Goal: Transaction & Acquisition: Purchase product/service

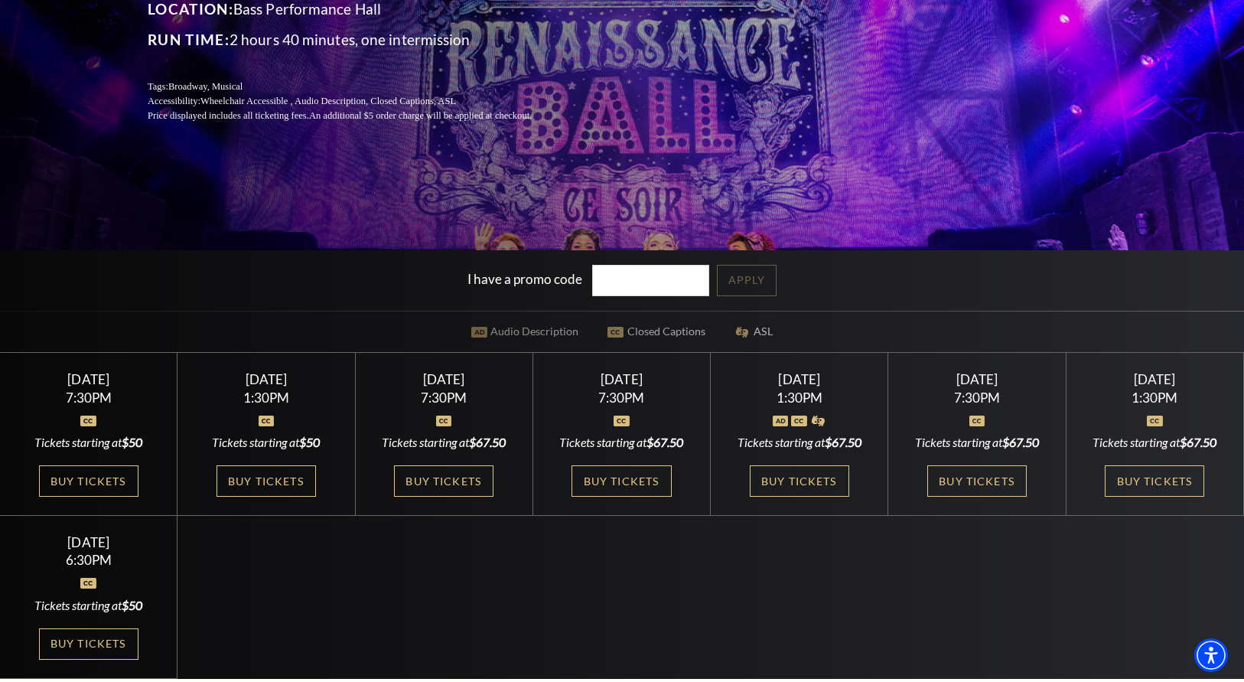
scroll to position [349, 0]
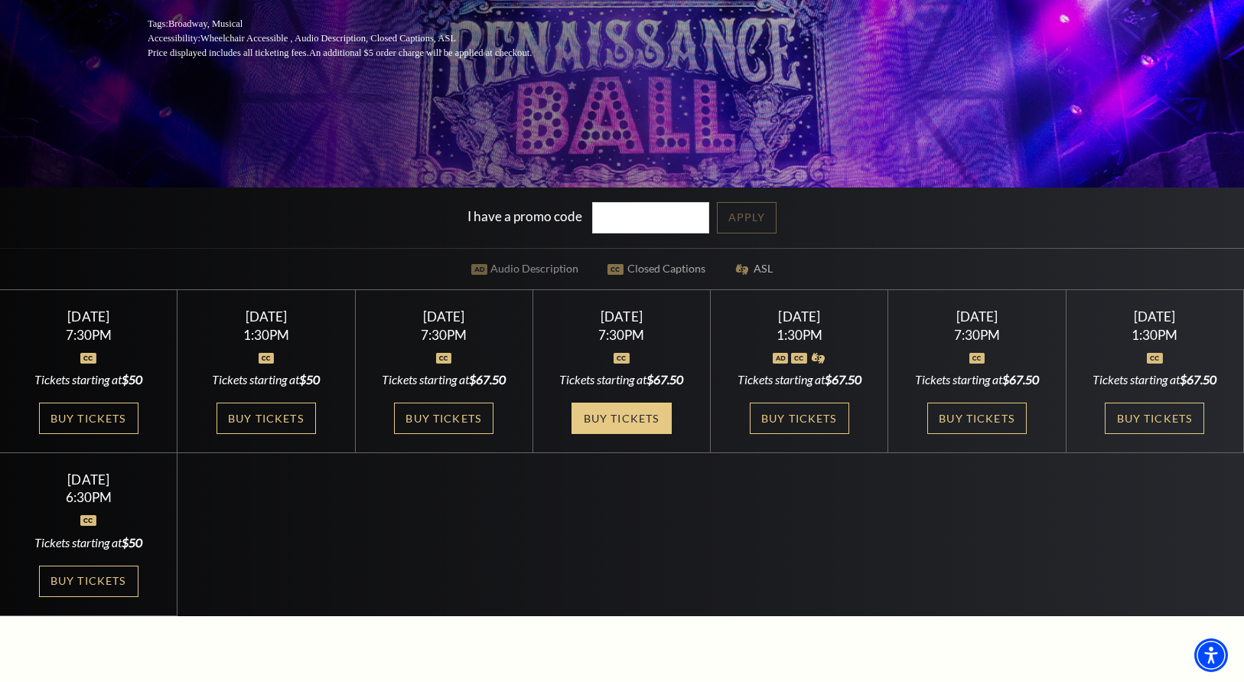
click at [661, 413] on link "Buy Tickets" at bounding box center [621, 418] width 99 height 31
click at [93, 426] on link "Buy Tickets" at bounding box center [88, 418] width 99 height 31
click at [285, 416] on link "Buy Tickets" at bounding box center [266, 418] width 99 height 31
click at [448, 409] on link "Buy Tickets" at bounding box center [443, 418] width 99 height 31
click at [623, 420] on link "Buy Tickets" at bounding box center [621, 418] width 99 height 31
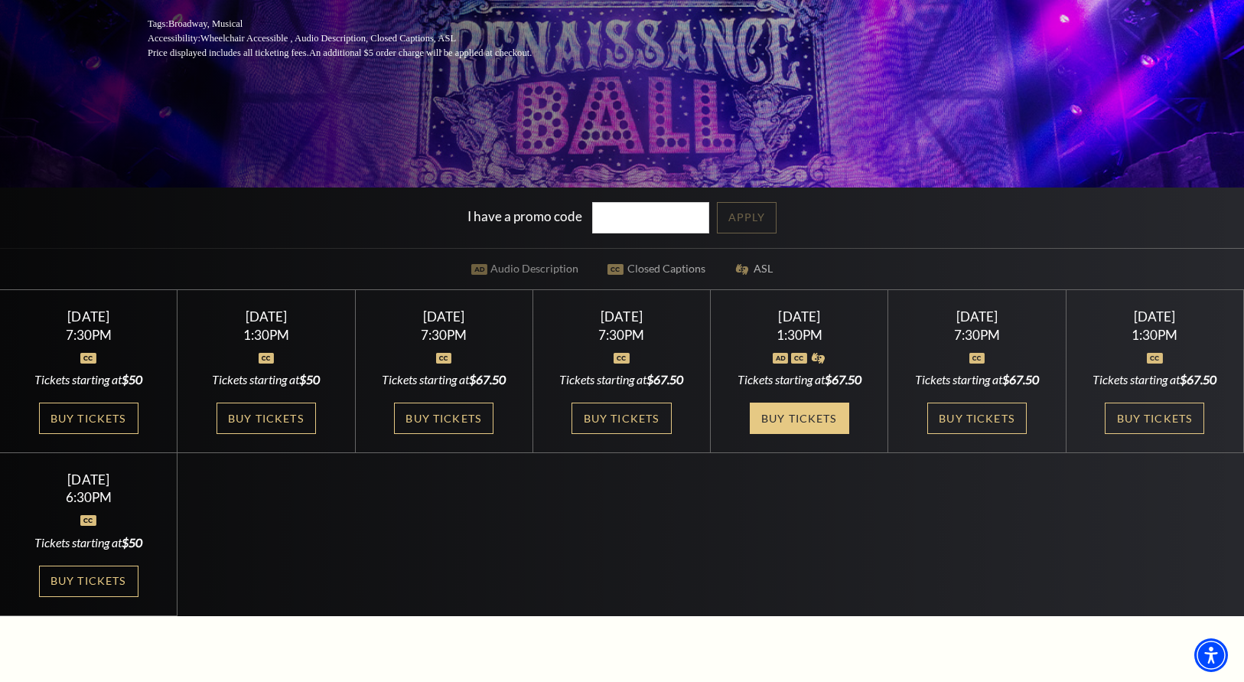
click at [795, 408] on link "Buy Tickets" at bounding box center [799, 418] width 99 height 31
click at [956, 413] on link "Buy Tickets" at bounding box center [977, 418] width 99 height 31
click at [994, 413] on link "Buy Tickets" at bounding box center [977, 418] width 99 height 31
click at [1120, 413] on link "Buy Tickets" at bounding box center [1154, 418] width 99 height 31
click at [85, 589] on link "Buy Tickets" at bounding box center [88, 581] width 99 height 31
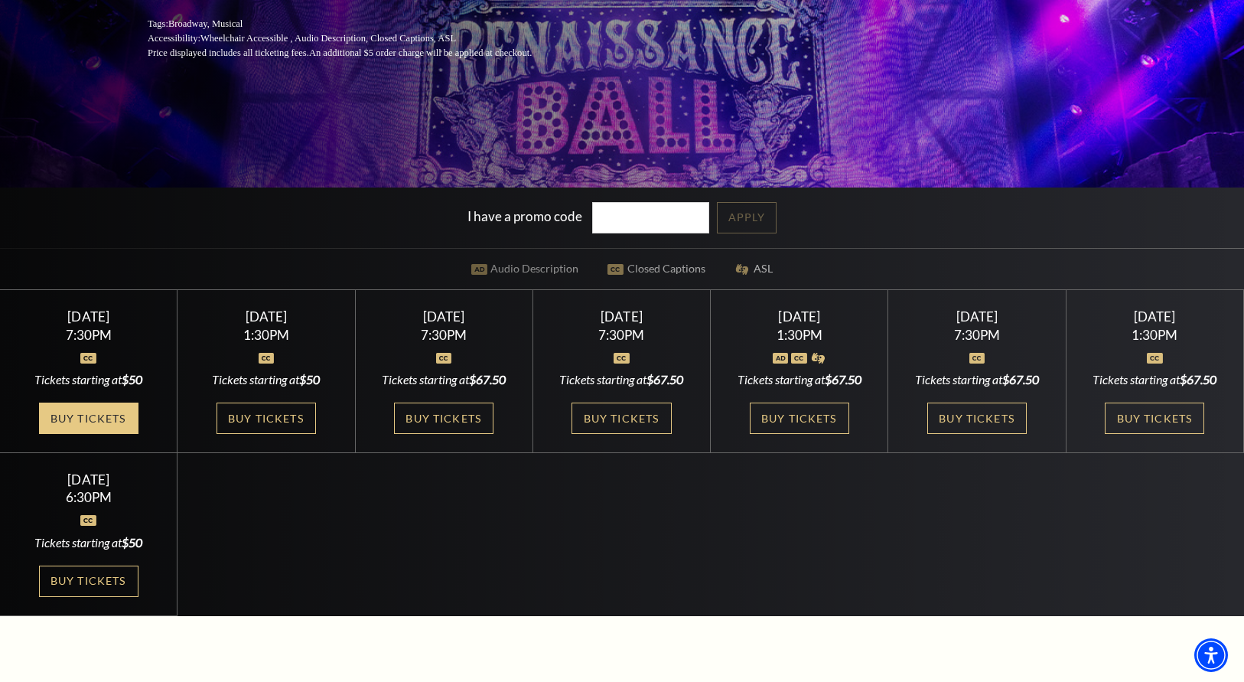
click at [90, 427] on link "Buy Tickets" at bounding box center [88, 418] width 99 height 31
click at [298, 412] on link "Buy Tickets" at bounding box center [266, 418] width 99 height 31
click at [464, 416] on link "Buy Tickets" at bounding box center [443, 418] width 99 height 31
click at [648, 419] on link "Buy Tickets" at bounding box center [621, 418] width 99 height 31
drag, startPoint x: 830, startPoint y: 411, endPoint x: 814, endPoint y: 423, distance: 20.8
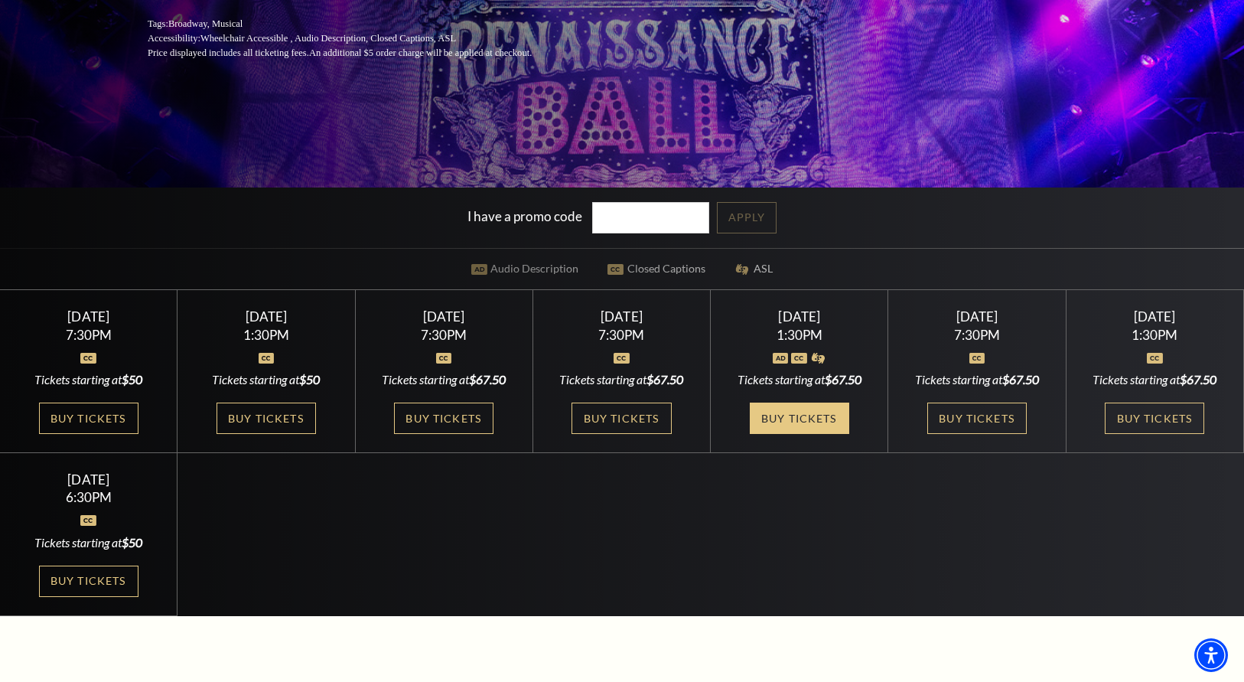
click at [830, 411] on link "Buy Tickets" at bounding box center [799, 418] width 99 height 31
drag, startPoint x: 974, startPoint y: 419, endPoint x: 907, endPoint y: 439, distance: 70.5
click at [974, 418] on link "Buy Tickets" at bounding box center [977, 418] width 99 height 31
drag, startPoint x: 1163, startPoint y: 410, endPoint x: 1144, endPoint y: 416, distance: 19.9
click at [1163, 410] on link "Buy Tickets" at bounding box center [1154, 418] width 99 height 31
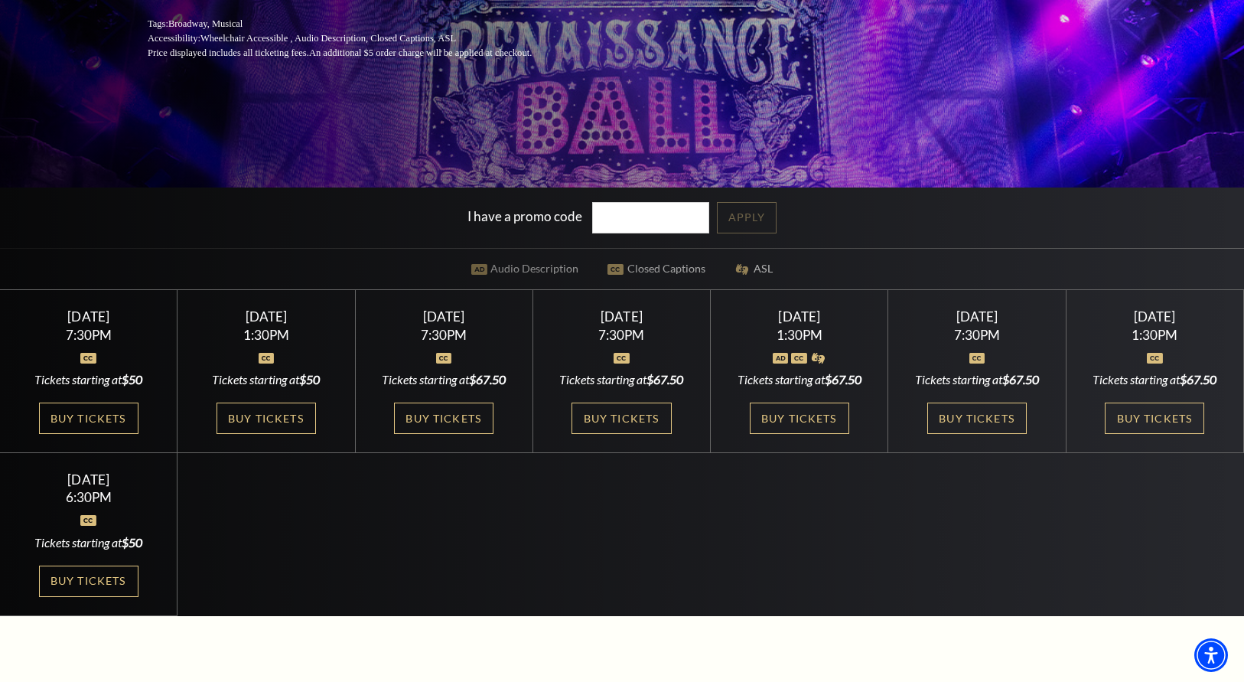
drag, startPoint x: 121, startPoint y: 592, endPoint x: 205, endPoint y: 556, distance: 91.9
click at [126, 589] on link "Buy Tickets" at bounding box center [88, 581] width 99 height 31
click at [274, 410] on link "Buy Tickets" at bounding box center [266, 418] width 99 height 31
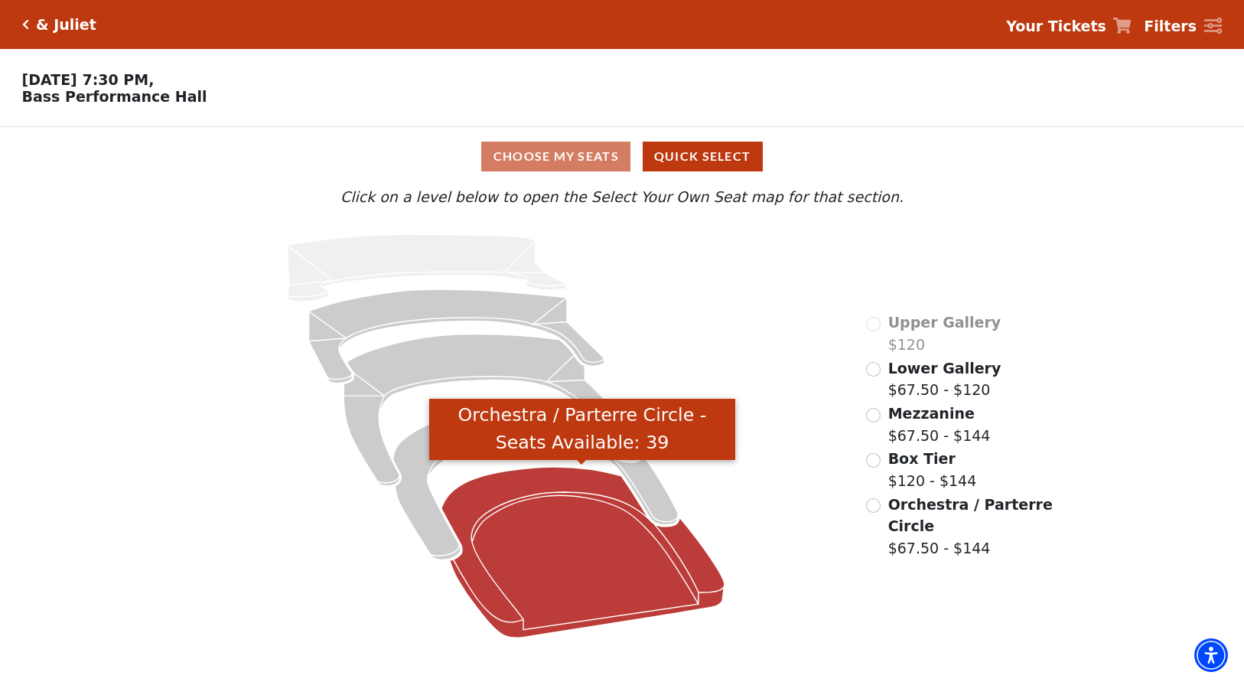
click at [558, 547] on icon "Orchestra / Parterre Circle - Seats Available: 39" at bounding box center [582, 552] width 283 height 171
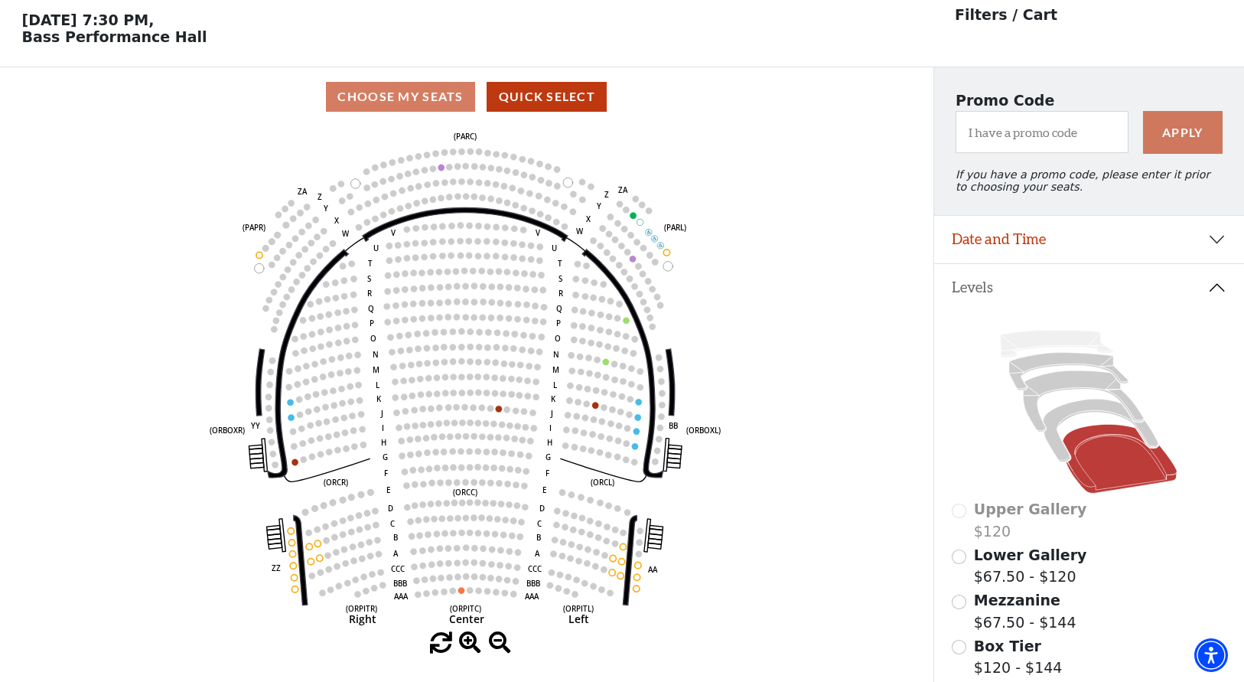
scroll to position [60, 0]
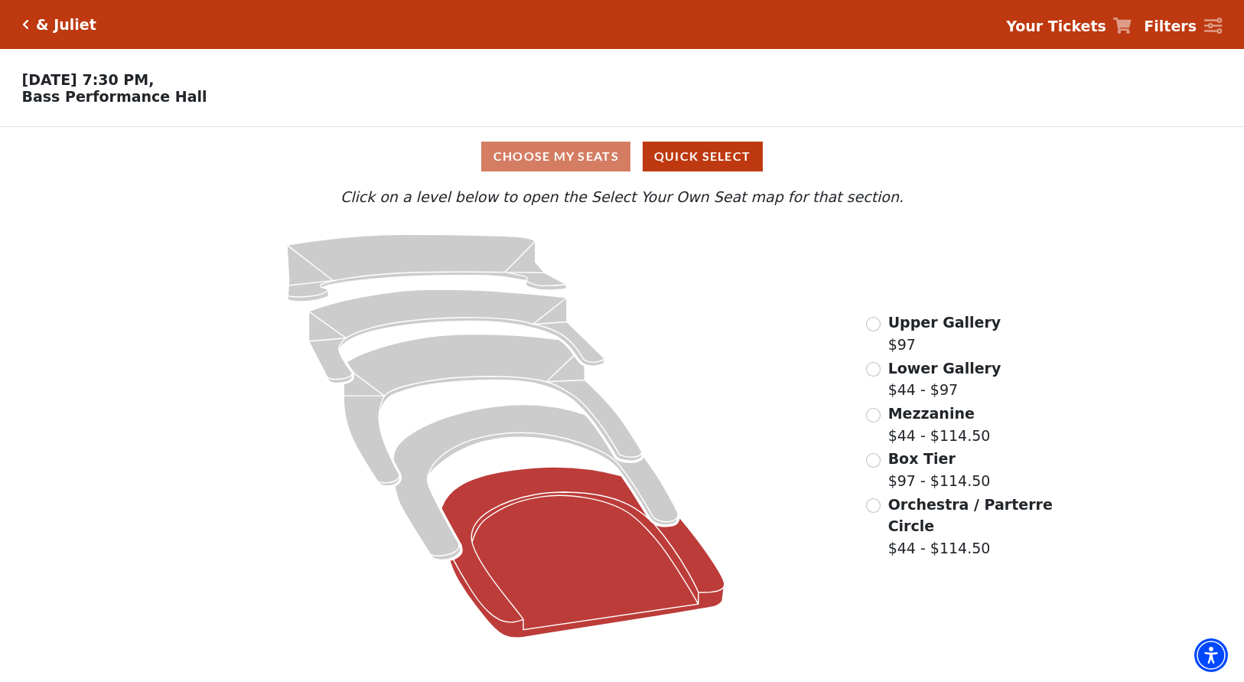
click at [522, 572] on icon at bounding box center [582, 552] width 283 height 171
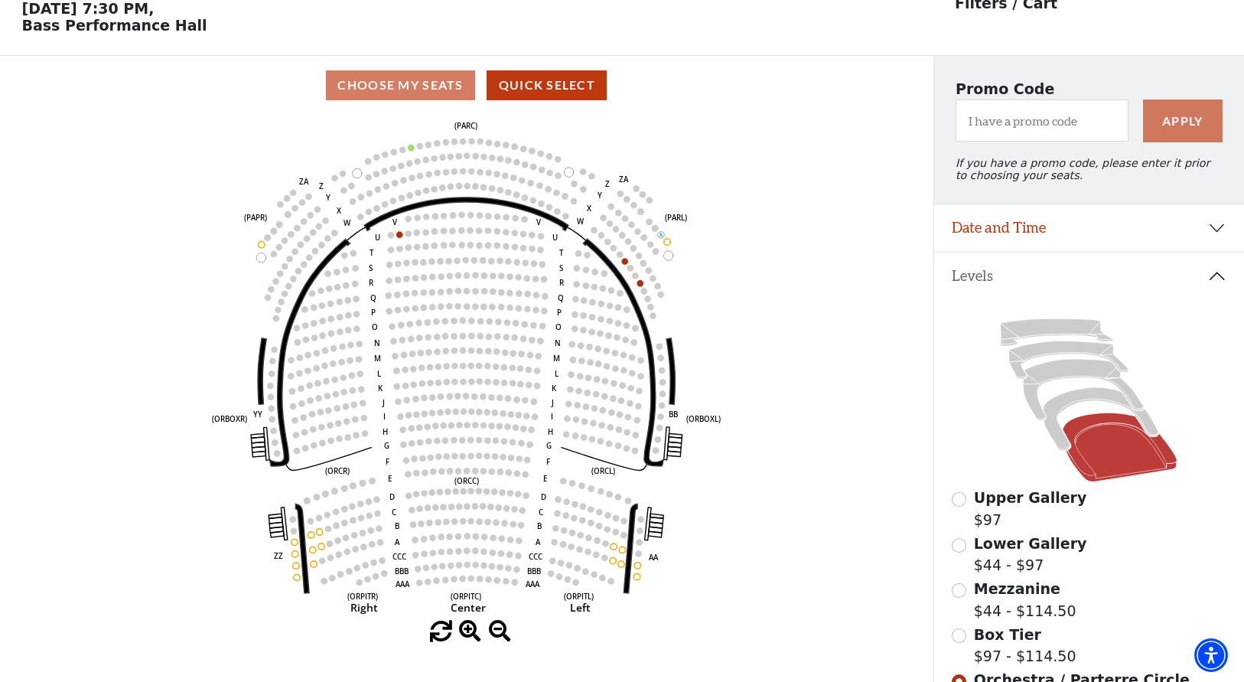
scroll to position [106, 0]
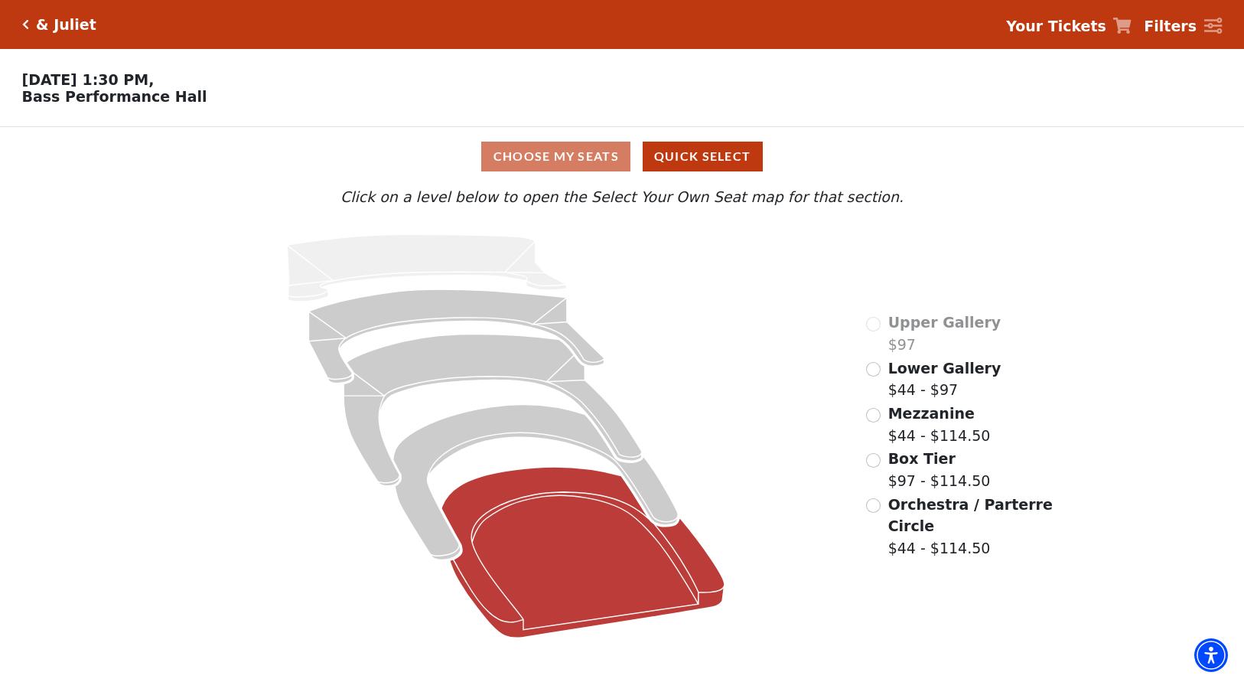
click at [572, 538] on icon at bounding box center [582, 552] width 283 height 171
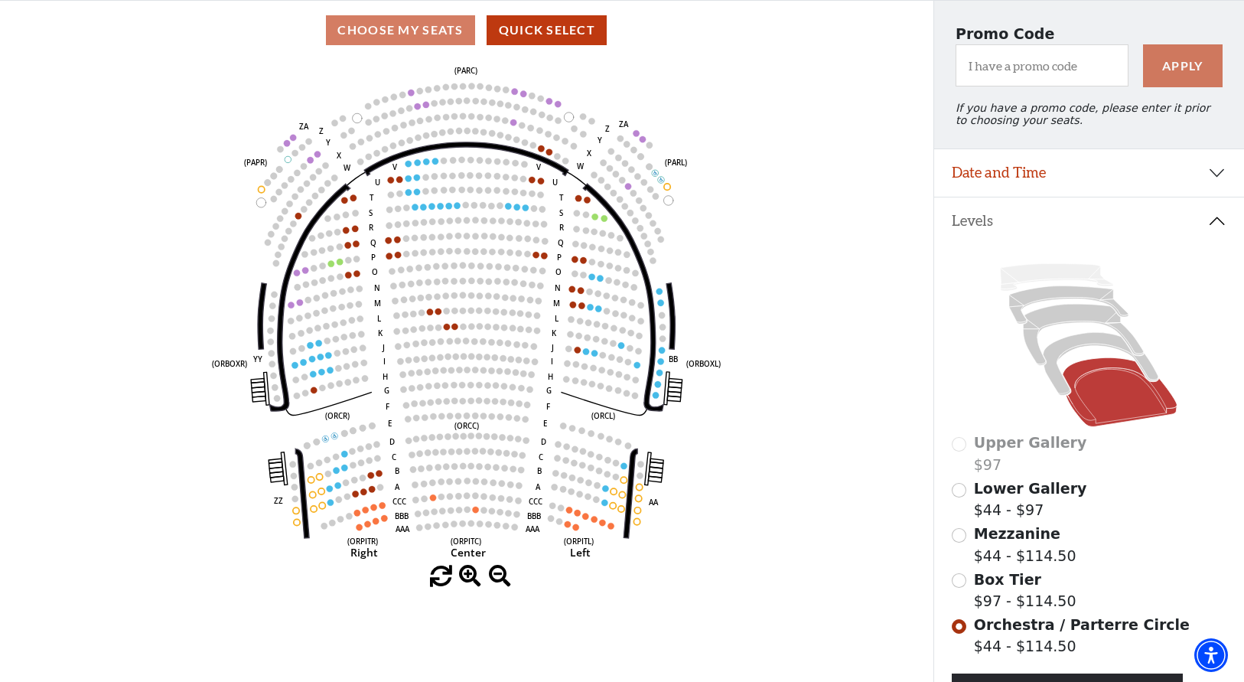
scroll to position [175, 0]
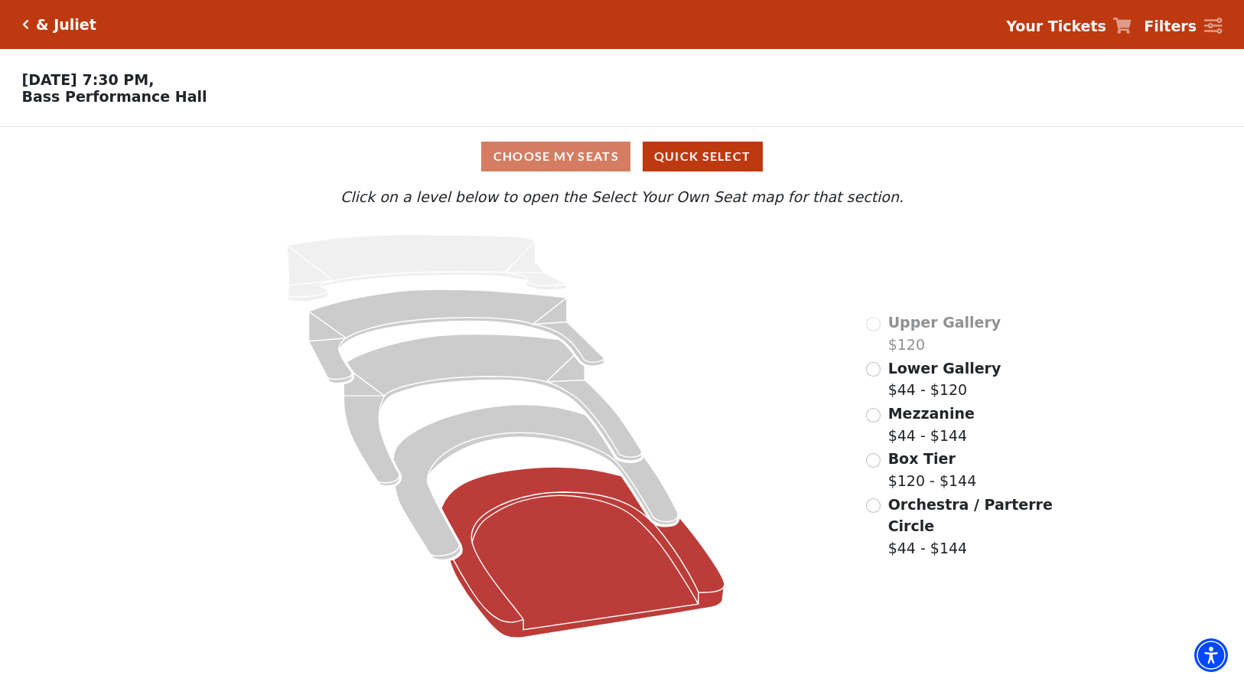
click at [525, 514] on icon at bounding box center [582, 552] width 283 height 171
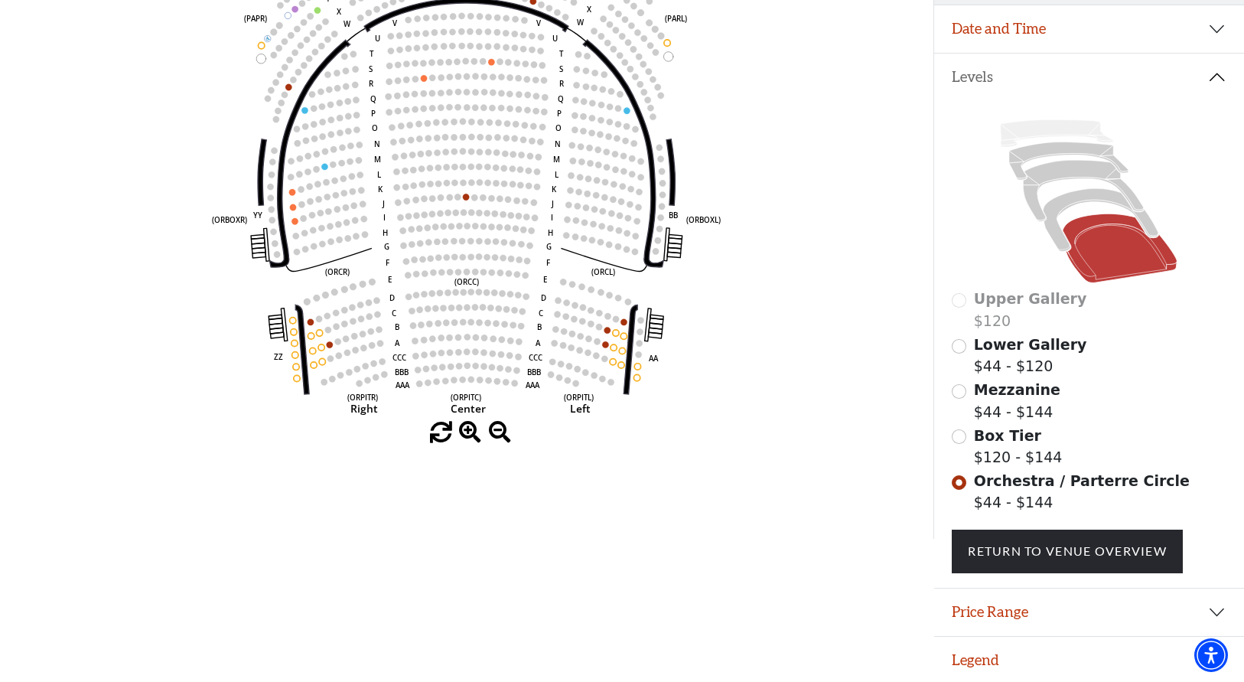
scroll to position [269, 0]
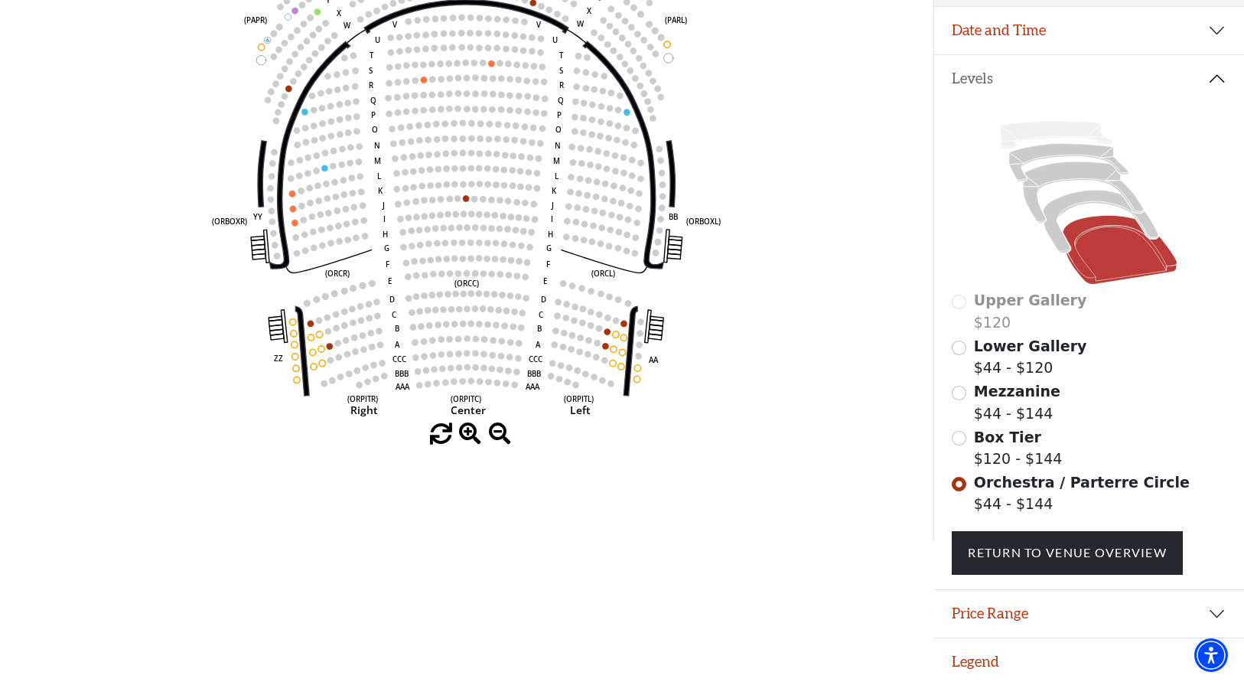
click at [999, 659] on button "Legend" at bounding box center [1090, 661] width 311 height 47
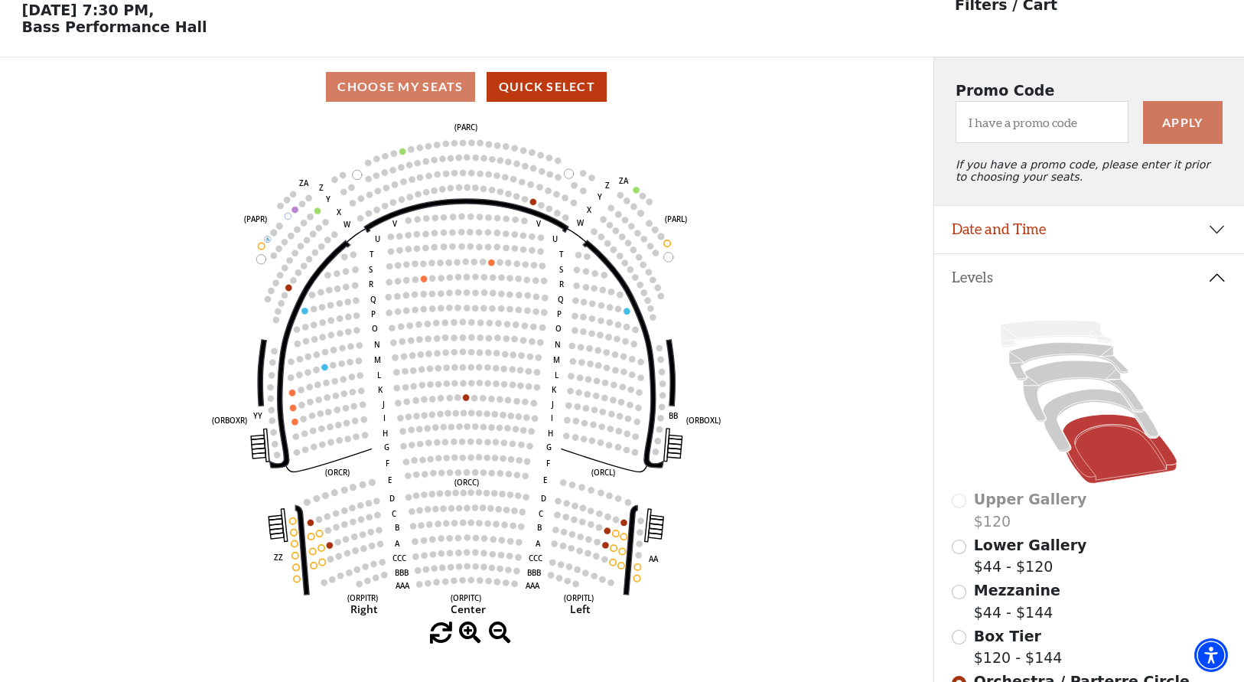
scroll to position [54, 0]
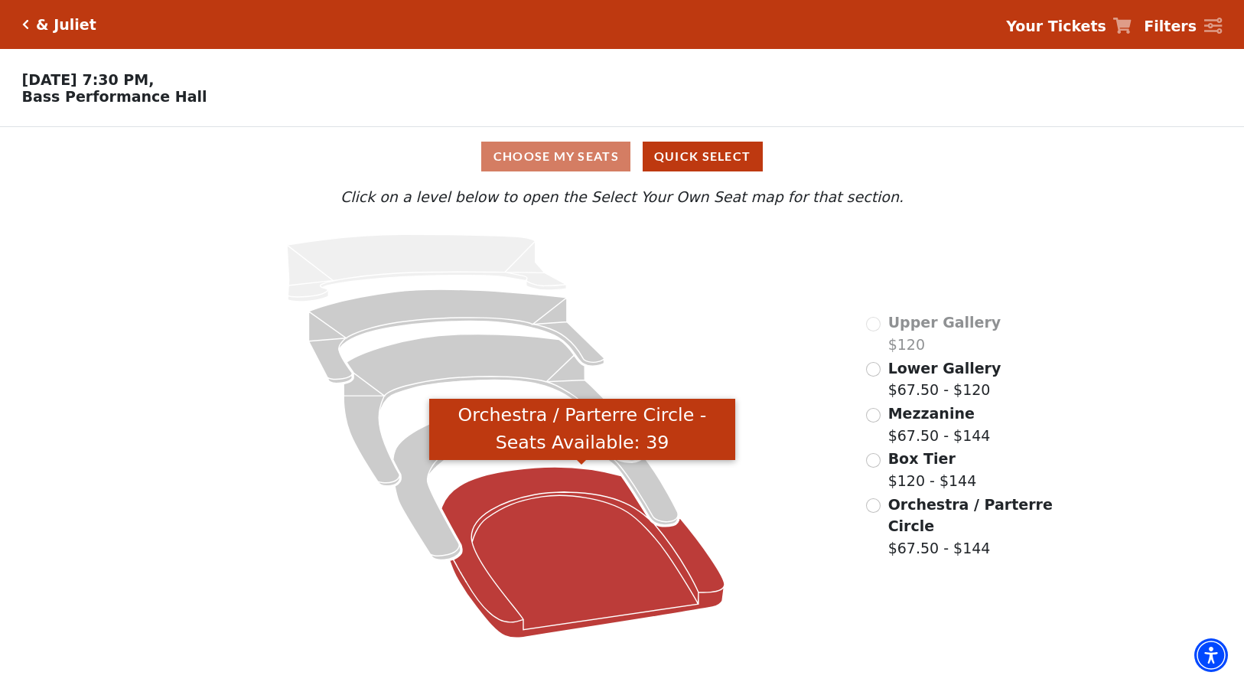
click at [583, 510] on icon "Orchestra / Parterre Circle - Seats Available: 39" at bounding box center [582, 552] width 283 height 171
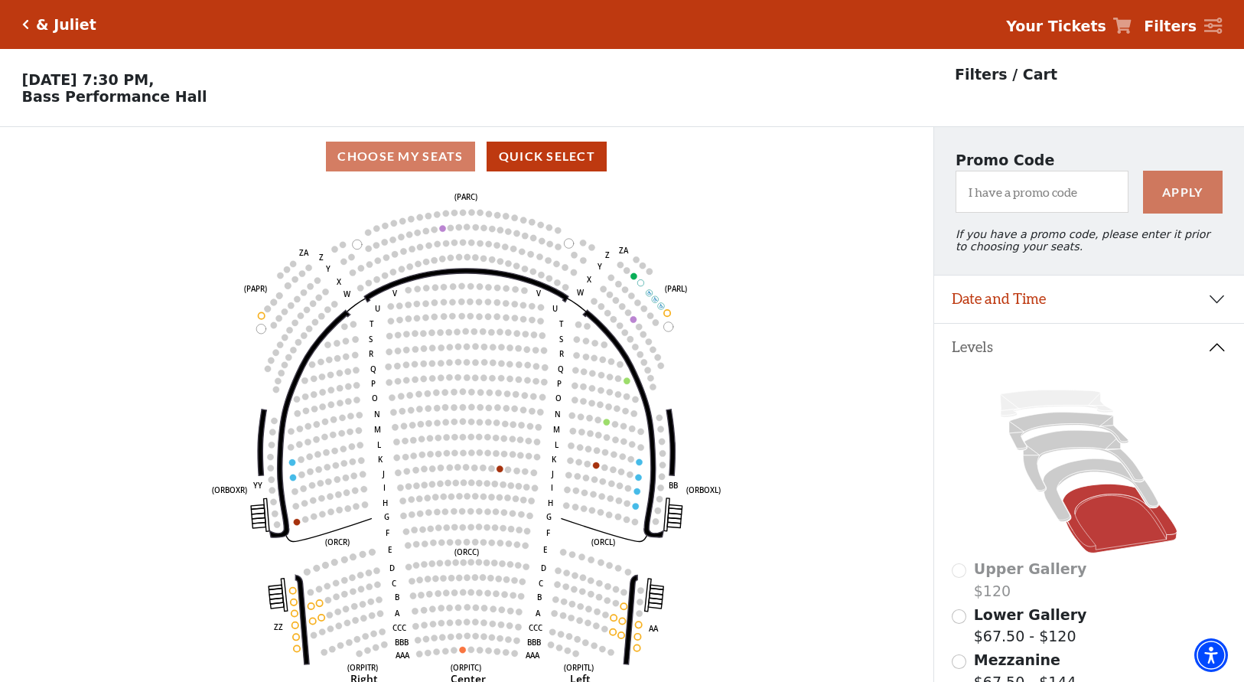
scroll to position [71, 0]
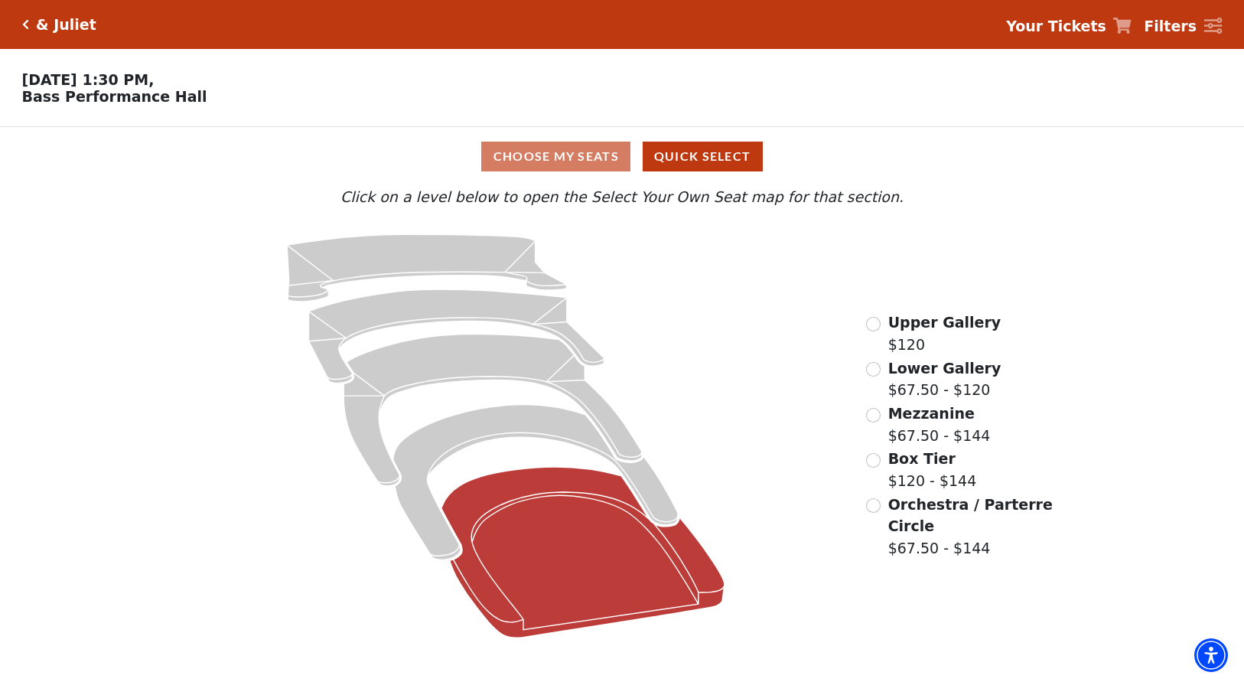
click at [625, 542] on icon at bounding box center [582, 552] width 283 height 171
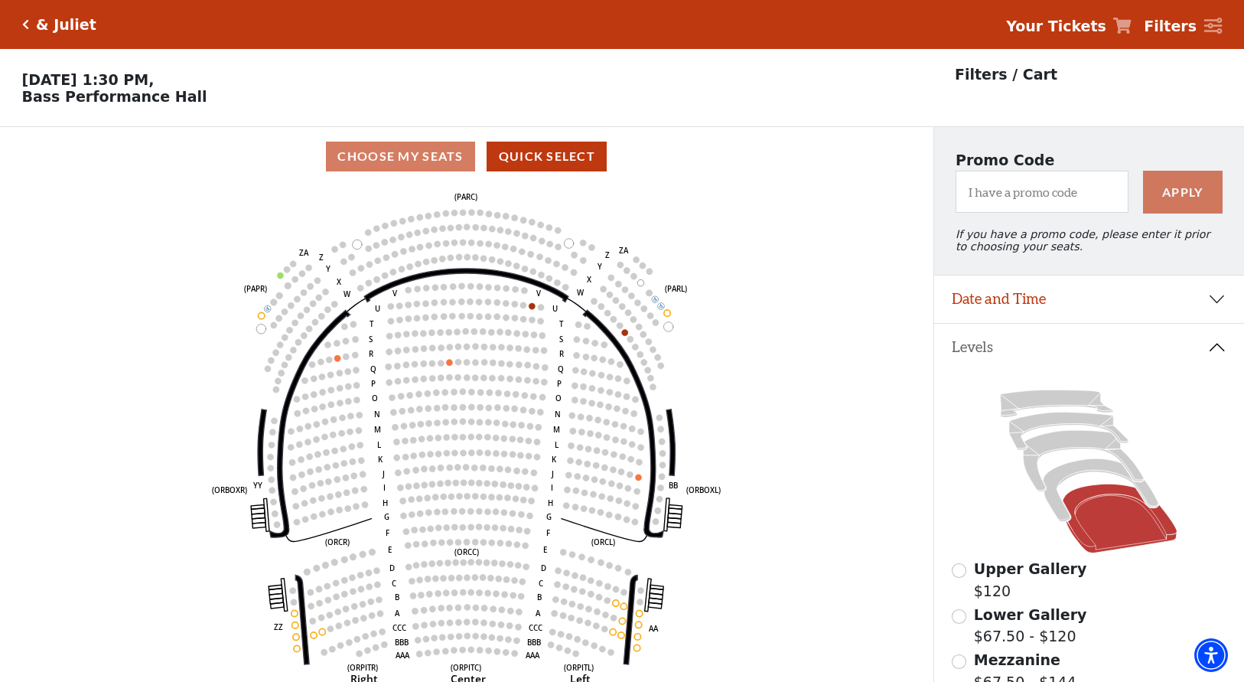
scroll to position [71, 0]
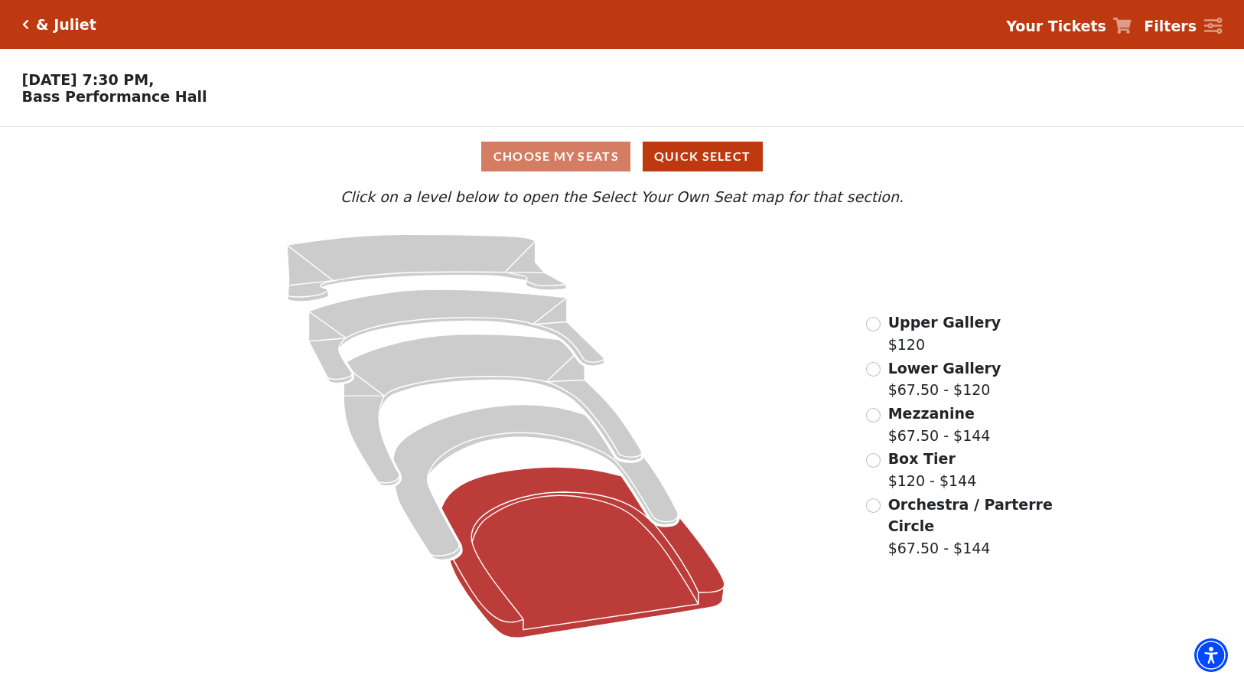
click at [658, 588] on icon at bounding box center [582, 552] width 283 height 171
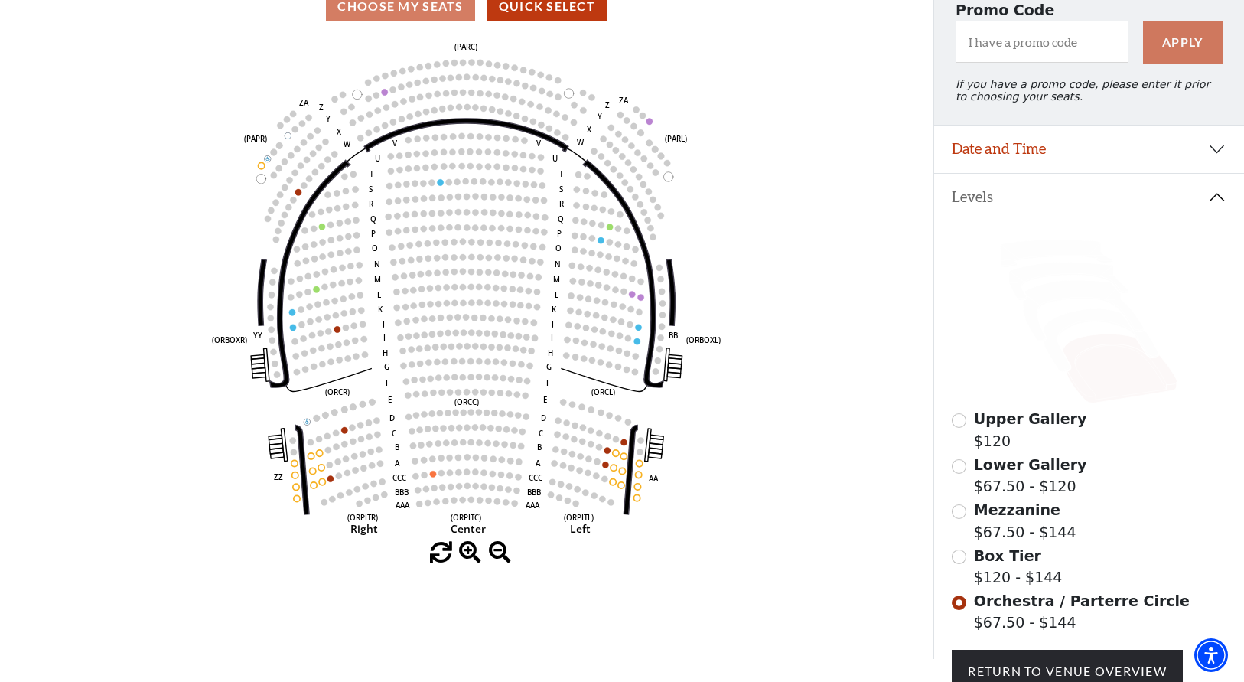
scroll to position [151, 0]
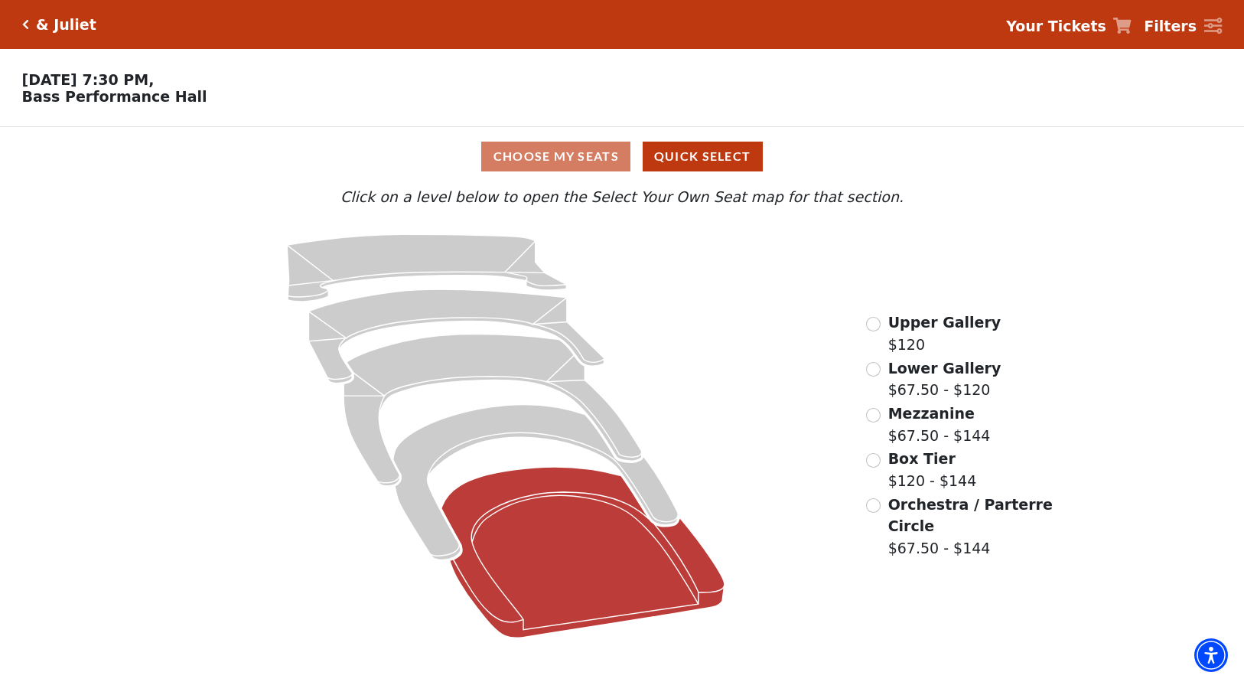
click at [638, 547] on icon at bounding box center [582, 552] width 283 height 171
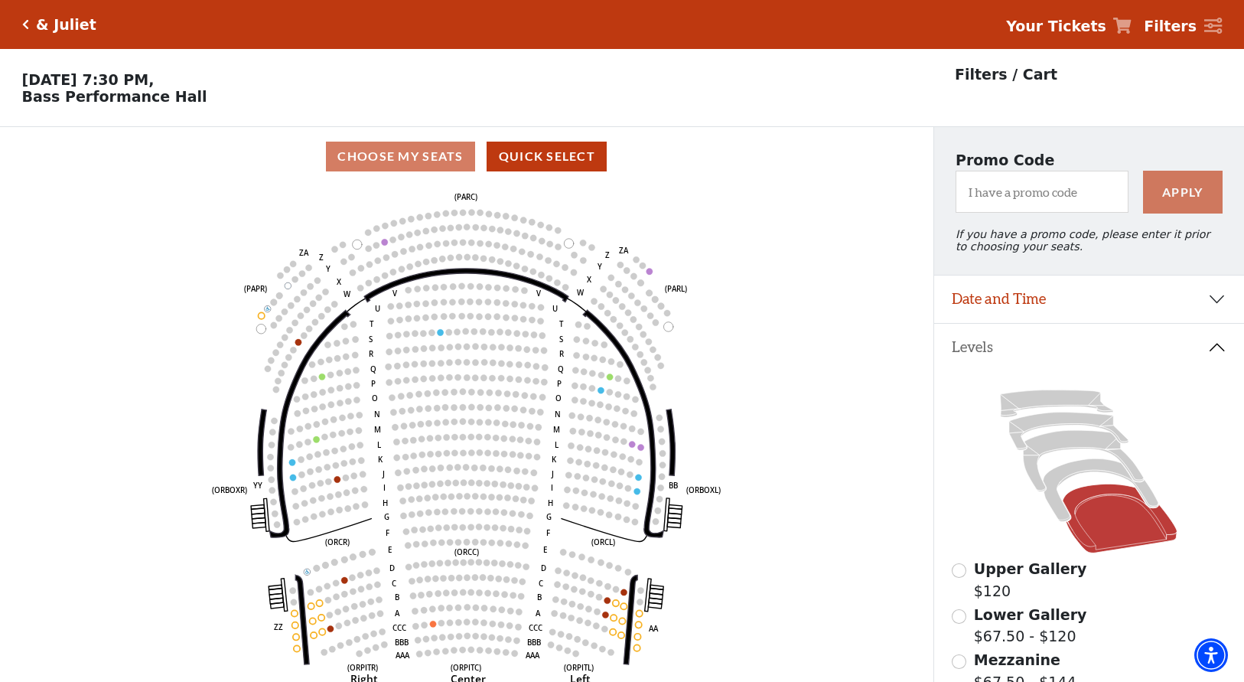
scroll to position [71, 0]
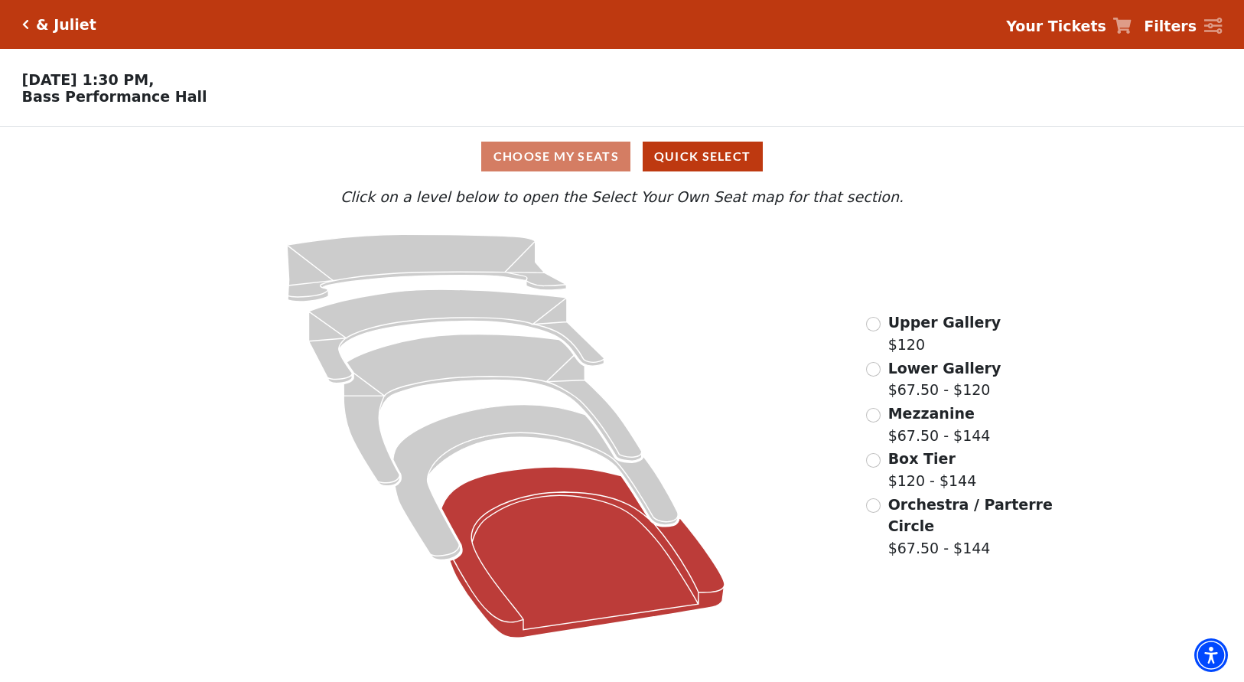
click at [613, 571] on icon at bounding box center [582, 552] width 283 height 171
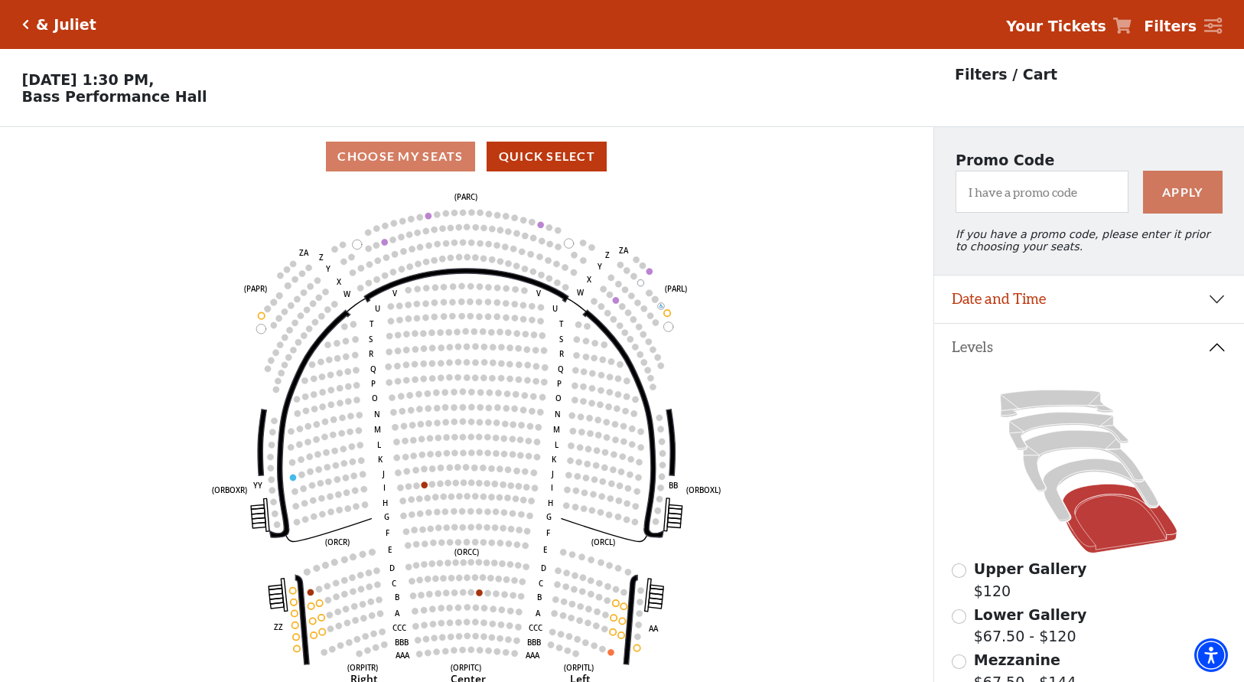
scroll to position [71, 0]
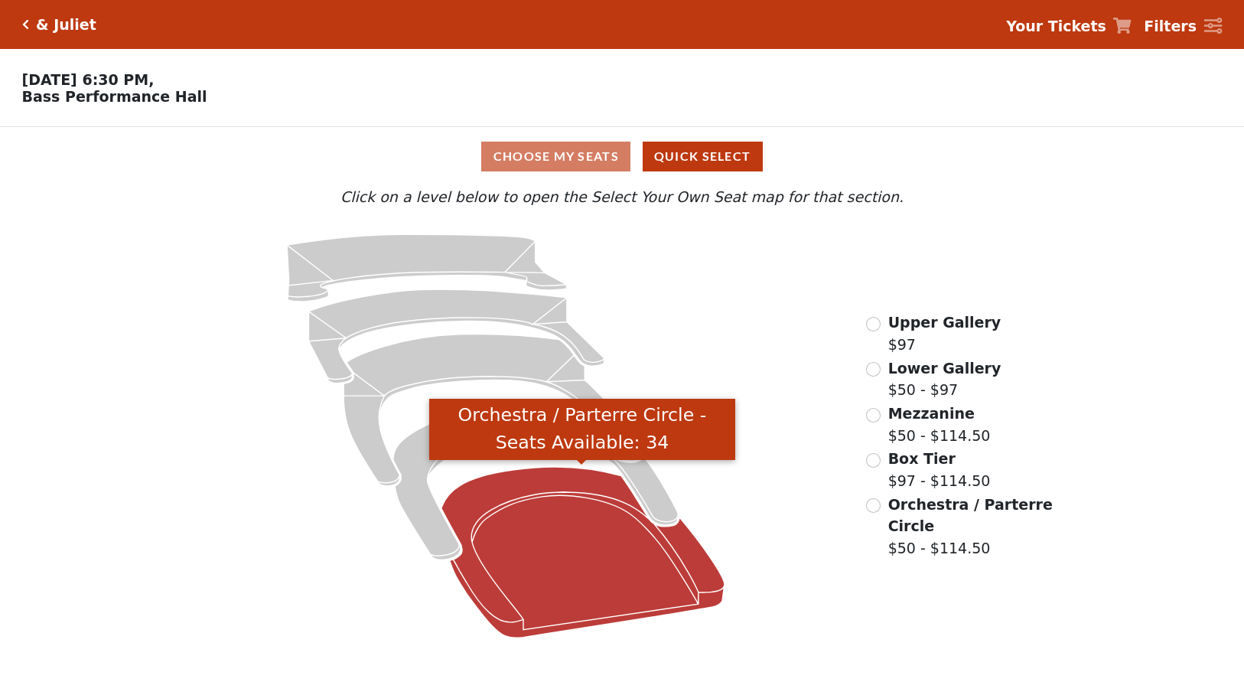
click at [534, 566] on icon "Orchestra / Parterre Circle - Seats Available: 34" at bounding box center [582, 552] width 283 height 171
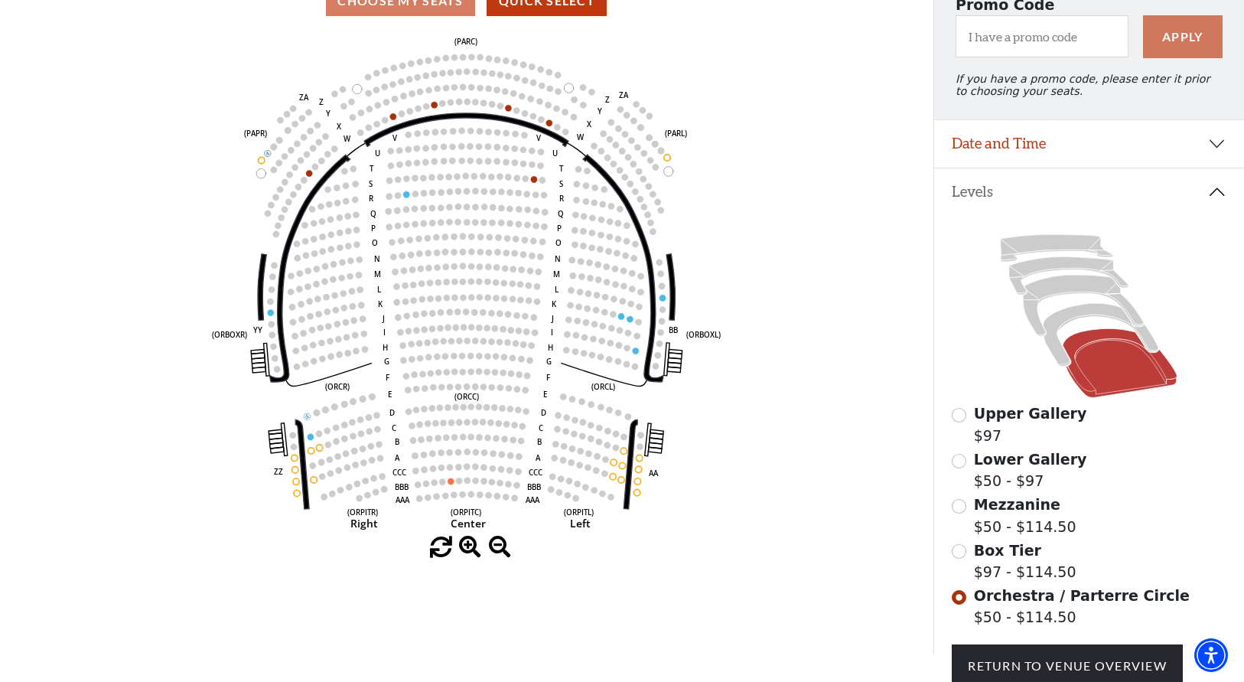
scroll to position [158, 0]
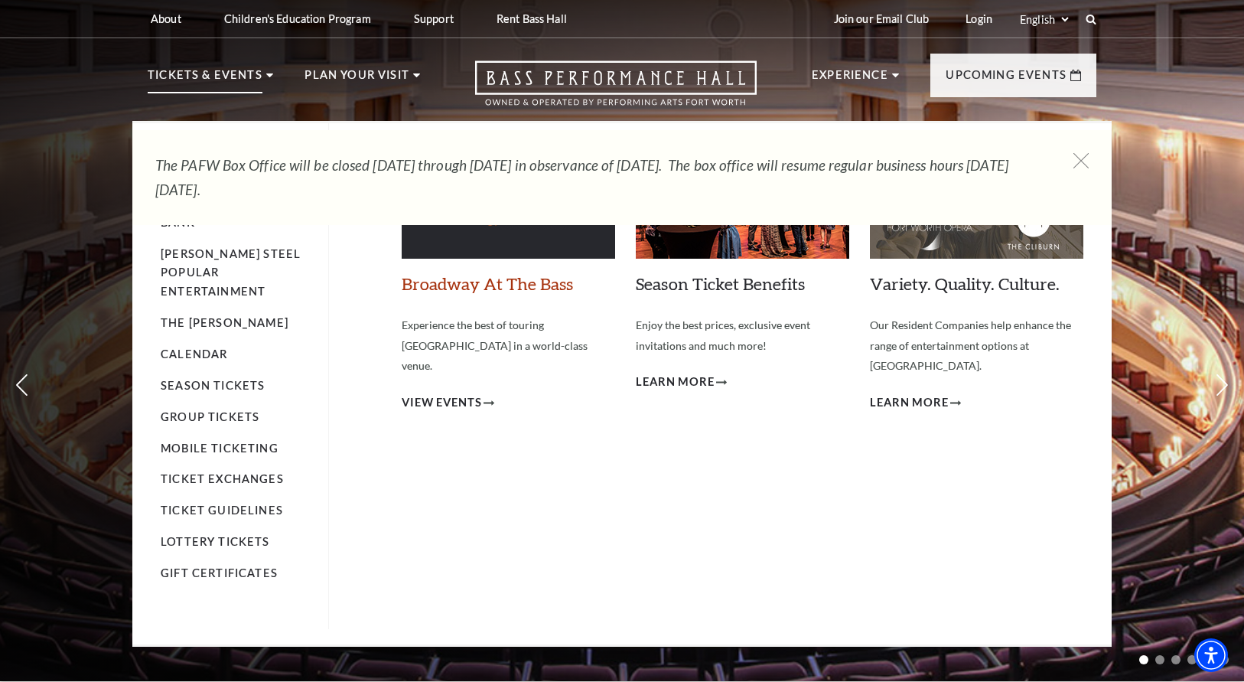
click at [477, 288] on link "Broadway At The Bass" at bounding box center [487, 283] width 171 height 21
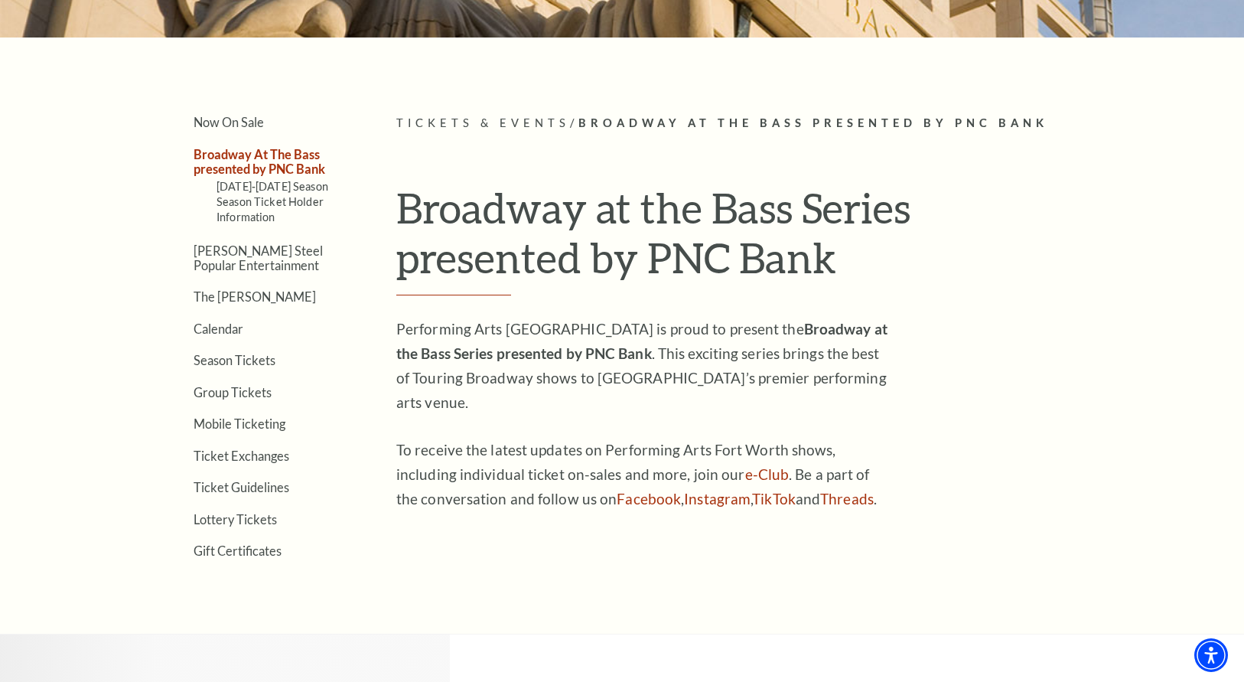
scroll to position [334, 0]
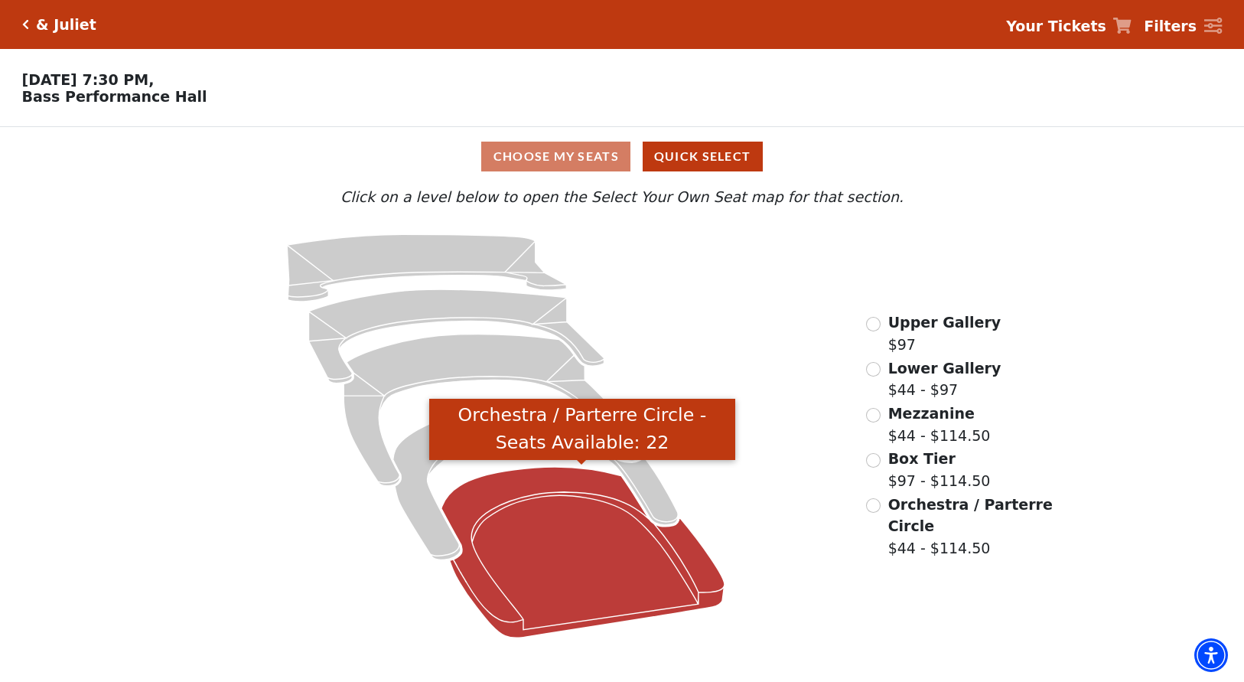
click at [598, 543] on icon "Orchestra / Parterre Circle - Seats Available: 22" at bounding box center [582, 552] width 283 height 171
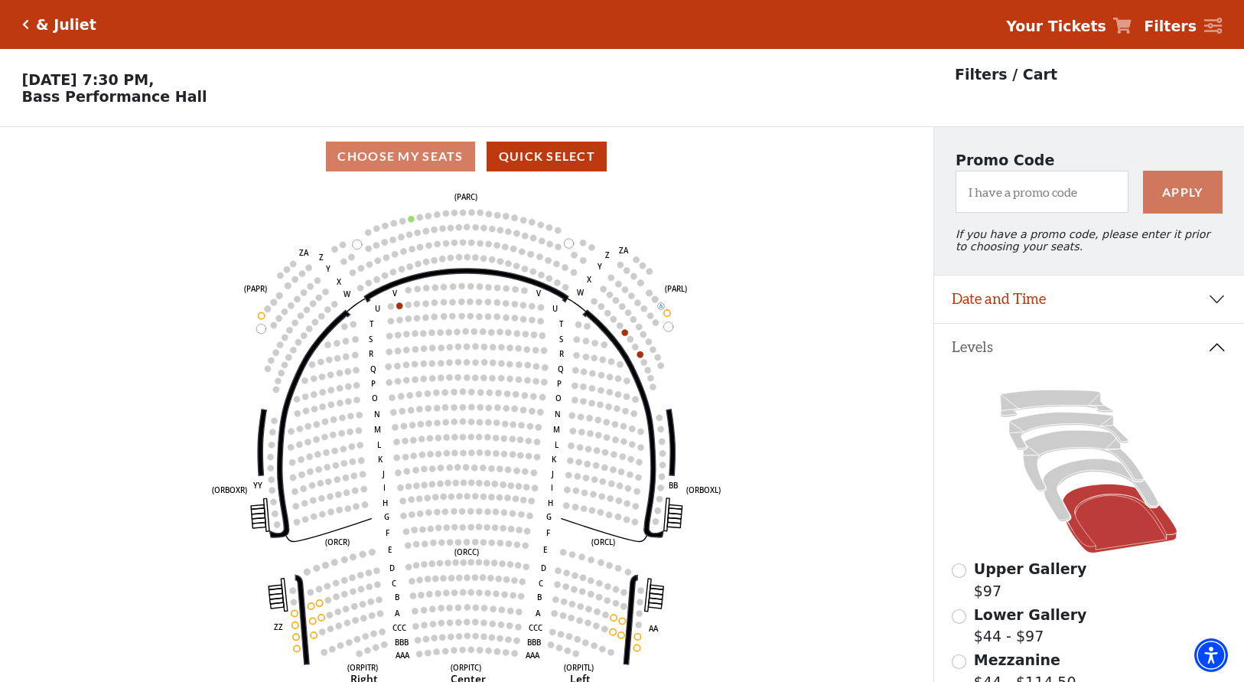
scroll to position [71, 0]
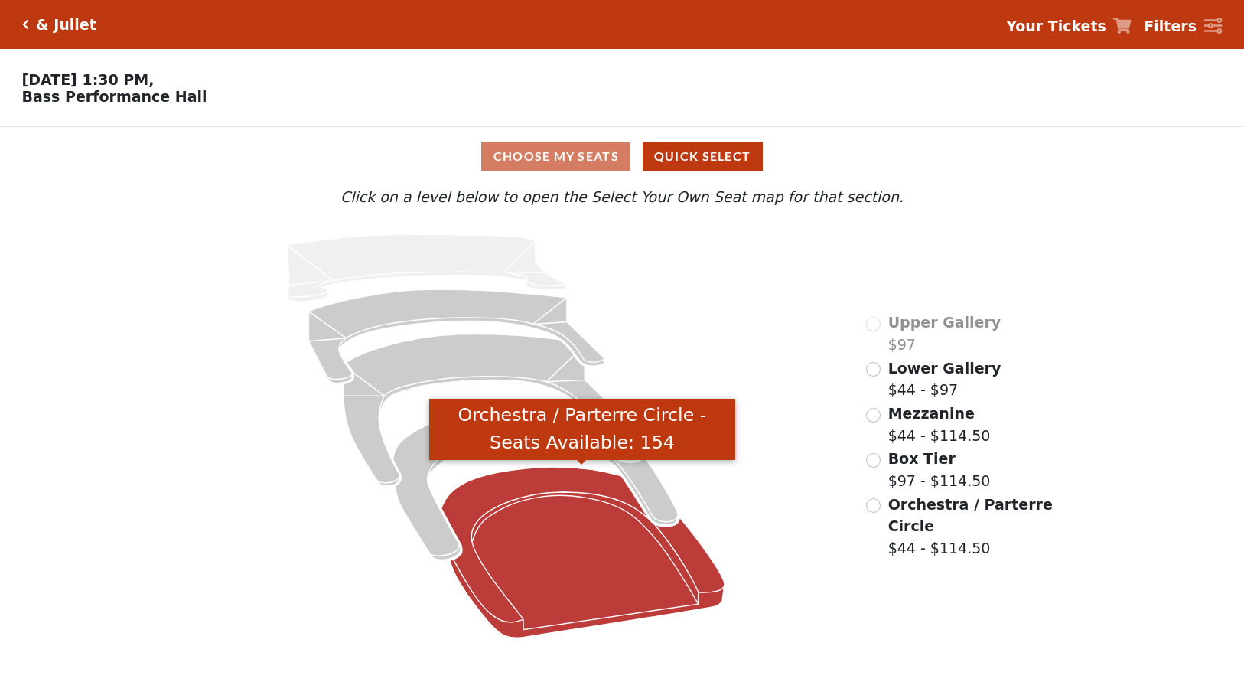
click at [532, 540] on icon "Orchestra / Parterre Circle - Seats Available: 154" at bounding box center [582, 552] width 283 height 171
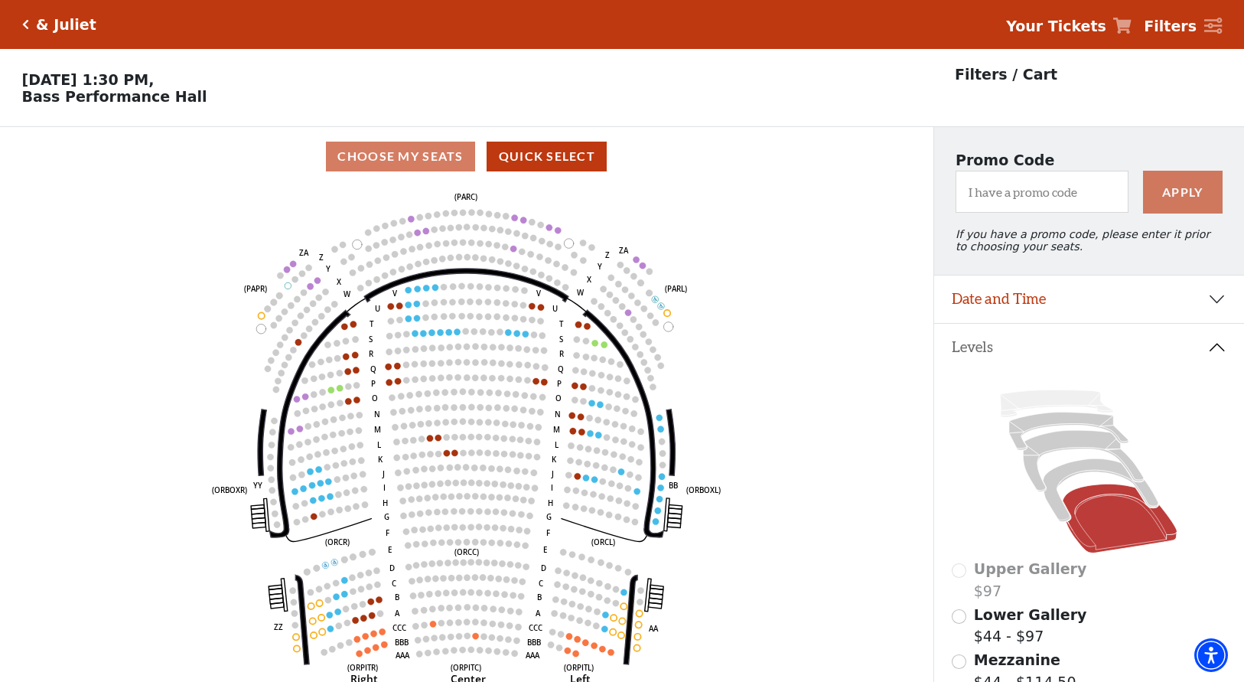
scroll to position [71, 0]
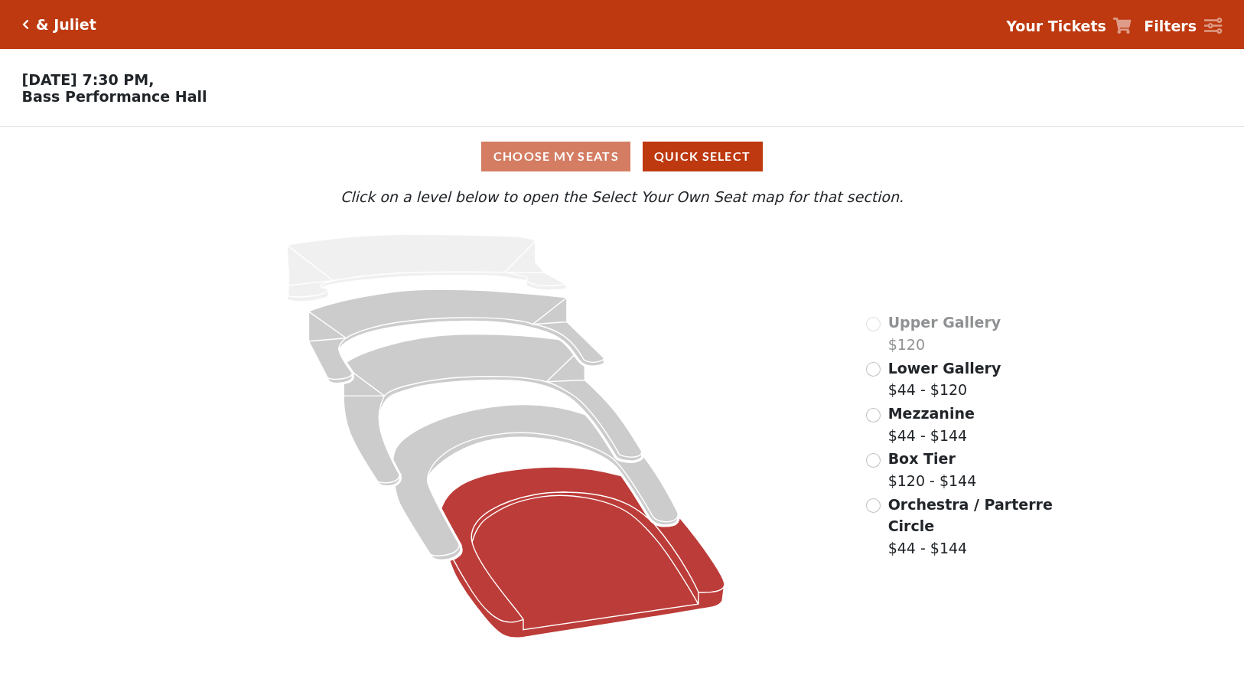
click at [579, 559] on icon "Orchestra / Parterre Circle - Seats Available: 44" at bounding box center [582, 552] width 283 height 171
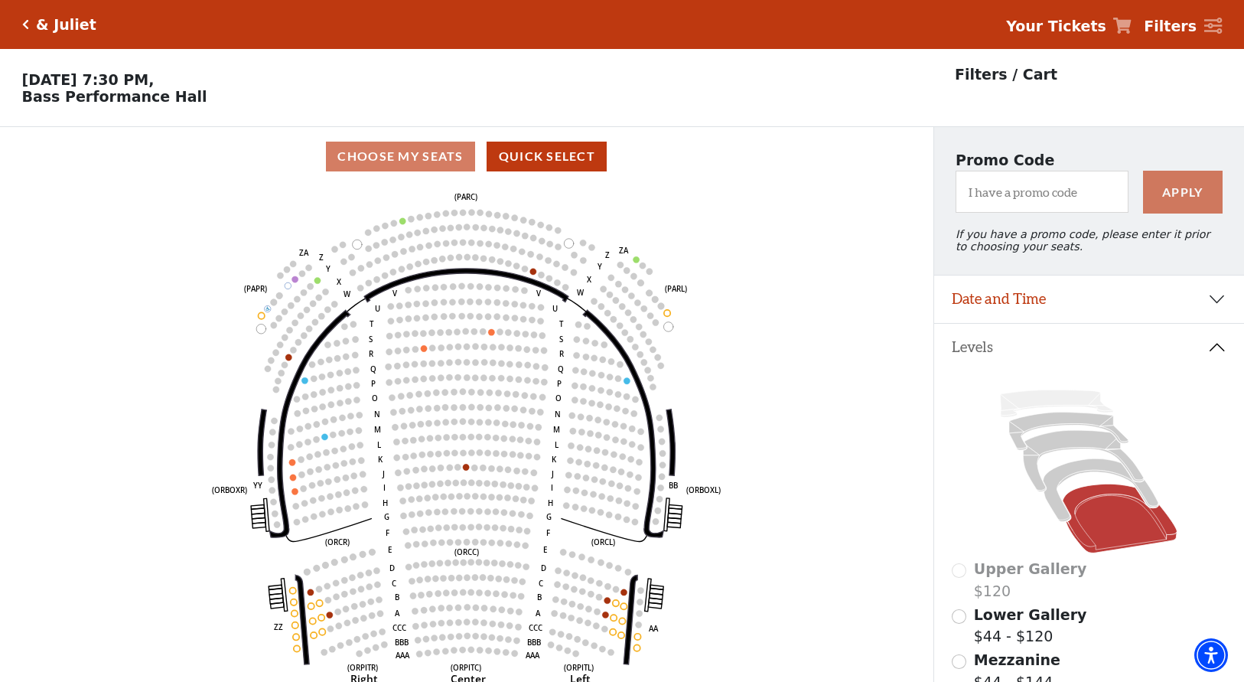
scroll to position [71, 0]
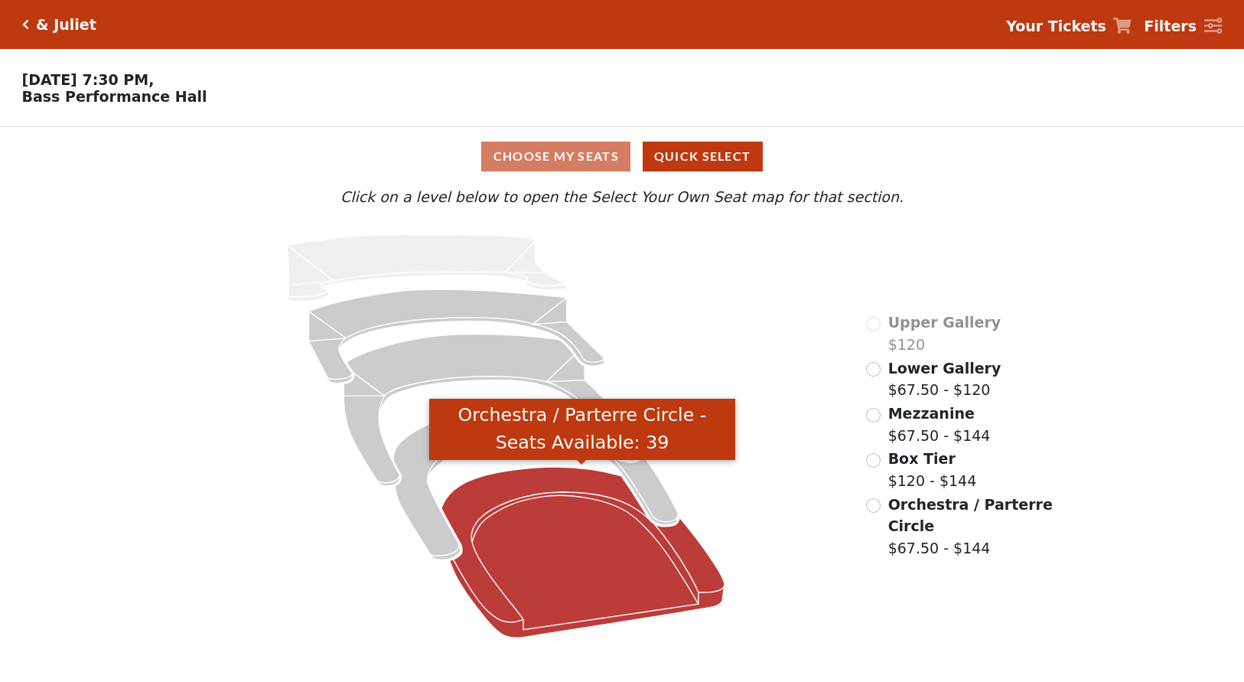
click at [544, 556] on icon "Orchestra / Parterre Circle - Seats Available: 39" at bounding box center [582, 552] width 283 height 171
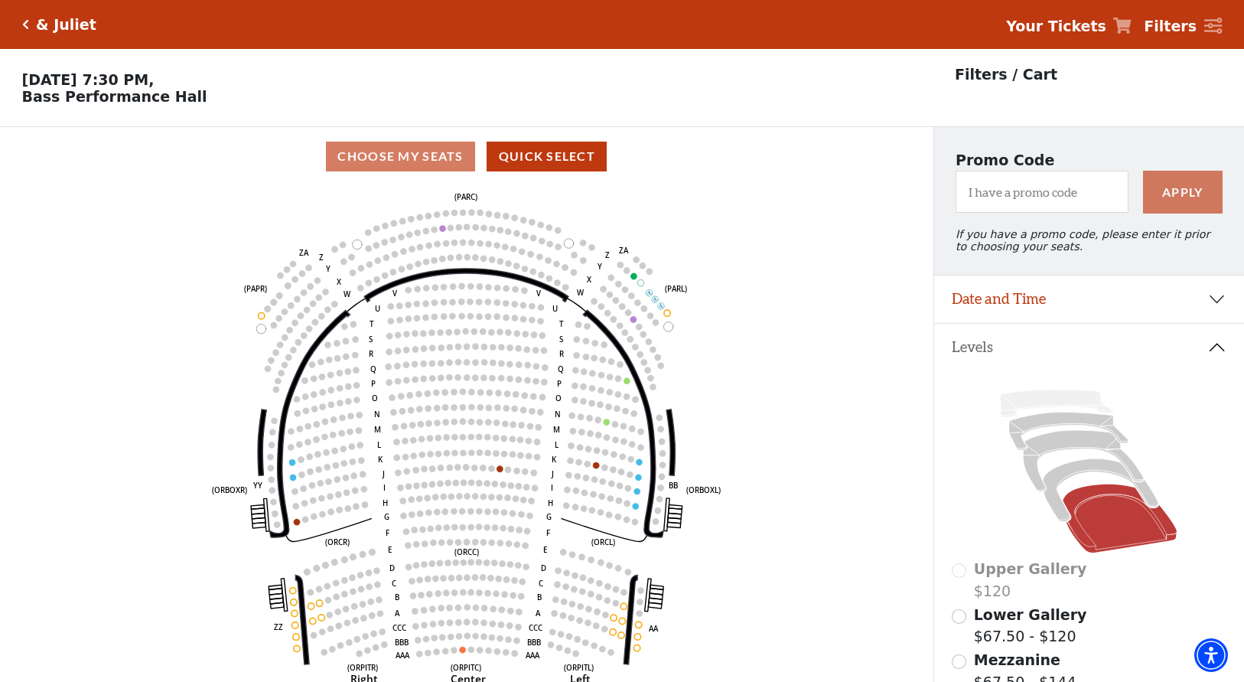
scroll to position [71, 0]
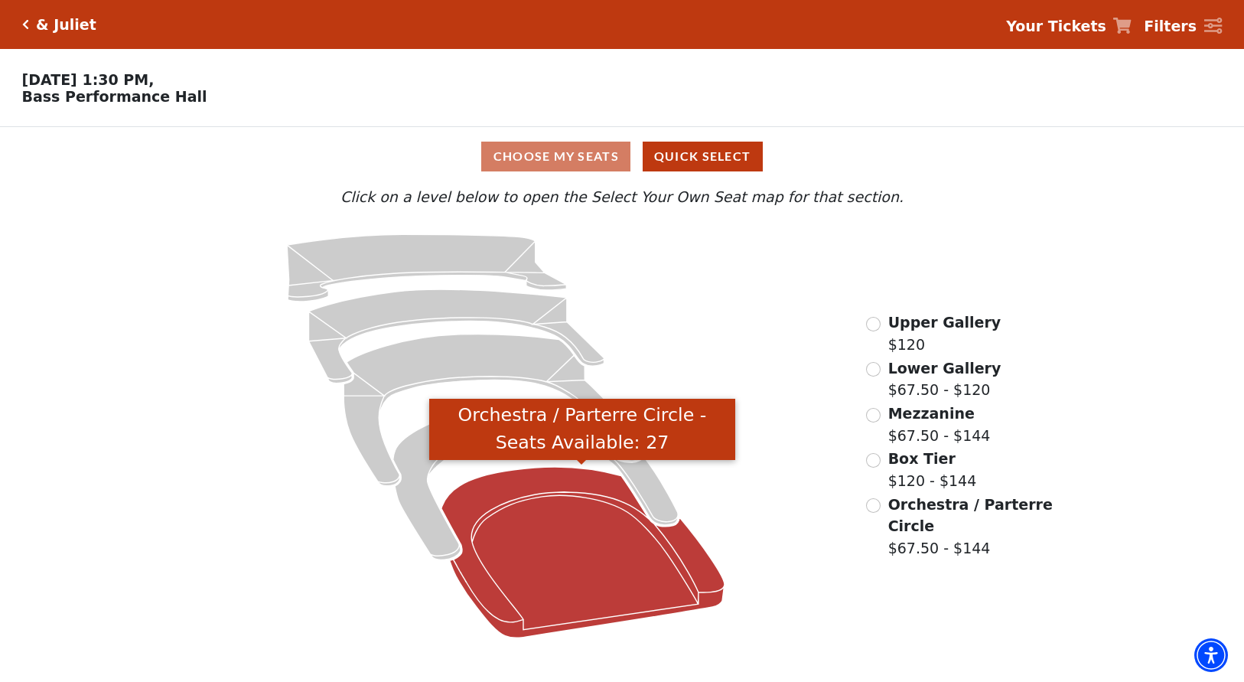
click at [608, 533] on icon "Orchestra / Parterre Circle - Seats Available: 27" at bounding box center [582, 552] width 283 height 171
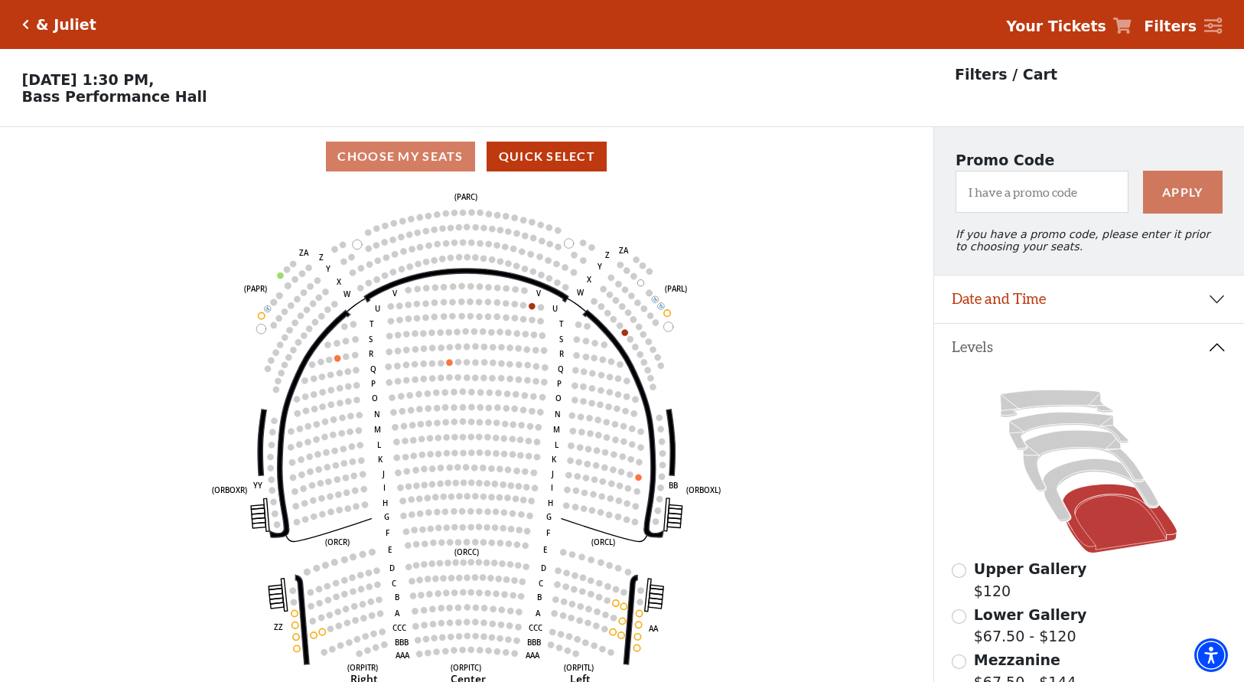
scroll to position [71, 0]
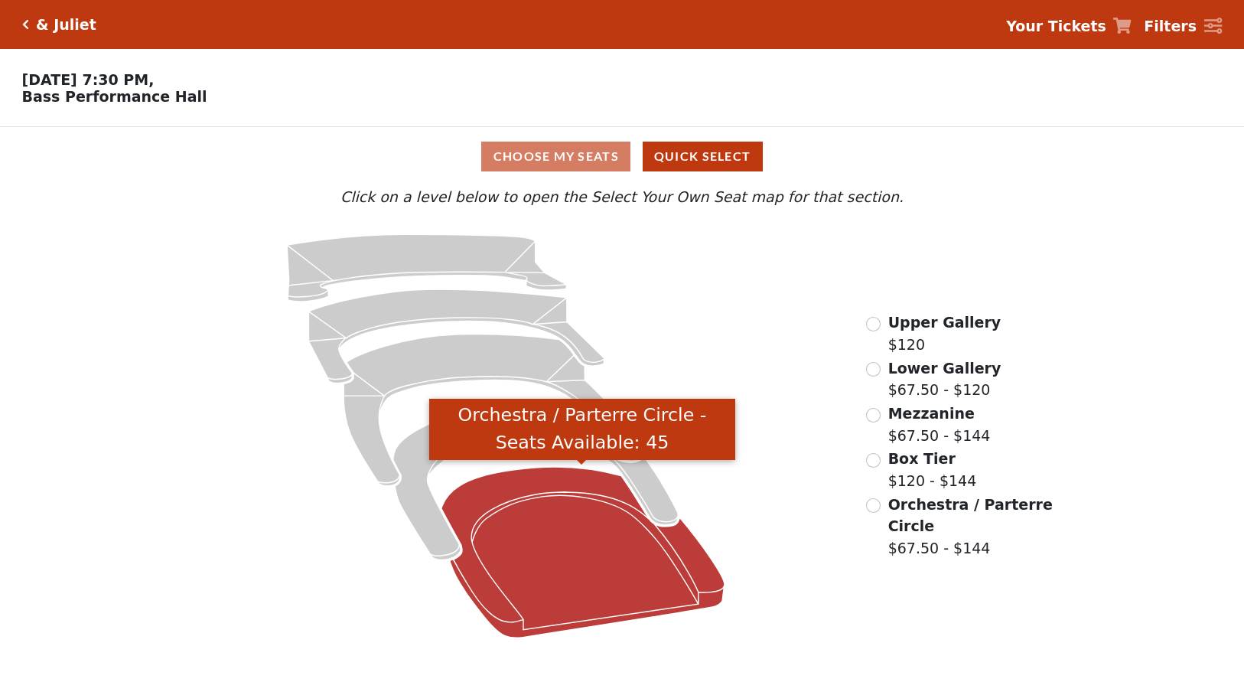
click at [537, 530] on icon "Orchestra / Parterre Circle - Seats Available: 45" at bounding box center [582, 552] width 283 height 171
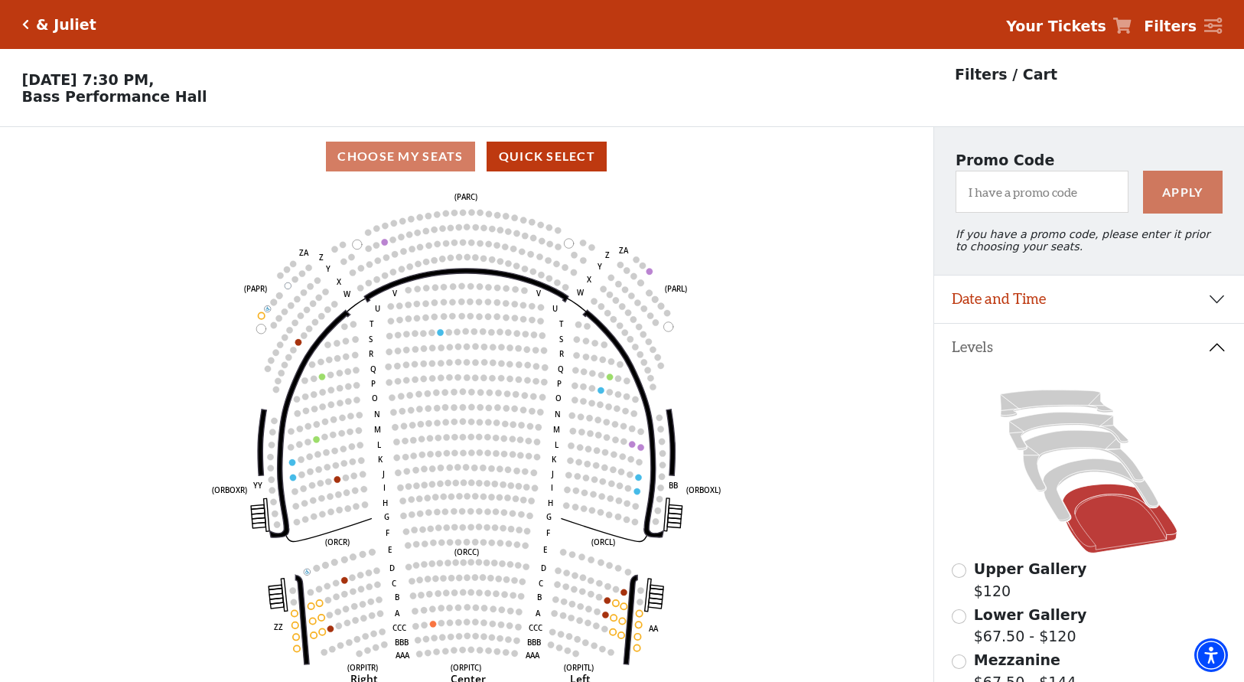
scroll to position [71, 0]
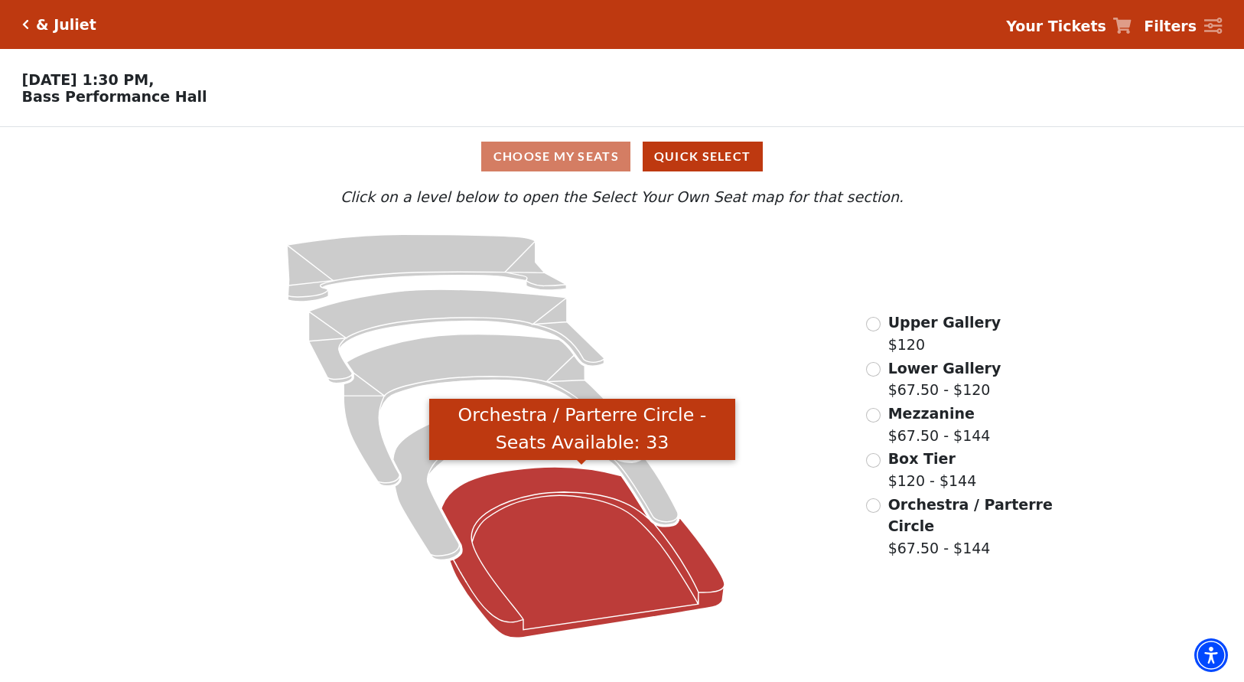
click at [555, 514] on icon "Orchestra / Parterre Circle - Seats Available: 33" at bounding box center [582, 552] width 283 height 171
click at [553, 534] on icon "Orchestra / Parterre Circle - Seats Available: 34" at bounding box center [582, 552] width 283 height 171
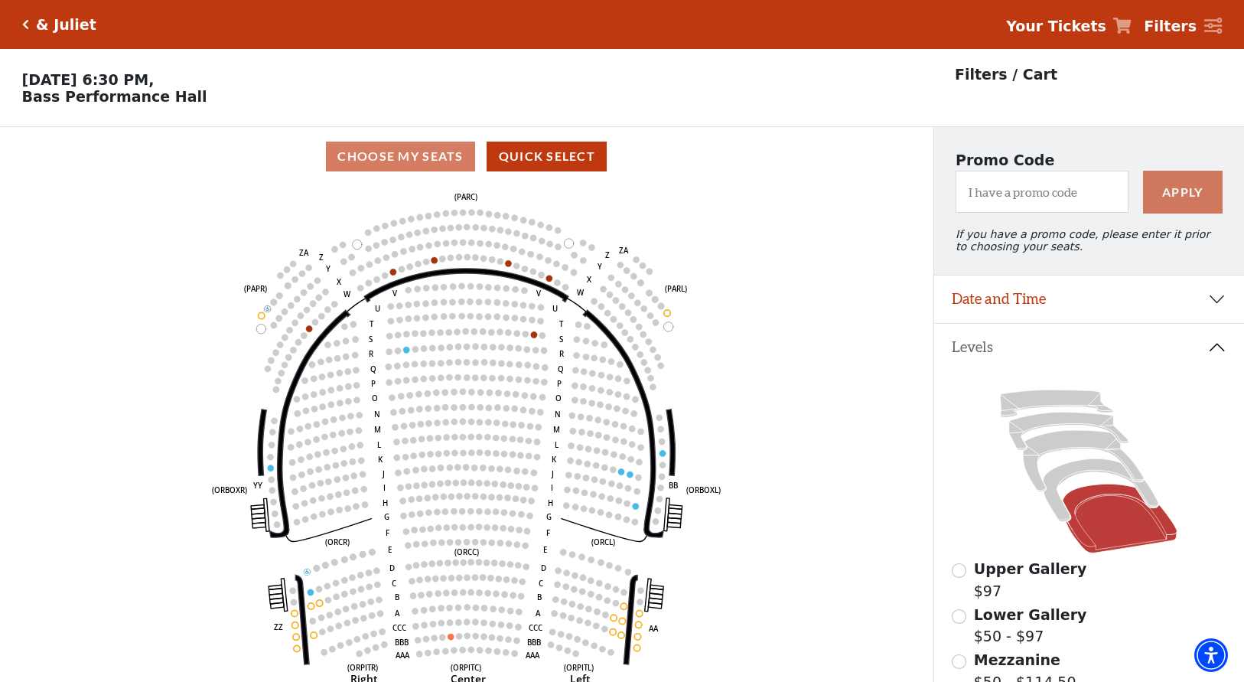
scroll to position [71, 0]
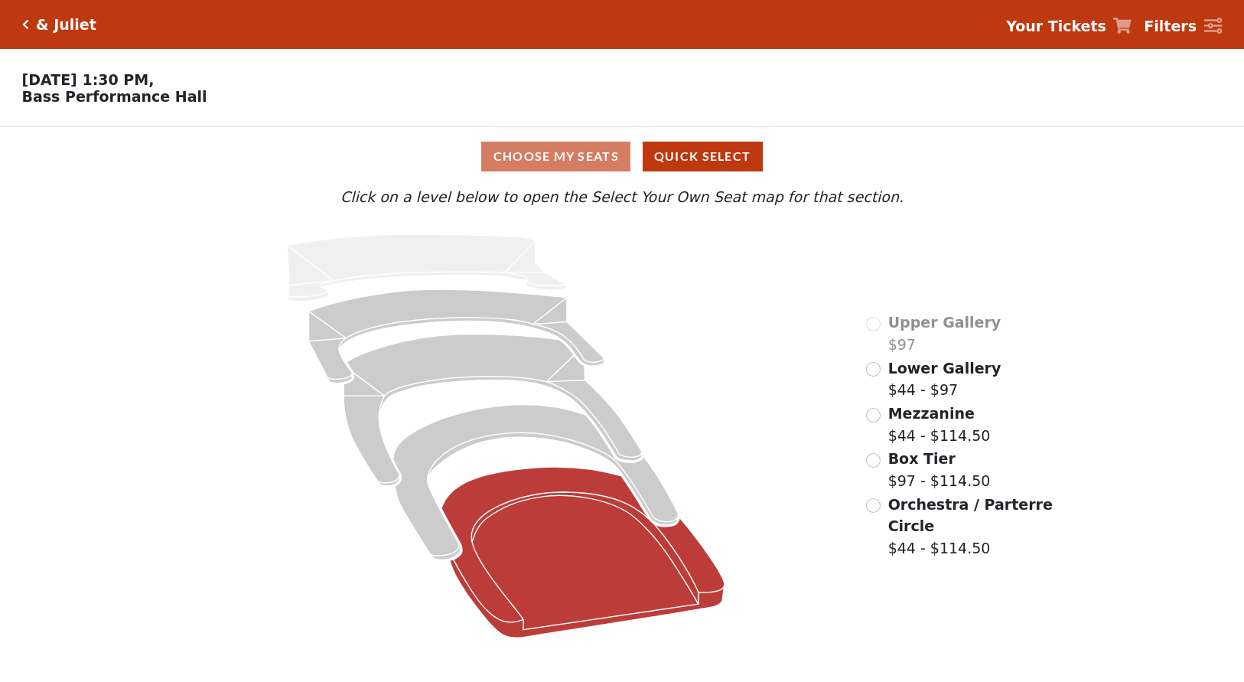
click at [600, 535] on icon "Orchestra / Parterre Circle - Seats Available: 154" at bounding box center [582, 552] width 283 height 171
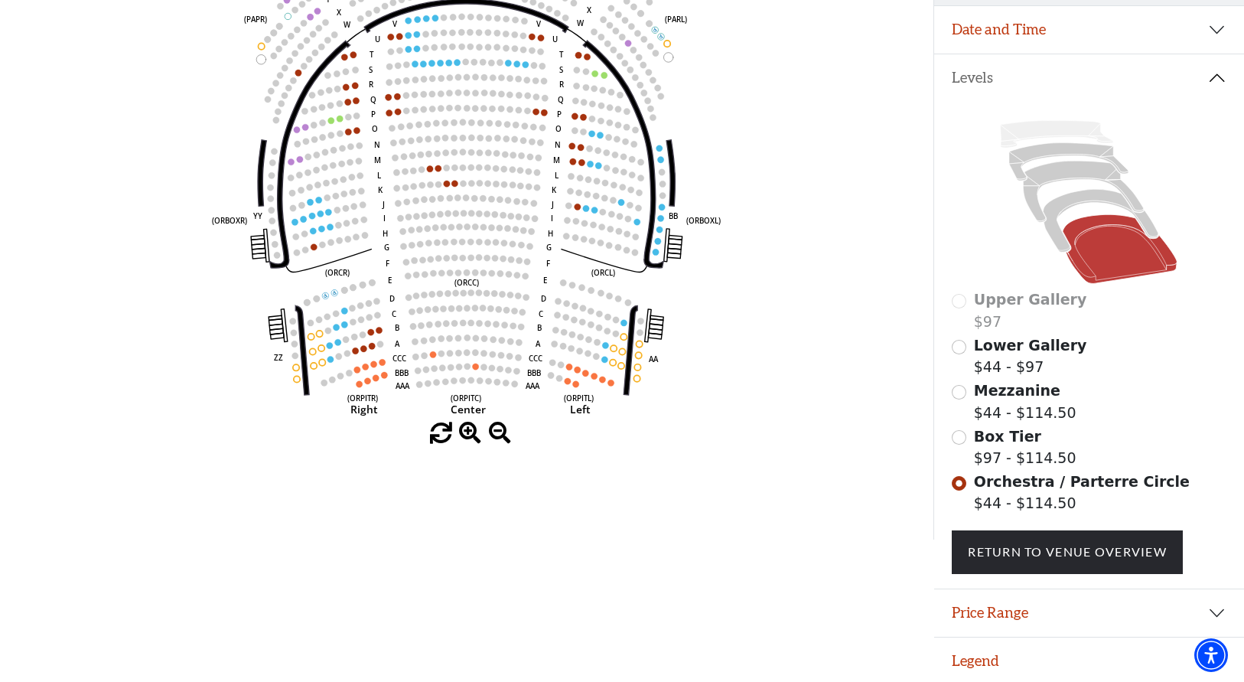
scroll to position [269, 0]
drag, startPoint x: 991, startPoint y: 659, endPoint x: 940, endPoint y: 641, distance: 54.2
click at [990, 659] on button "Legend" at bounding box center [1090, 661] width 311 height 47
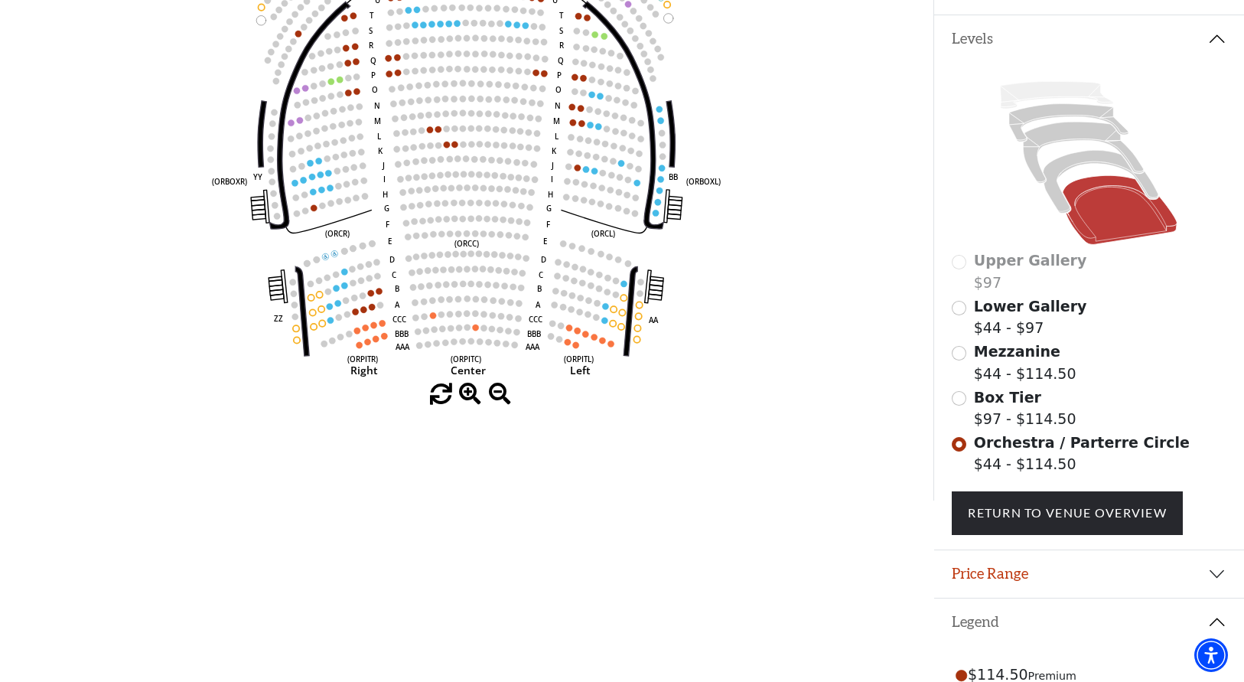
scroll to position [308, 0]
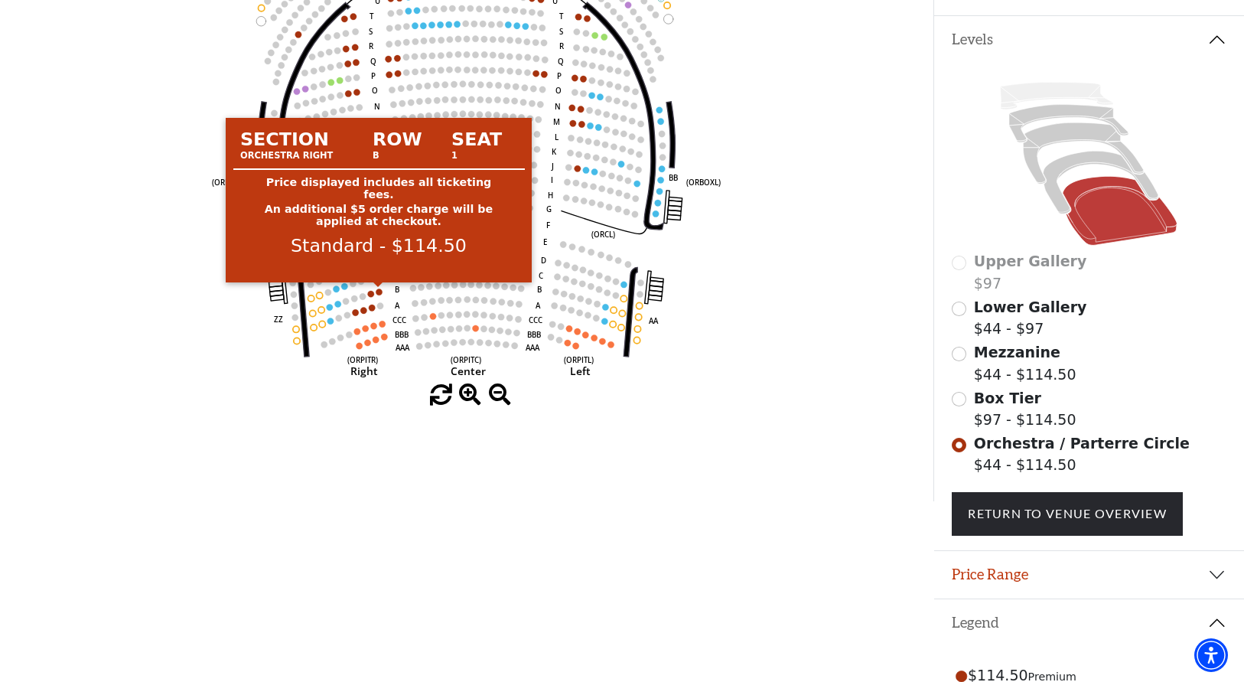
click at [380, 292] on circle at bounding box center [379, 292] width 6 height 6
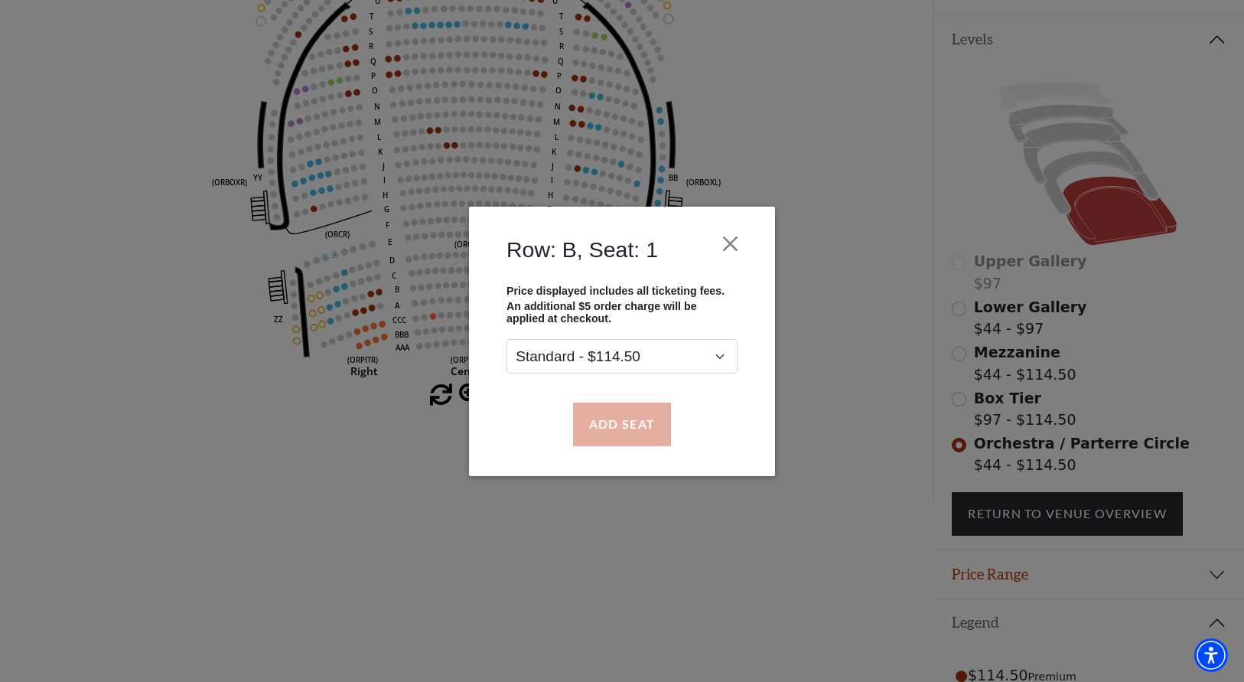
click at [649, 415] on button "Add Seat" at bounding box center [622, 424] width 98 height 43
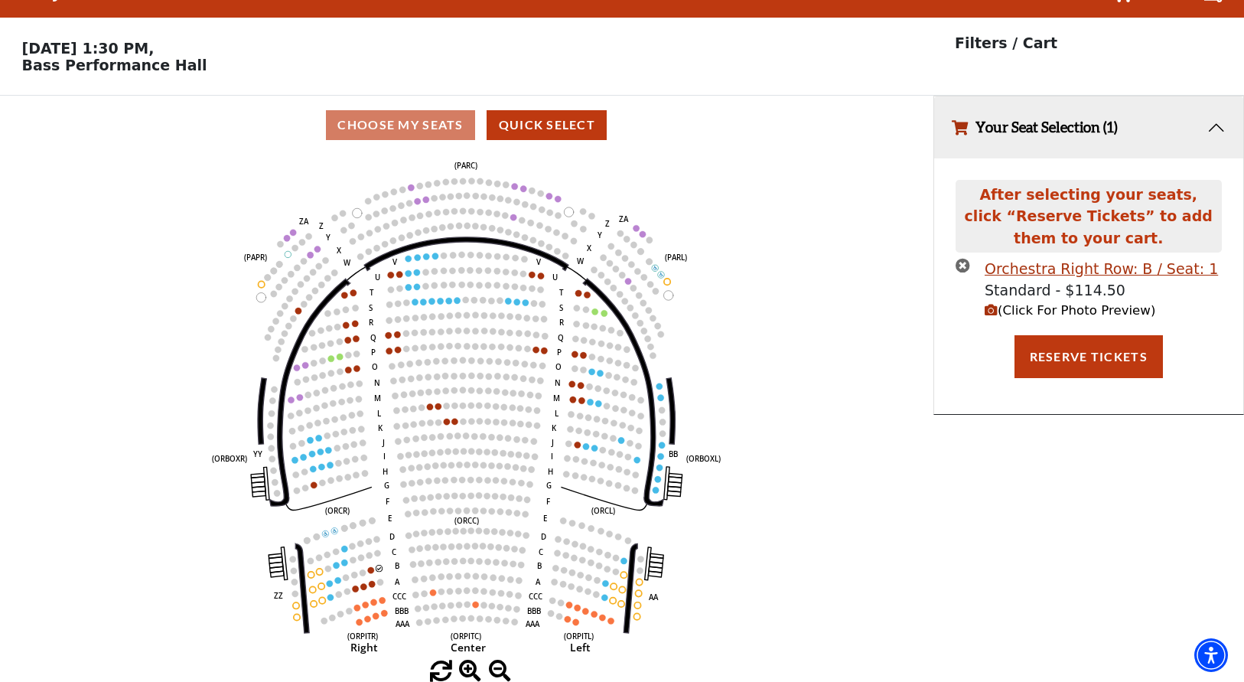
scroll to position [31, 0]
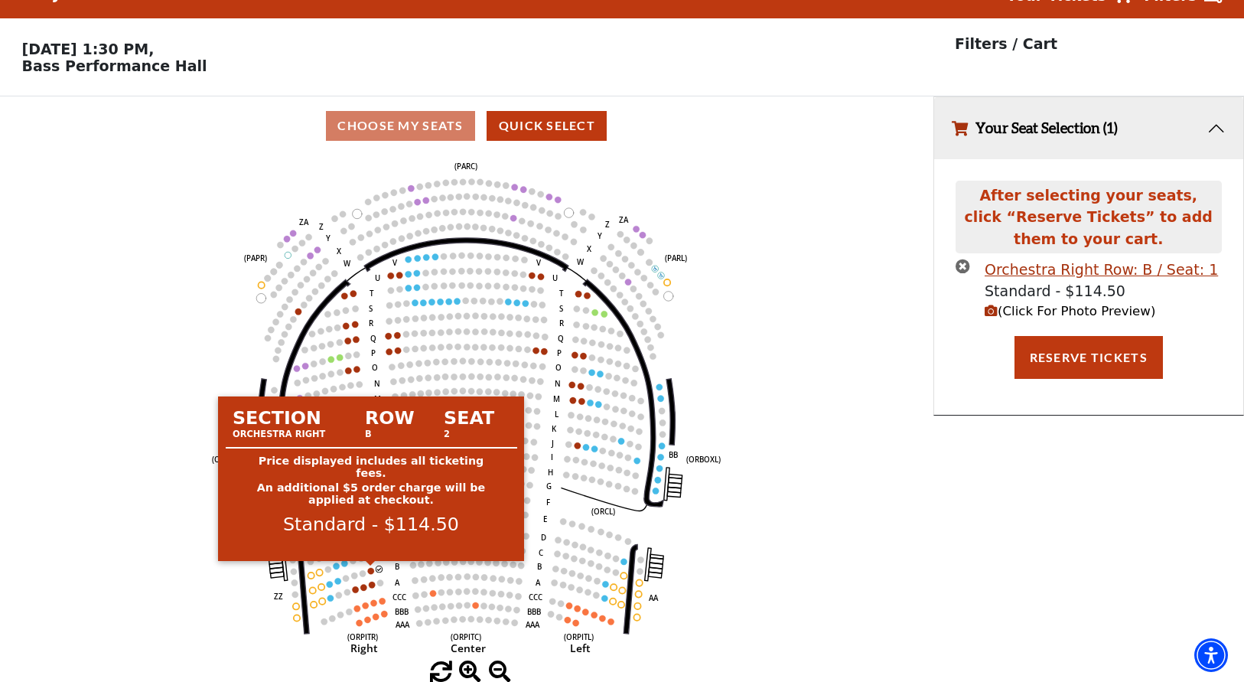
click at [372, 571] on circle at bounding box center [371, 571] width 6 height 6
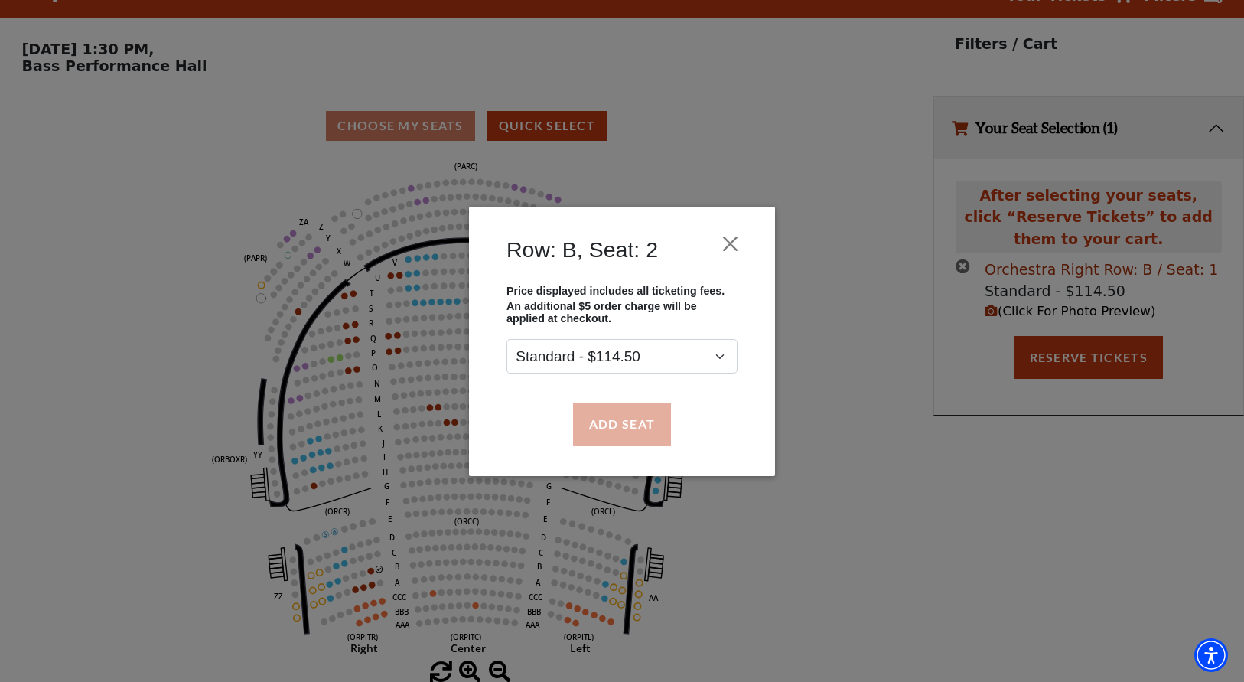
click at [615, 428] on button "Add Seat" at bounding box center [622, 424] width 98 height 43
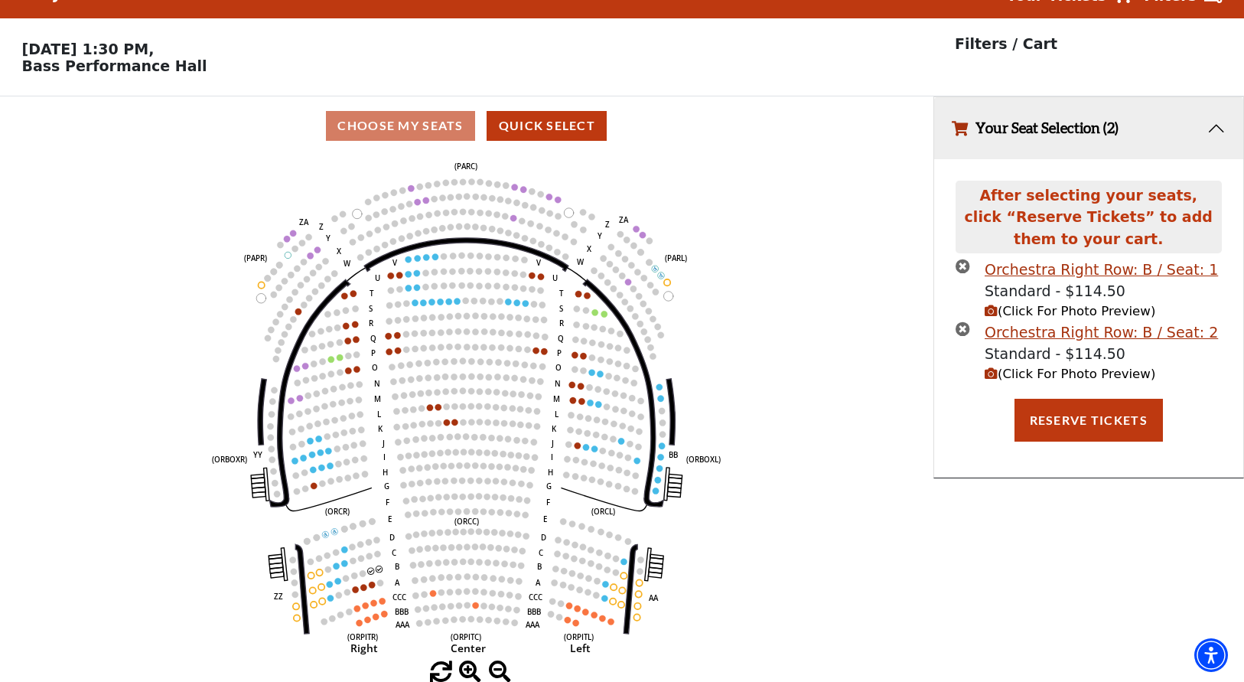
click at [1091, 416] on button "Reserve Tickets" at bounding box center [1089, 420] width 148 height 43
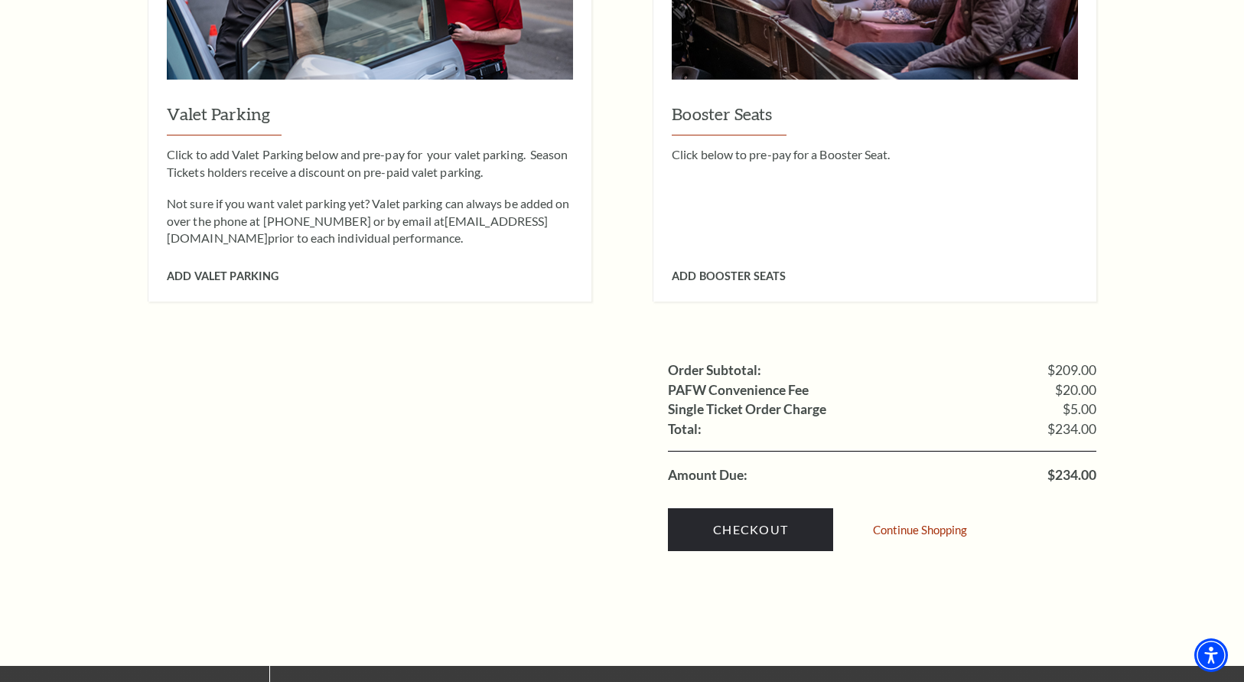
scroll to position [1271, 0]
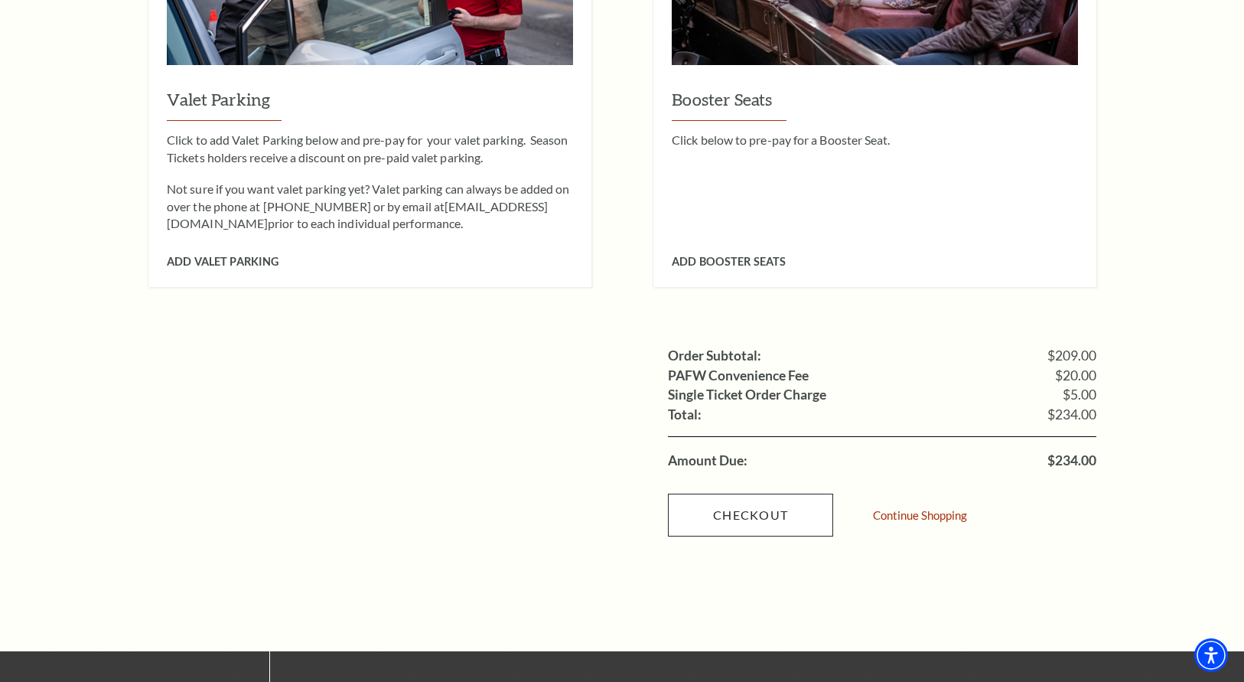
click at [784, 494] on link "Checkout" at bounding box center [750, 515] width 165 height 43
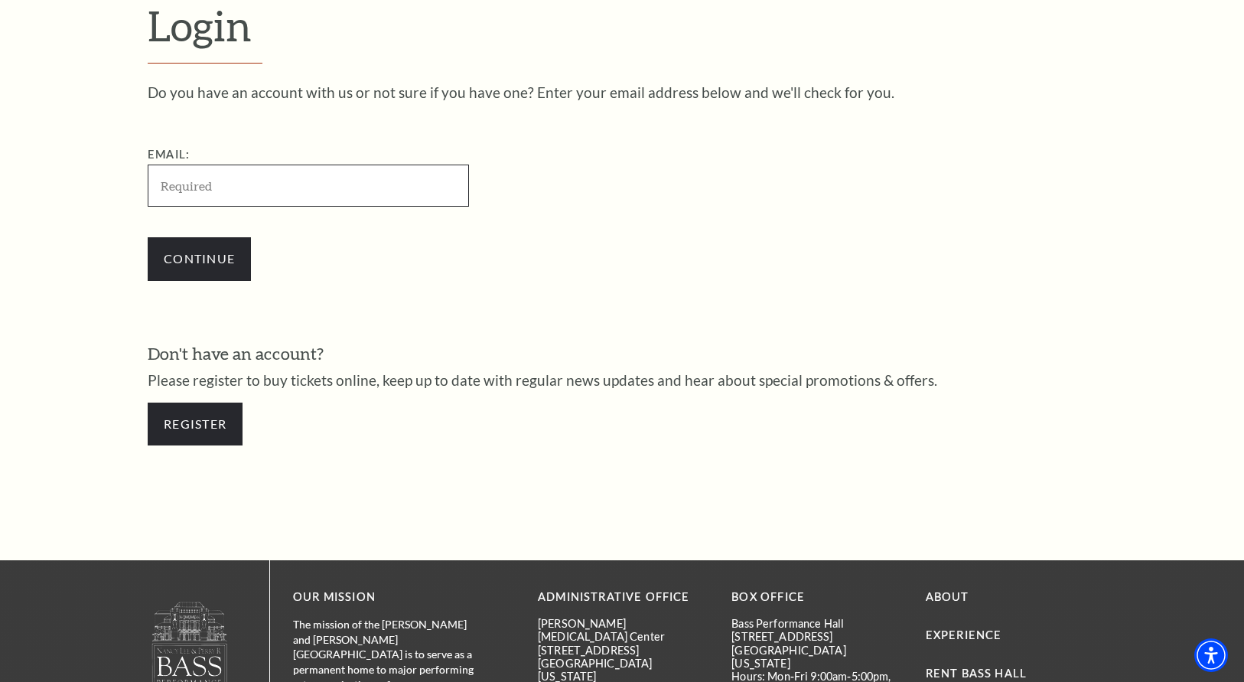
type input "jimmieakasprat@aol.com"
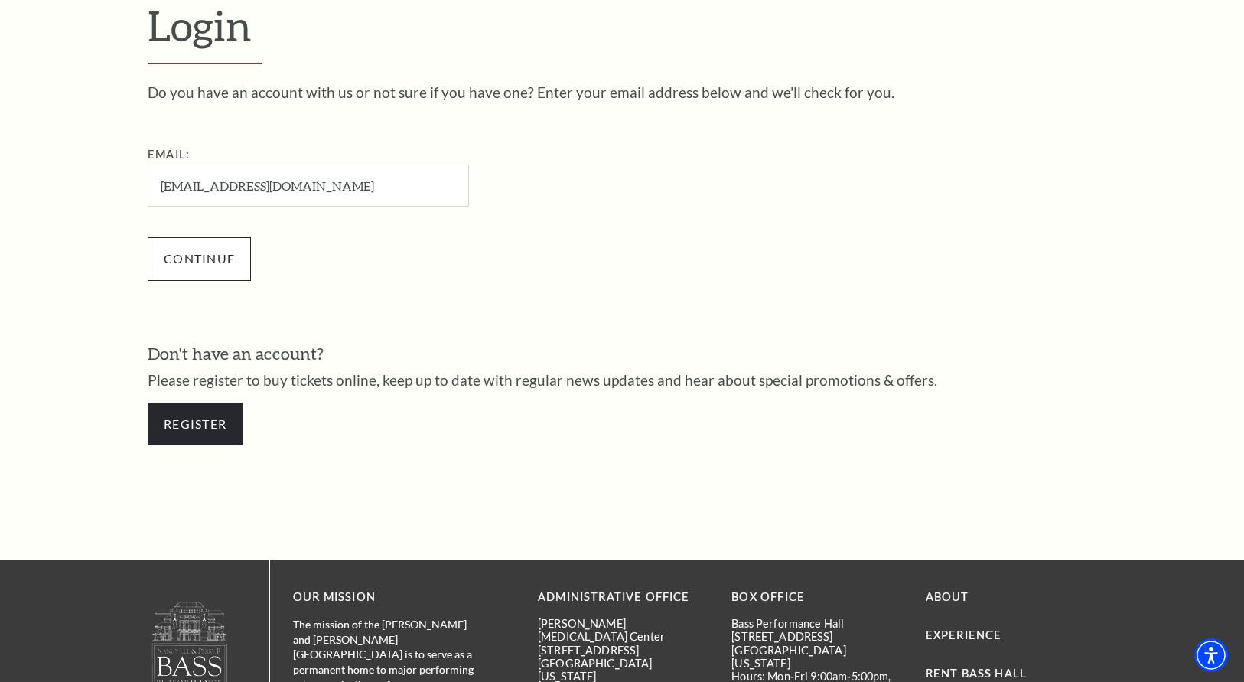
click at [203, 255] on input "Continue" at bounding box center [199, 258] width 103 height 43
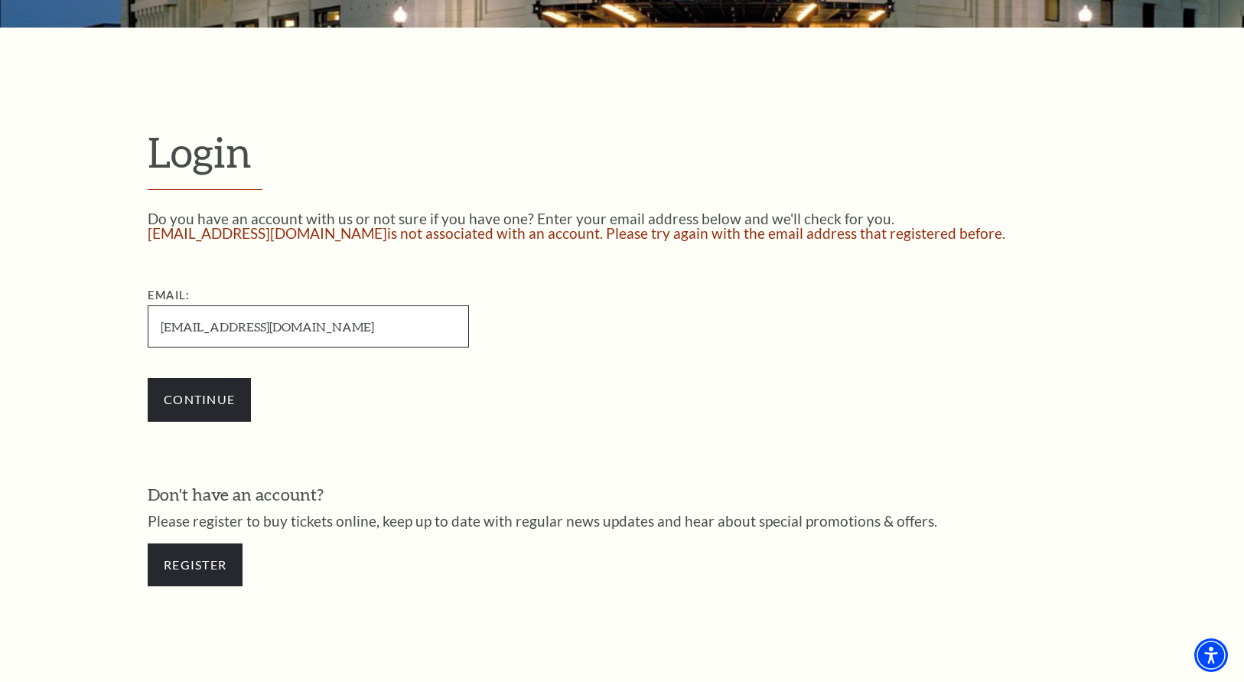
scroll to position [383, 0]
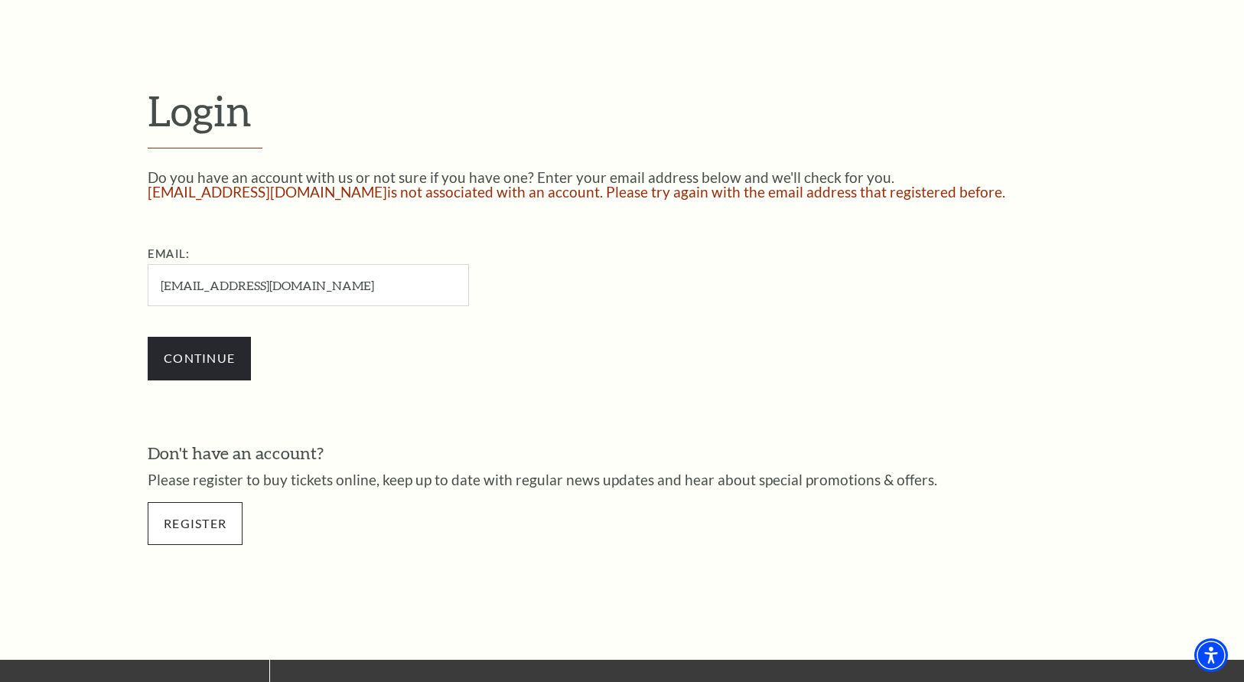
click at [207, 523] on link "Register" at bounding box center [195, 523] width 95 height 43
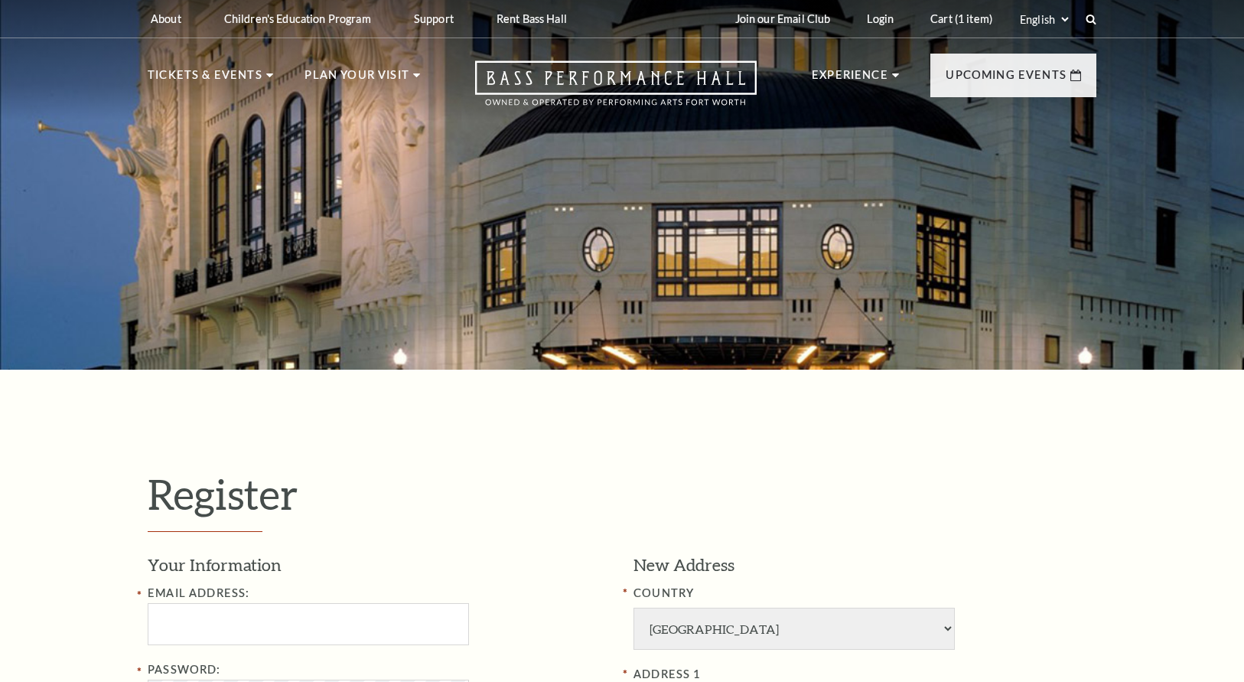
select select "1"
select select "TX"
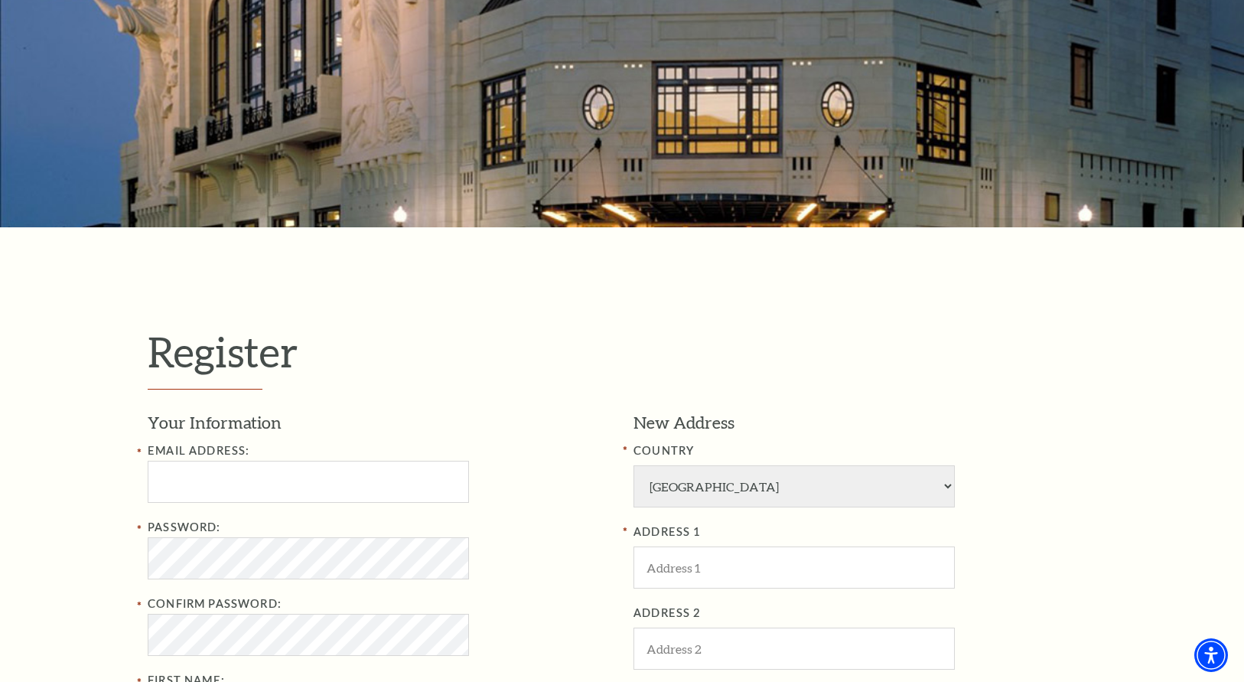
scroll to position [187, 0]
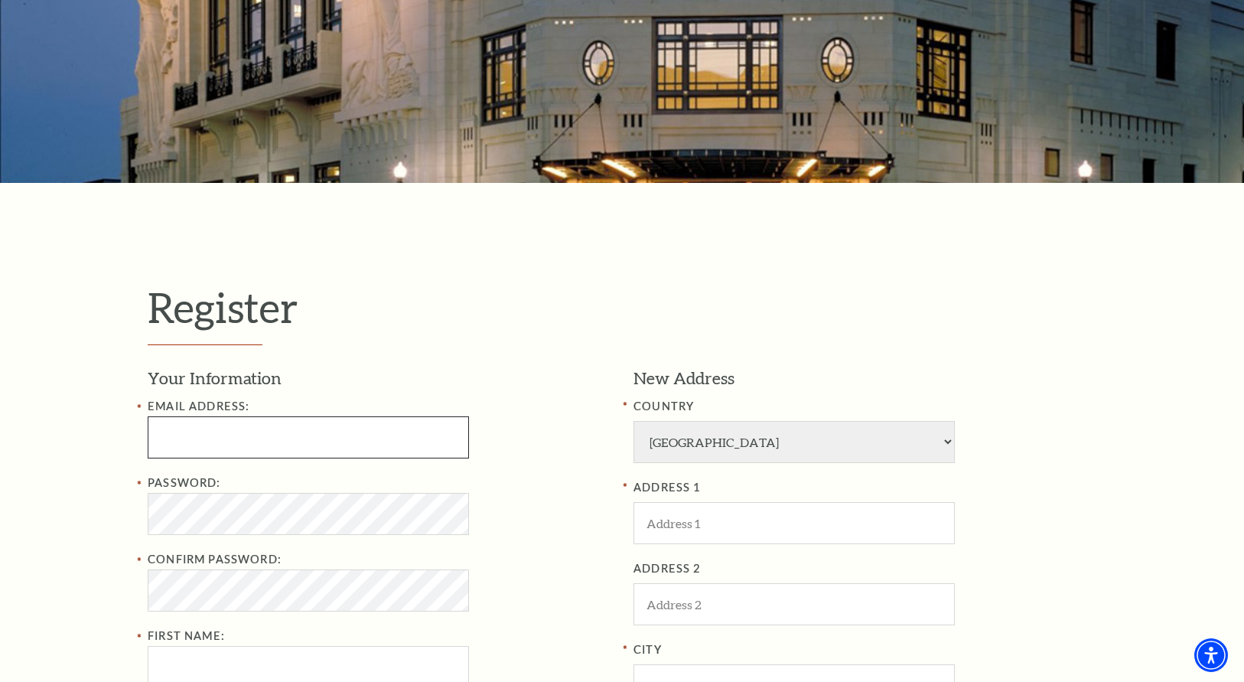
type input "jimmieakasprat@aol.com"
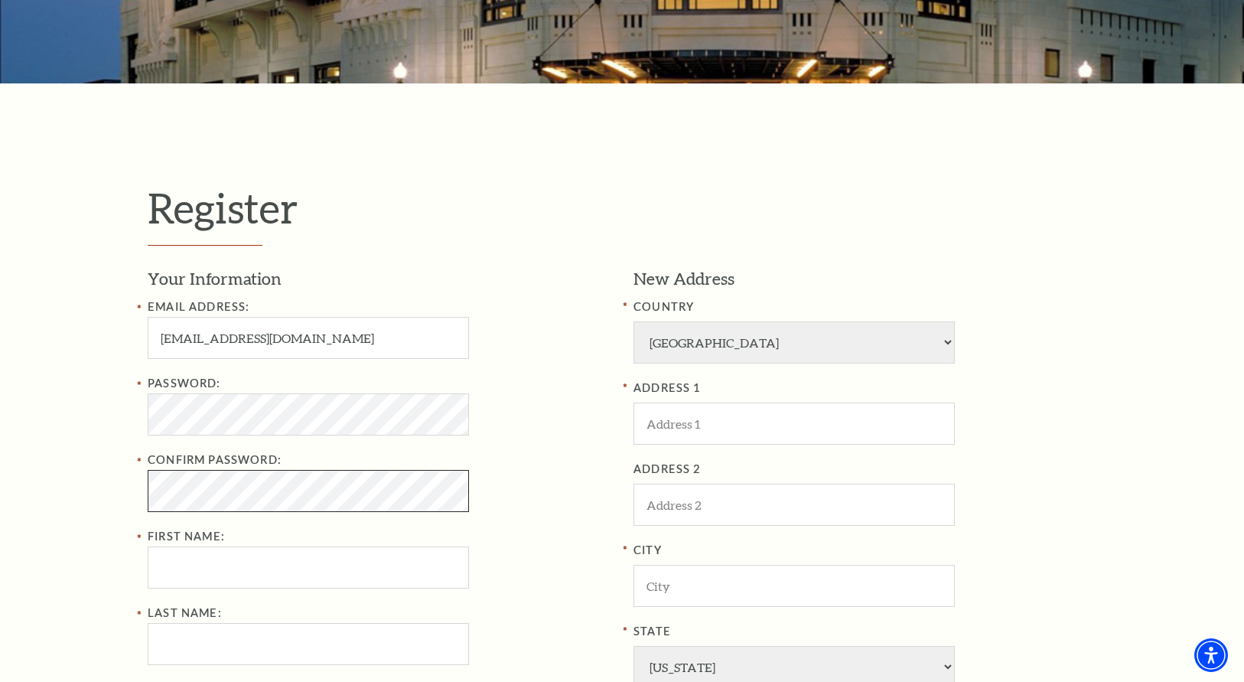
scroll to position [379, 0]
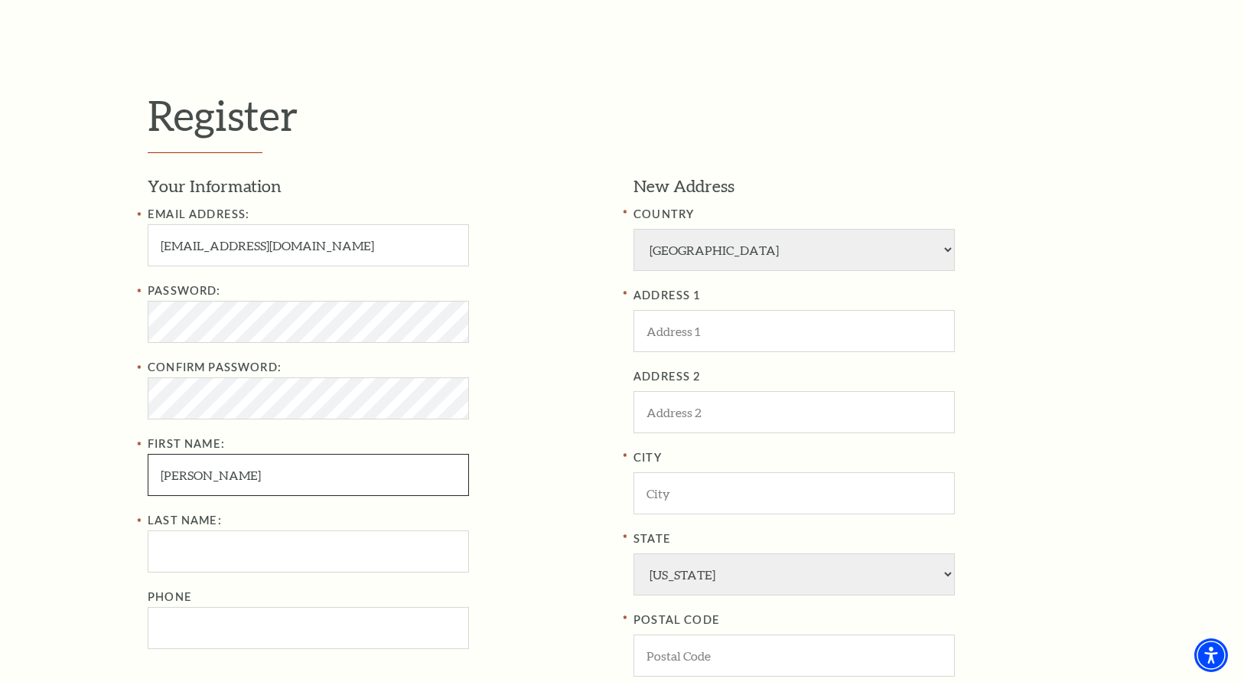
type input "Jimmie"
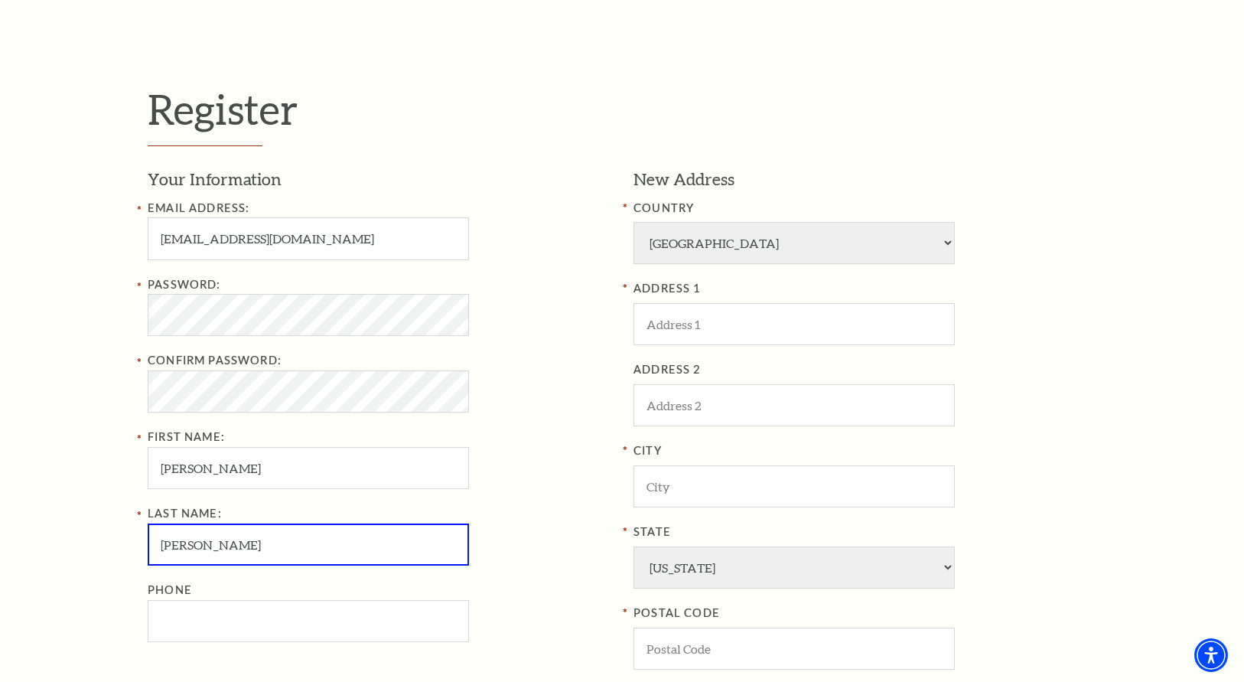
type input "Laperriere"
drag, startPoint x: 217, startPoint y: 626, endPoint x: 238, endPoint y: 579, distance: 51.4
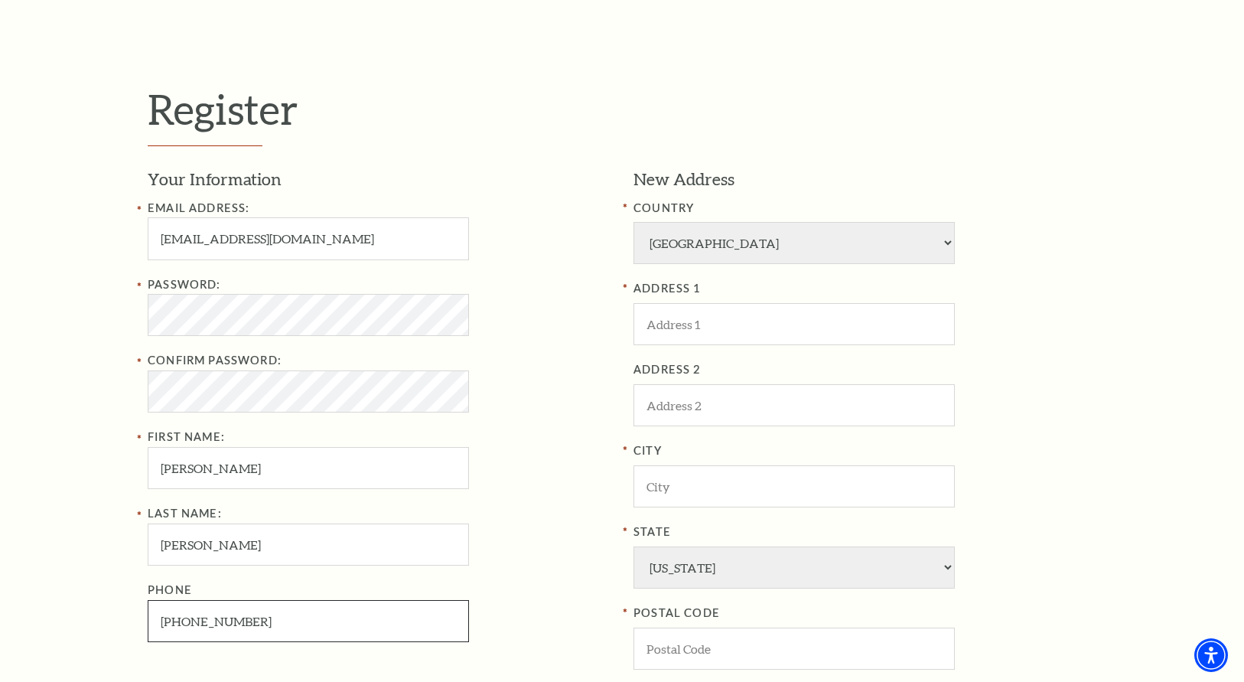
type input "903-530-6101"
type input "6704 Hollytree Circle"
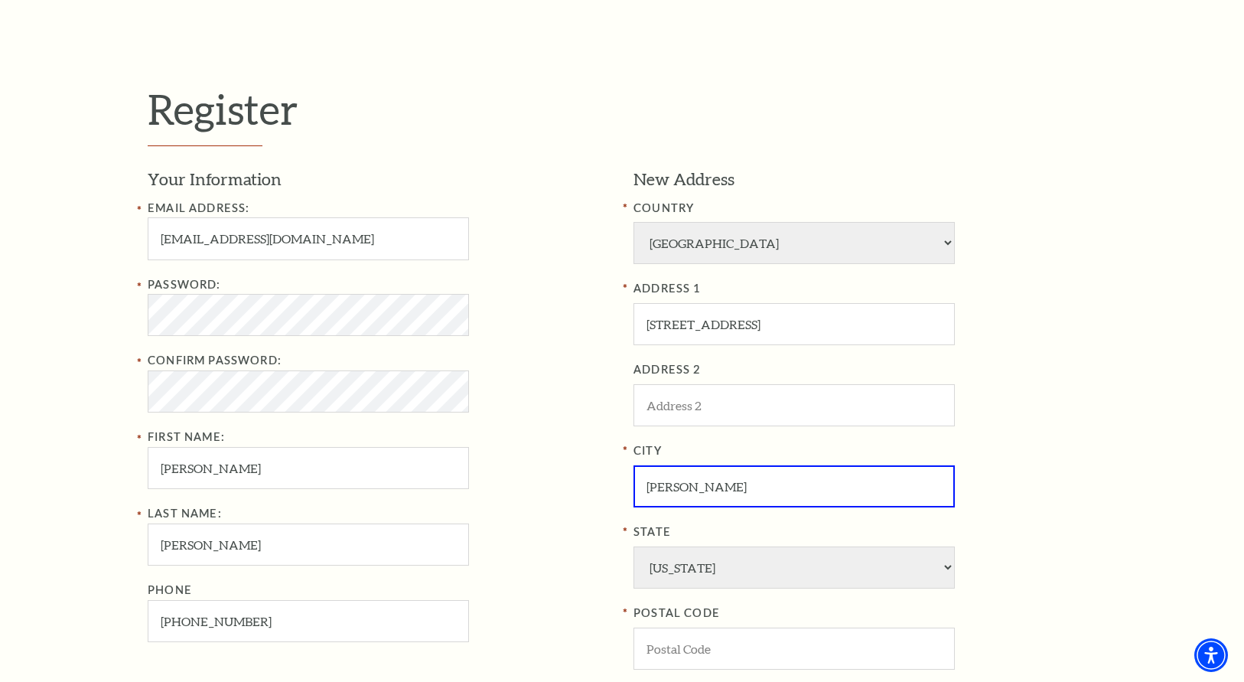
type input "Tyler"
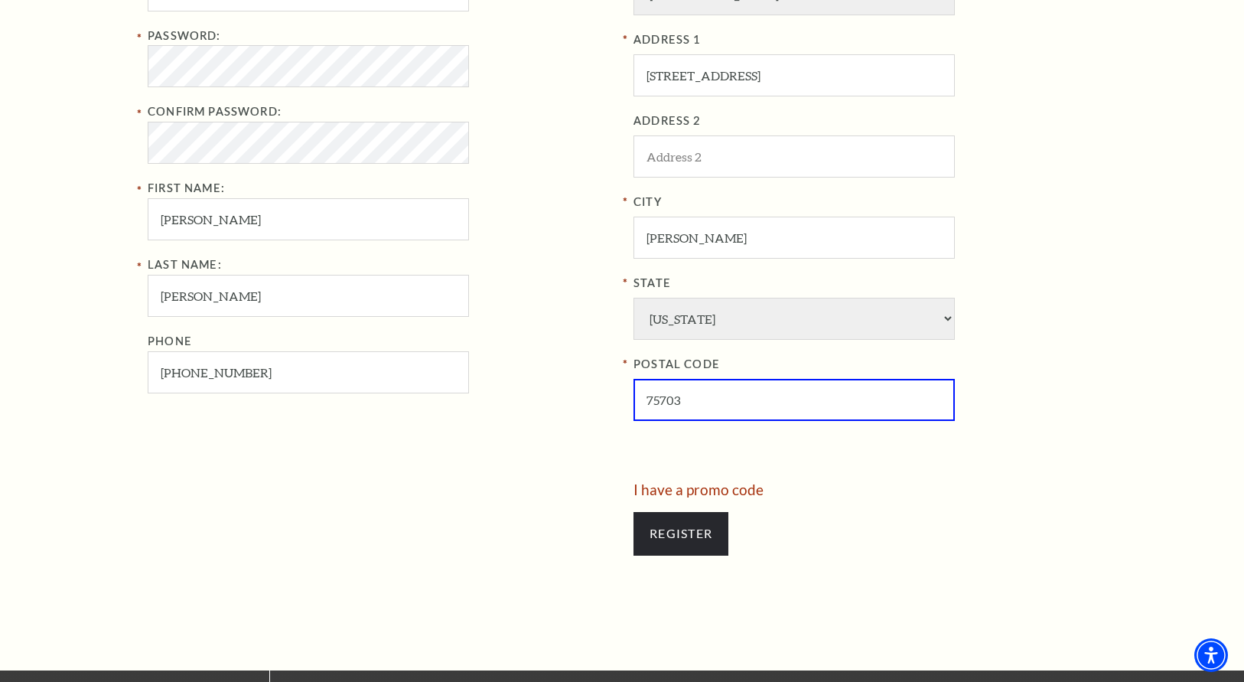
scroll to position [630, 0]
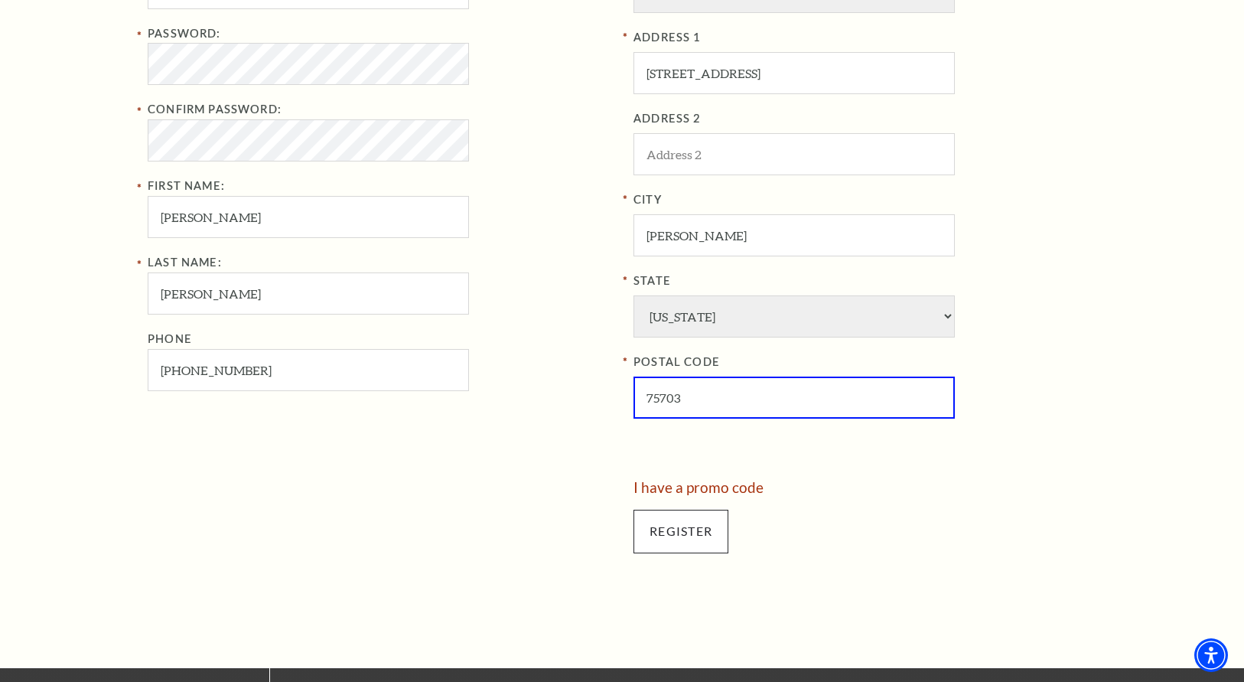
type input "75703"
click at [686, 510] on input "Register" at bounding box center [681, 531] width 95 height 43
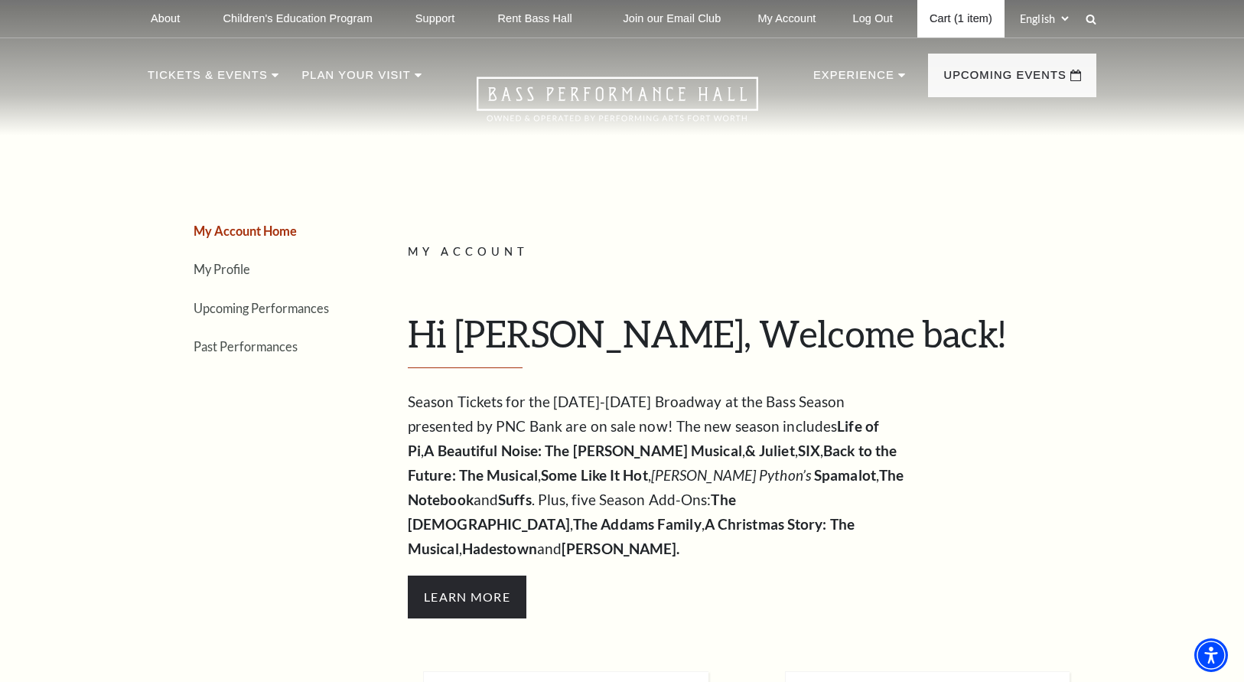
click at [928, 27] on link "Cart (1 item)" at bounding box center [961, 19] width 87 height 38
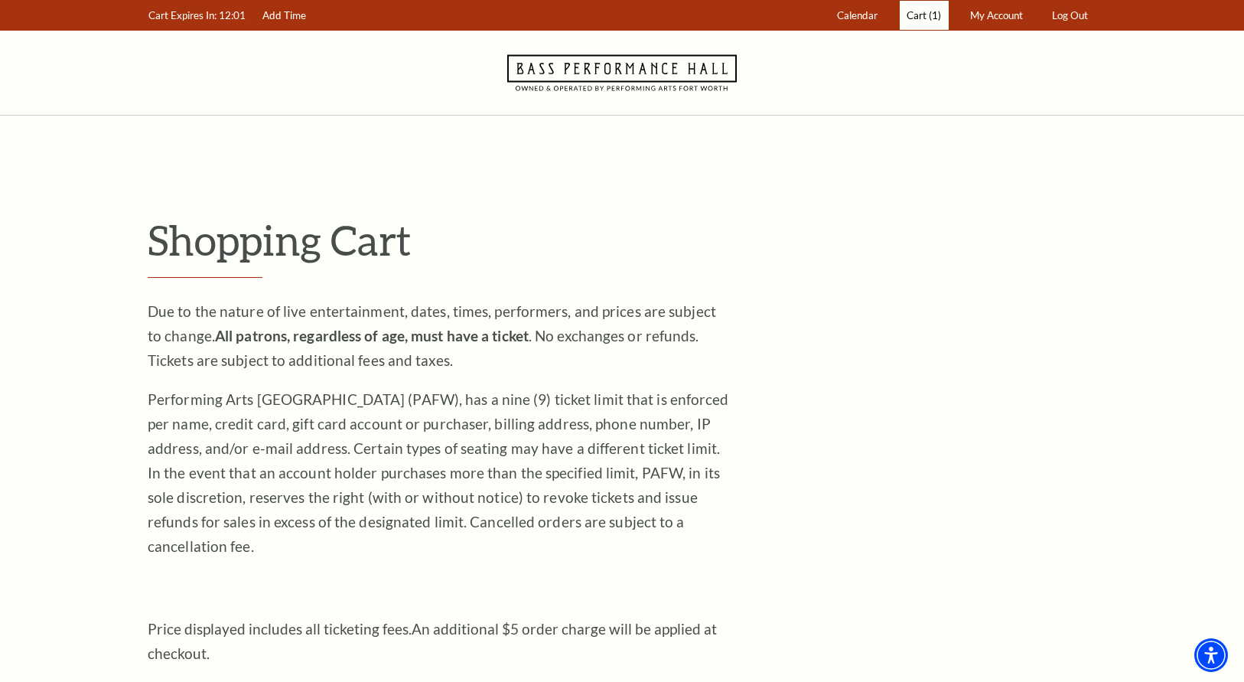
click at [921, 18] on span "Cart" at bounding box center [917, 15] width 20 height 12
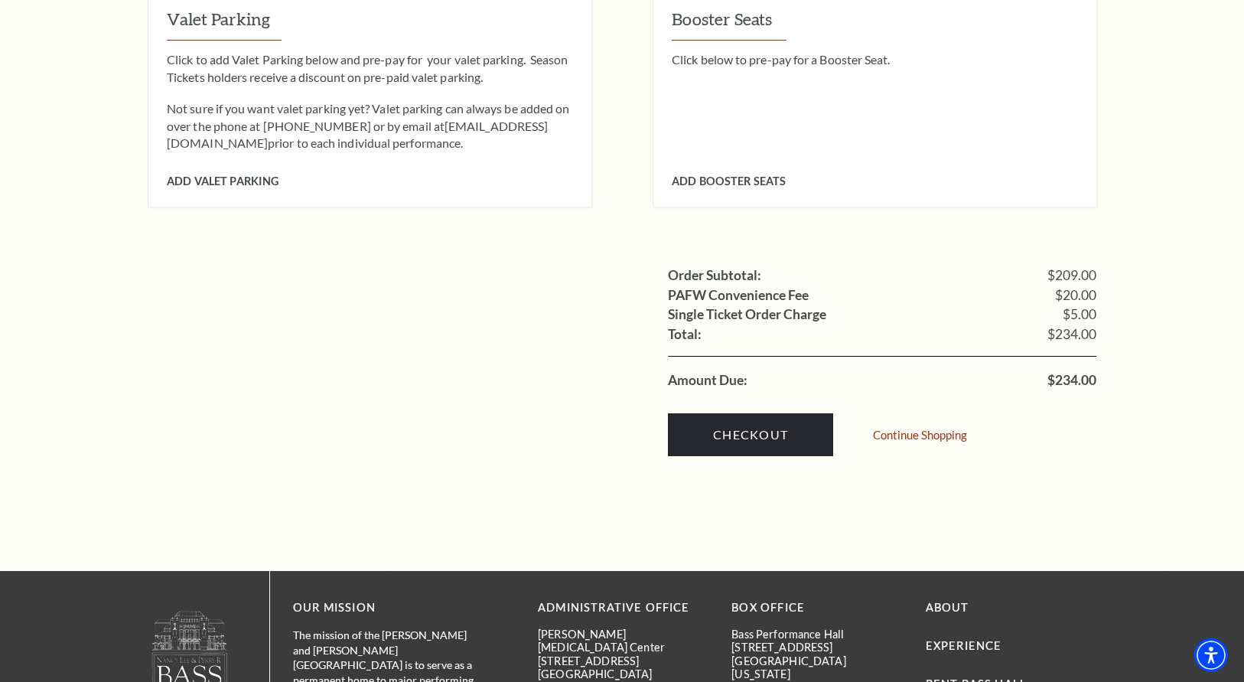
scroll to position [1376, 0]
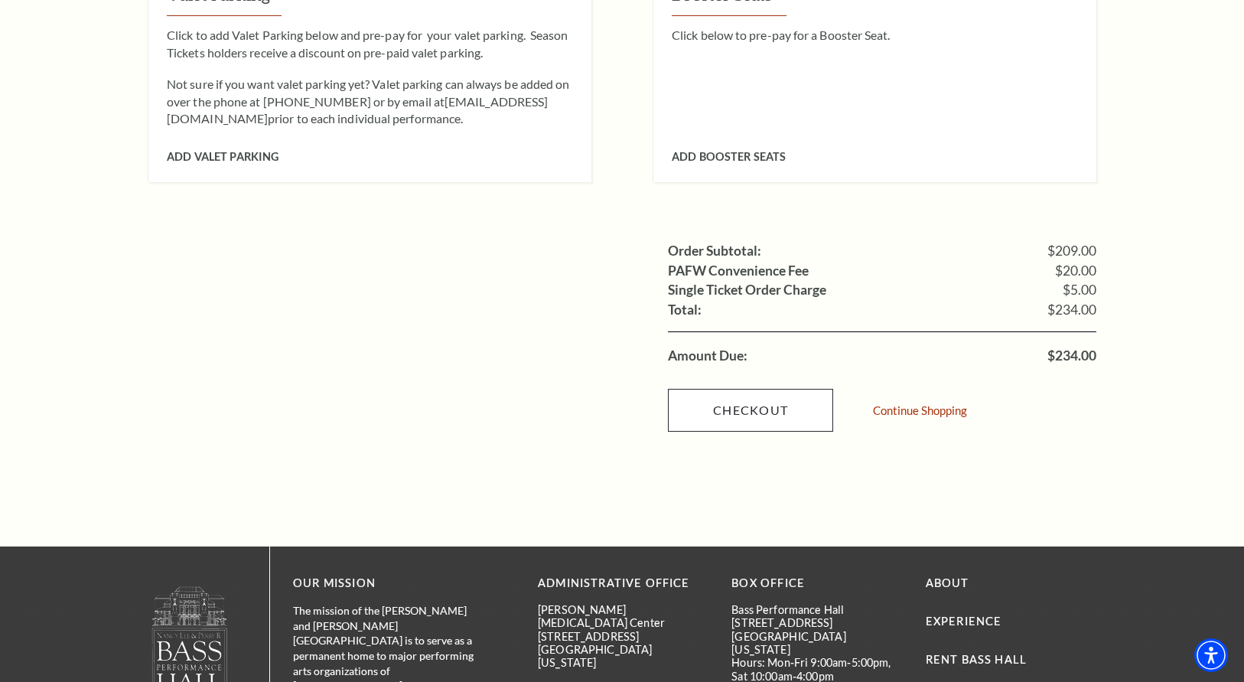
click at [748, 389] on link "Checkout" at bounding box center [750, 410] width 165 height 43
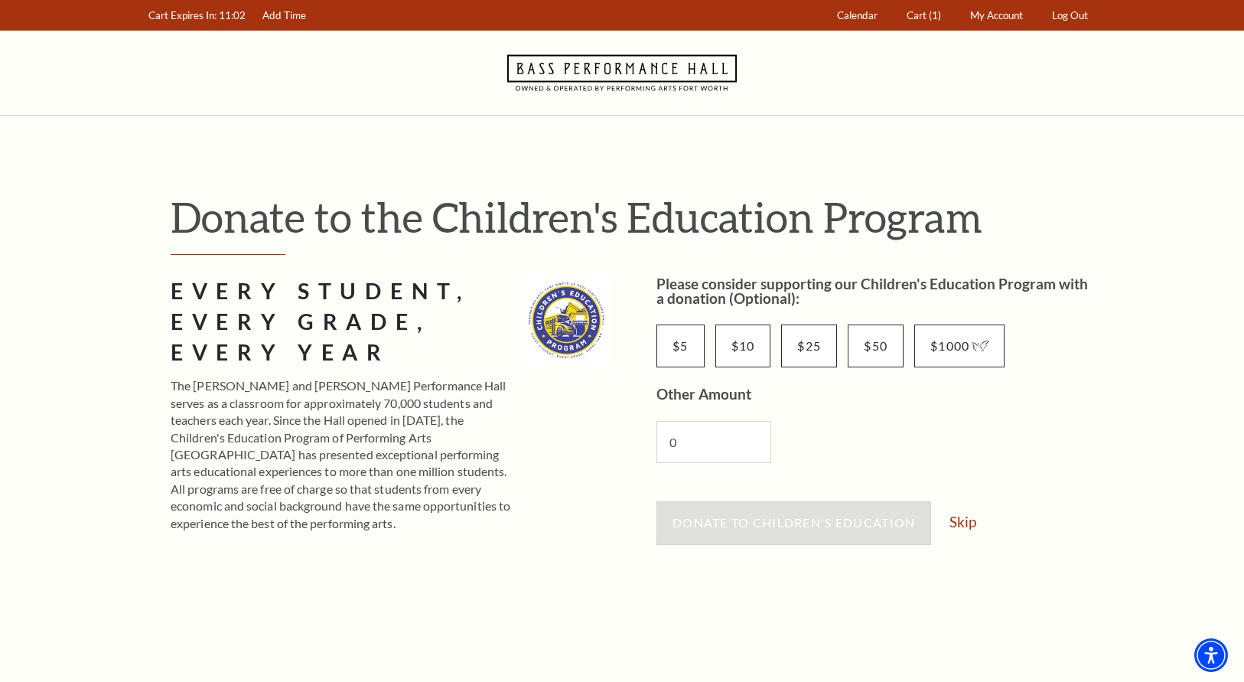
scroll to position [103, 0]
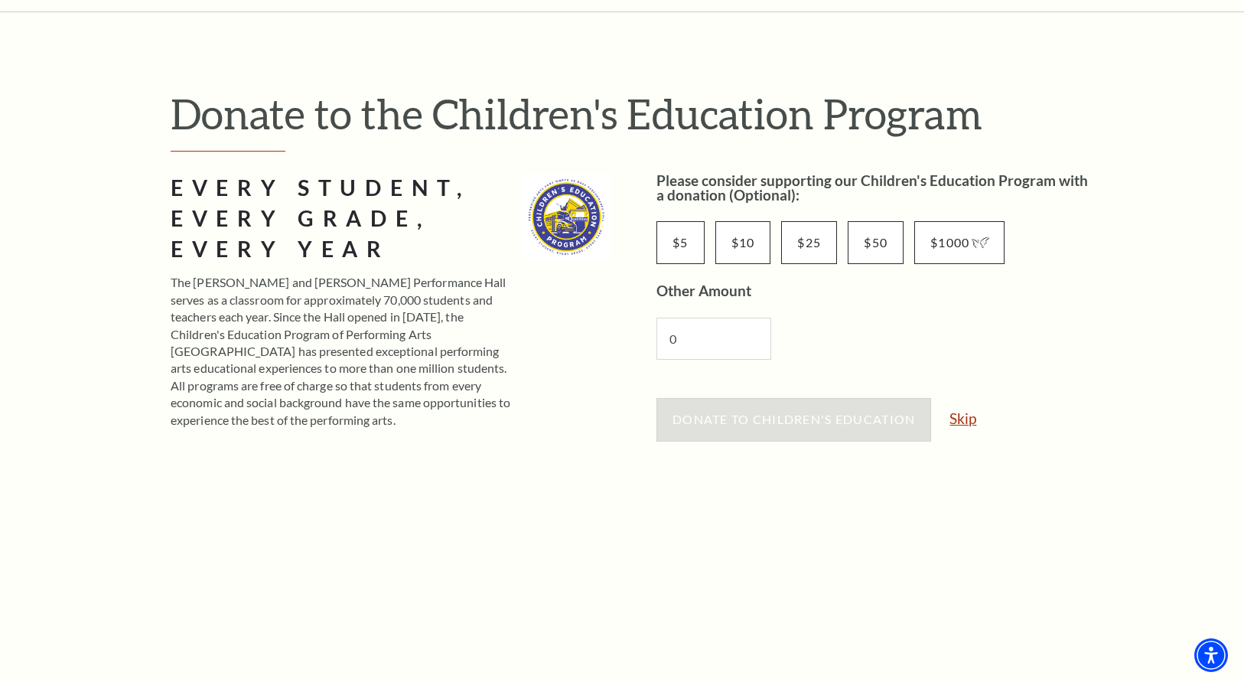
click at [973, 411] on link "Skip" at bounding box center [963, 418] width 27 height 15
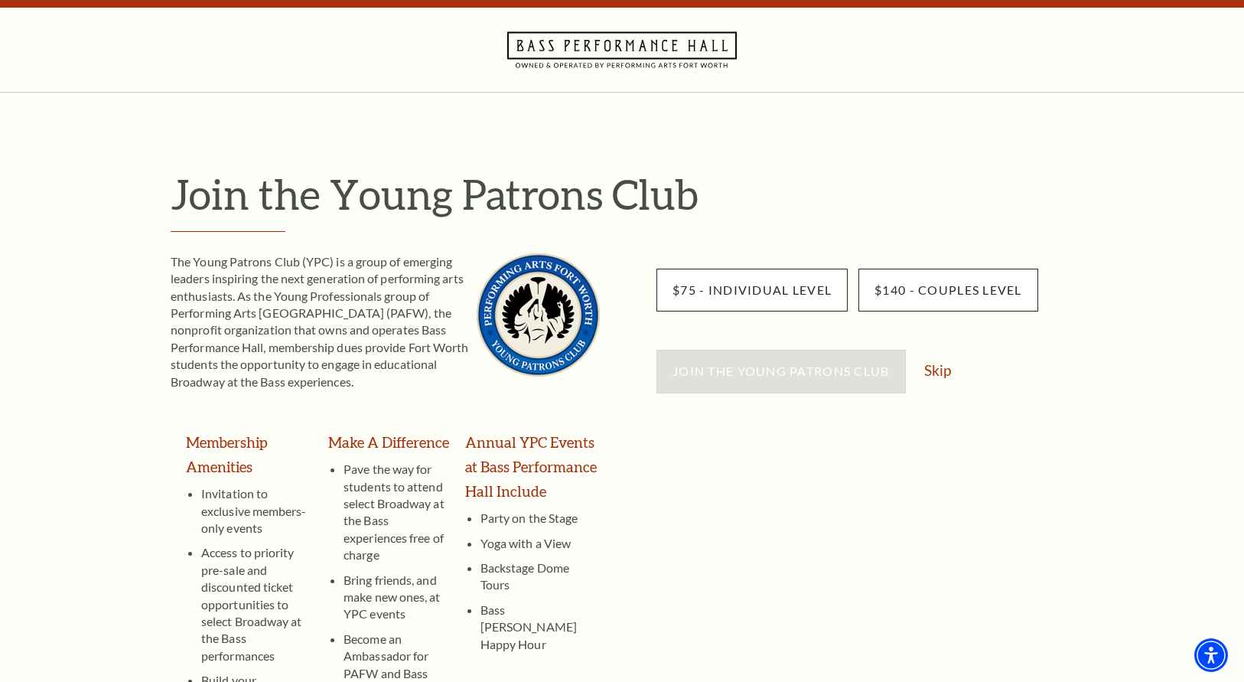
scroll to position [30, 0]
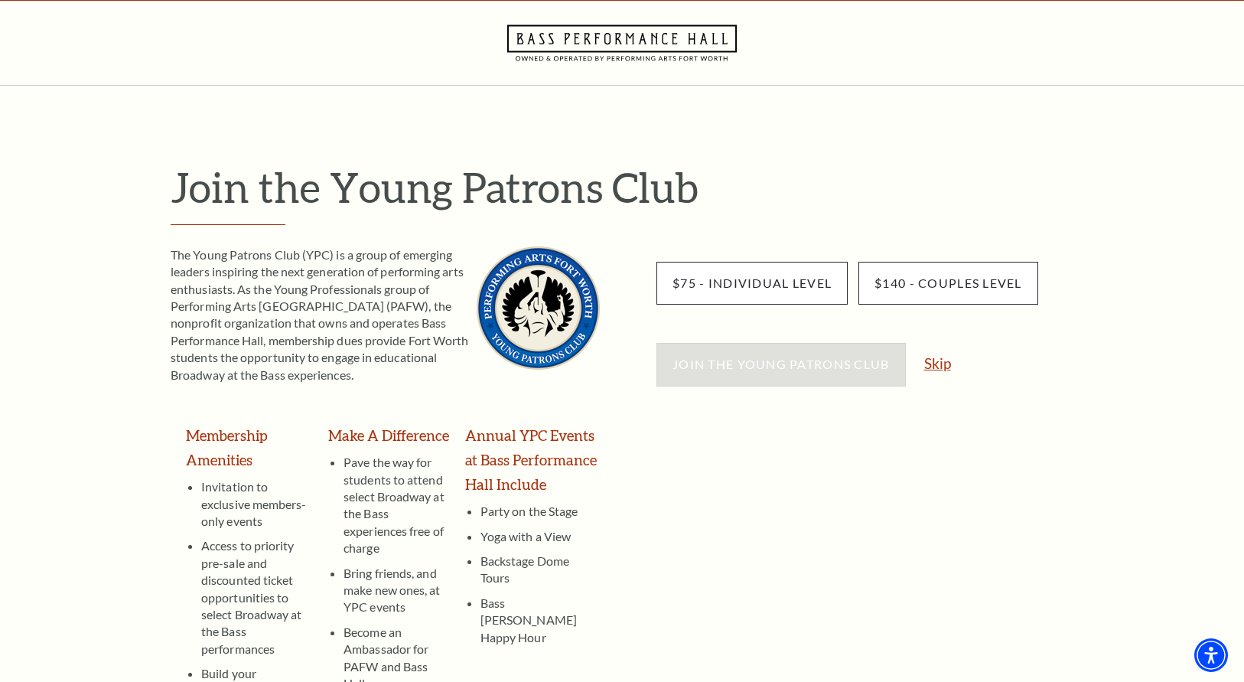
click at [946, 360] on link "Skip" at bounding box center [938, 363] width 27 height 15
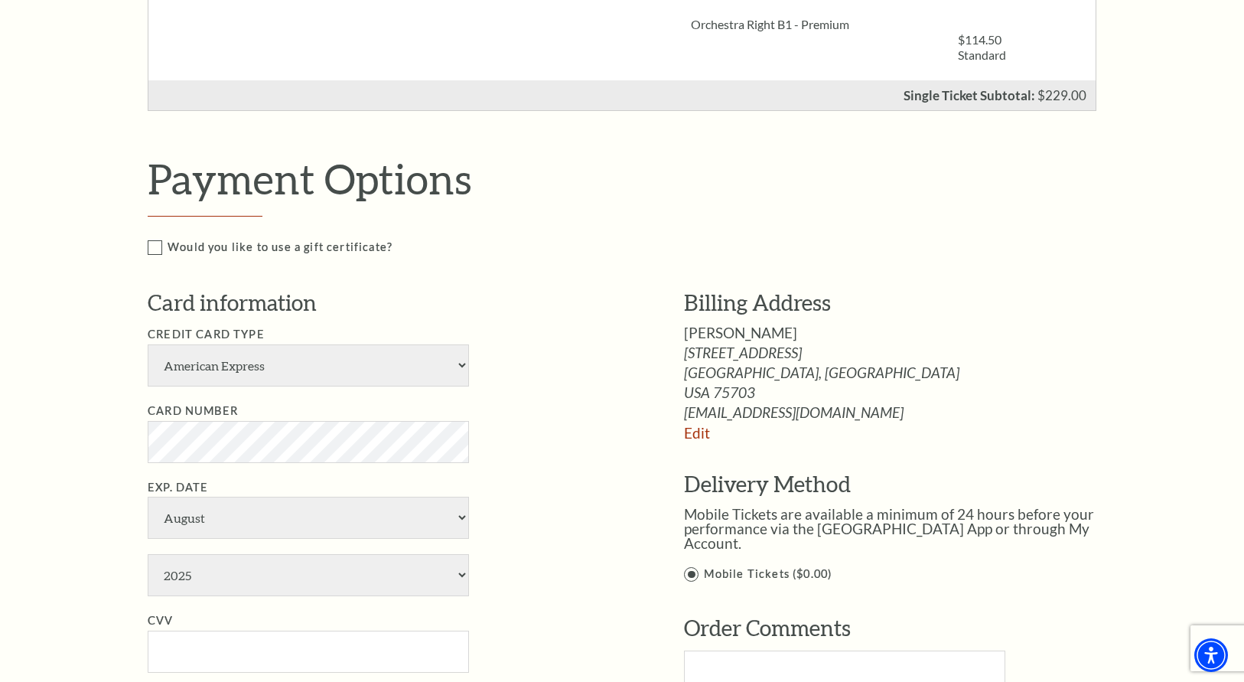
scroll to position [566, 0]
select select "28"
select select "2029"
type input "194"
type input "Jimmie Laperriere"
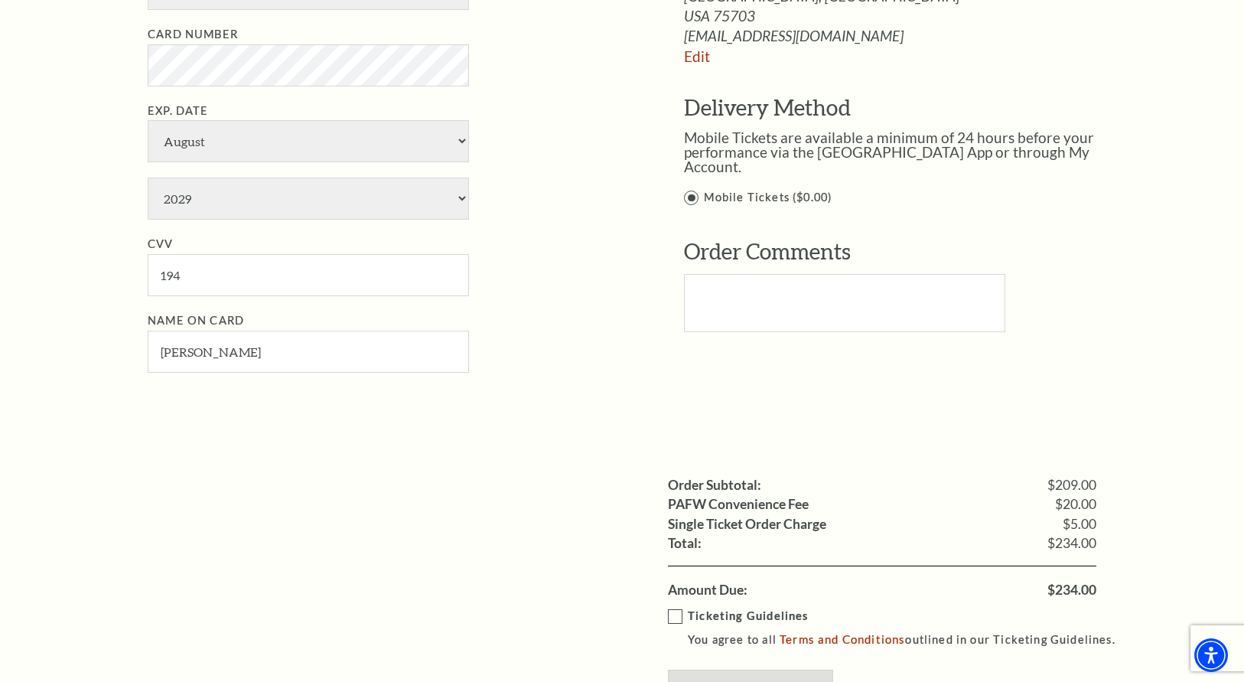
scroll to position [1007, 0]
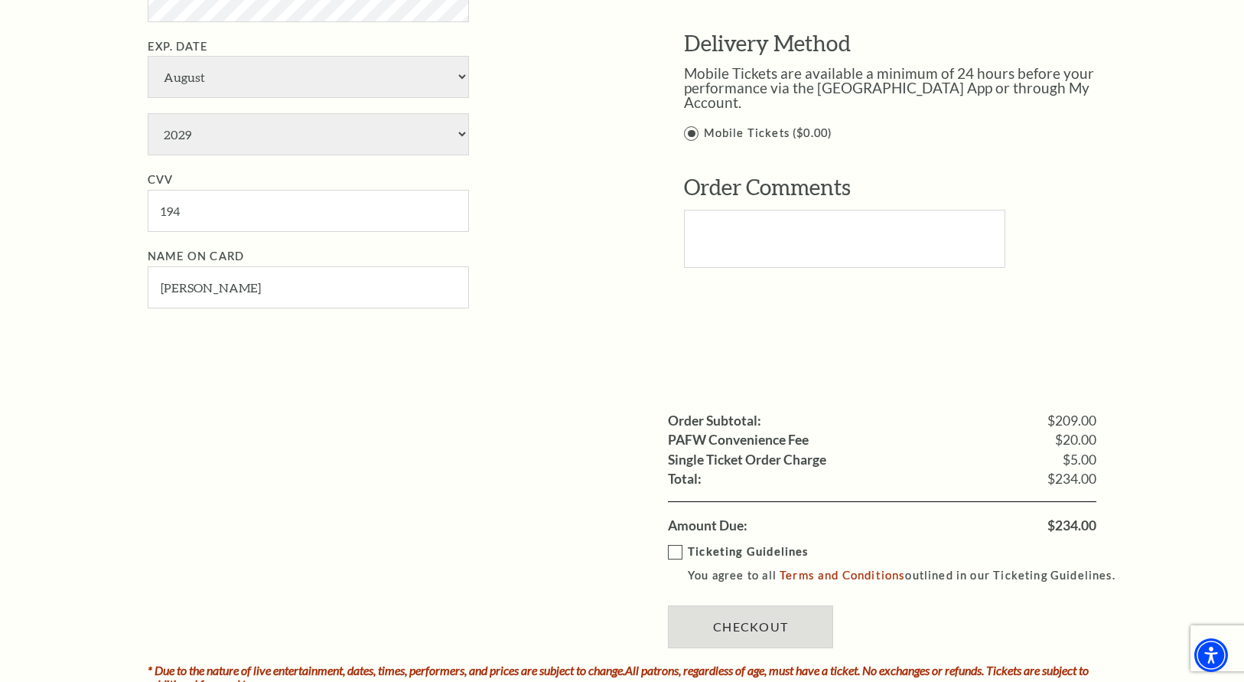
drag, startPoint x: 675, startPoint y: 471, endPoint x: 729, endPoint y: 525, distance: 76.3
click at [675, 543] on label "Ticketing Guidelines You agree to all Terms and Conditions outlined in our Tick…" at bounding box center [899, 564] width 462 height 42
click at [0, 0] on input "Ticketing Guidelines You agree to all Terms and Conditions outlined in our Tick…" at bounding box center [0, 0] width 0 height 0
click at [851, 568] on link "Terms and Conditions" at bounding box center [843, 575] width 126 height 14
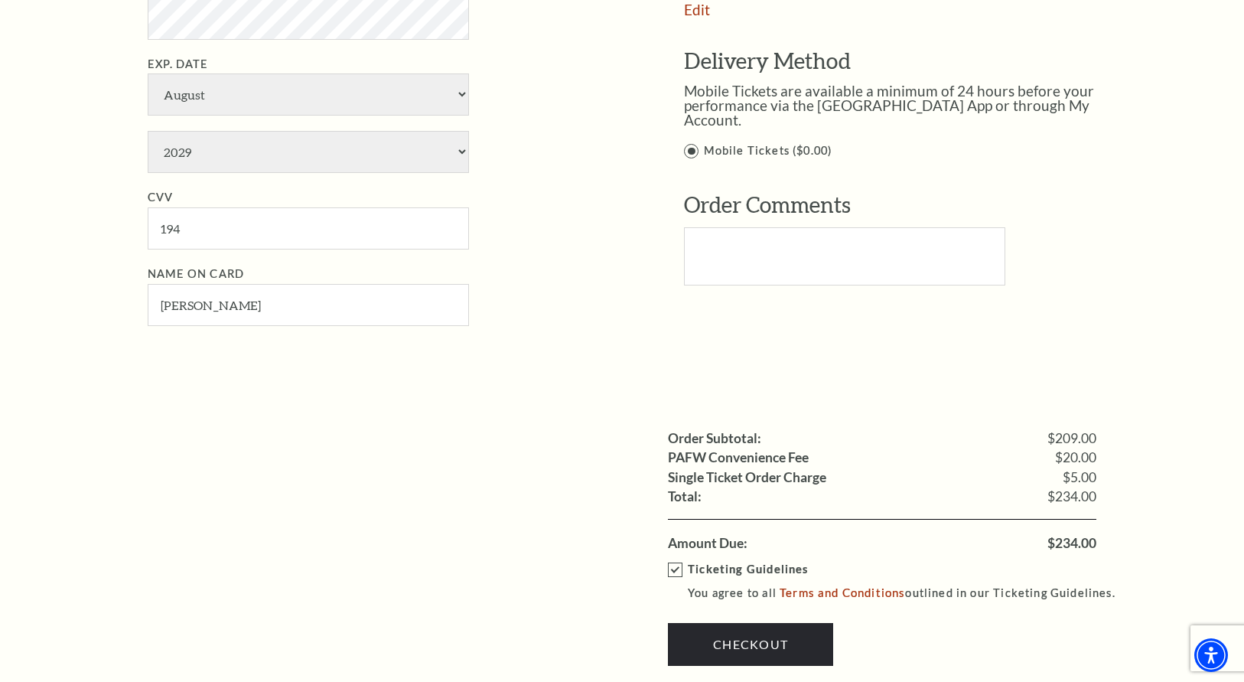
scroll to position [999, 0]
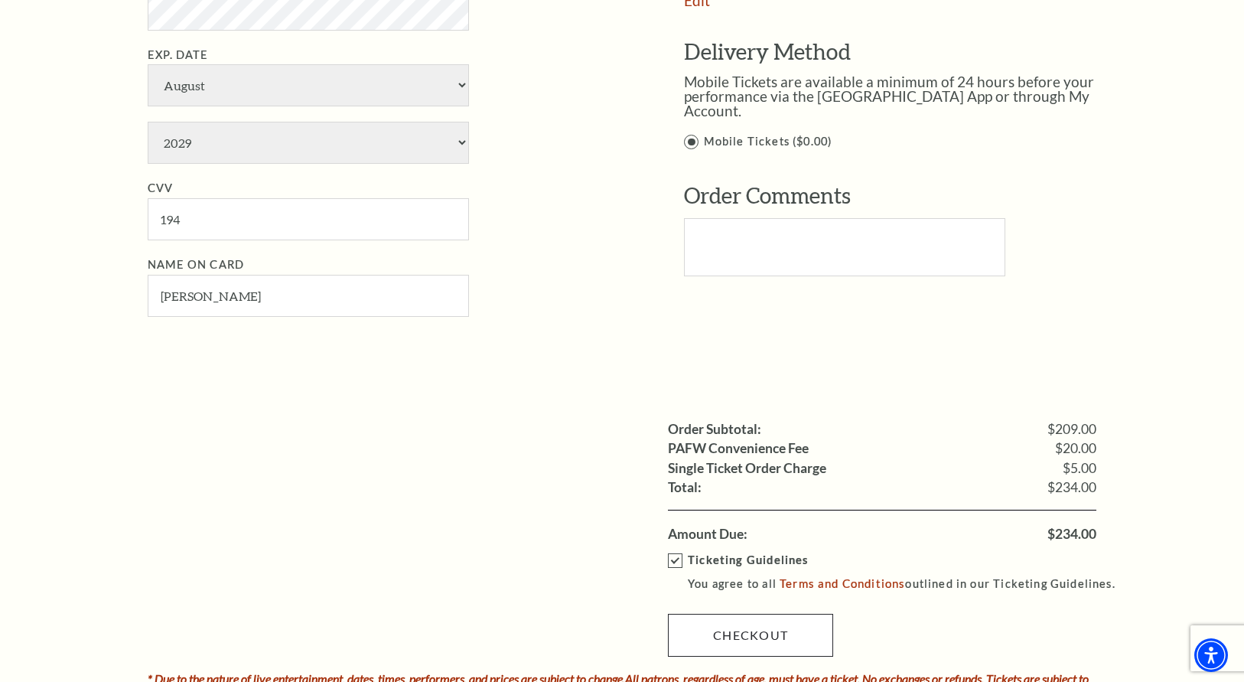
click at [777, 614] on link "Checkout" at bounding box center [750, 635] width 165 height 43
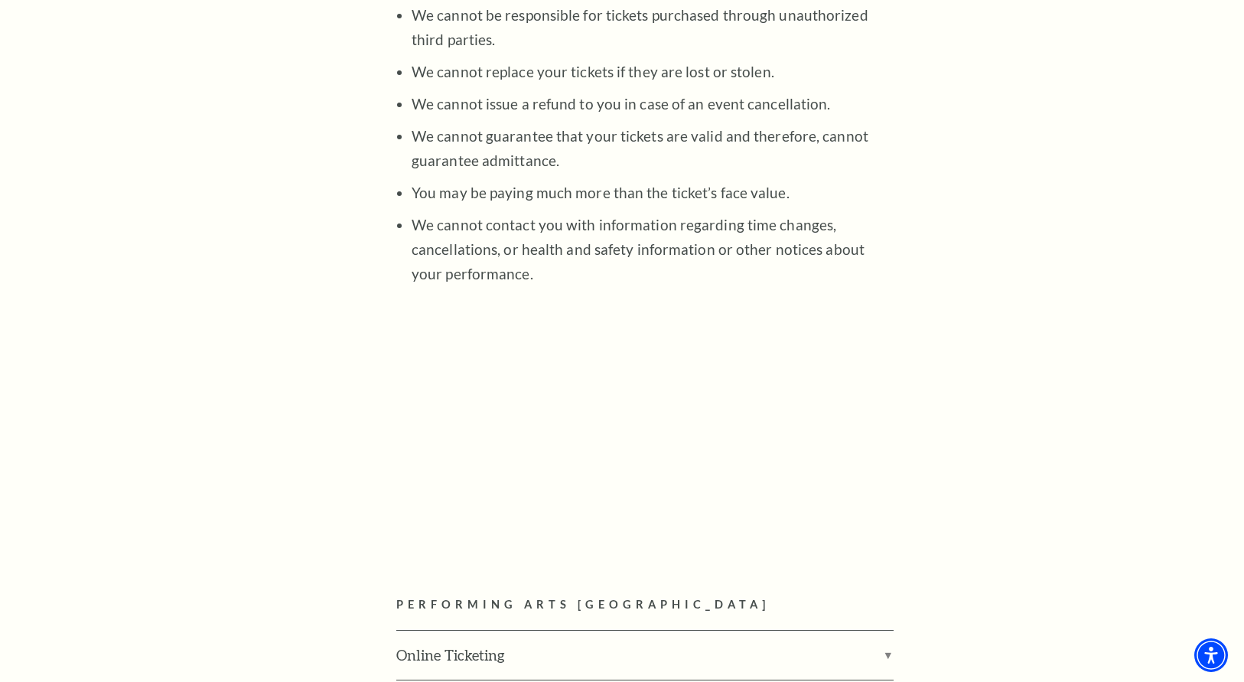
scroll to position [1682, 0]
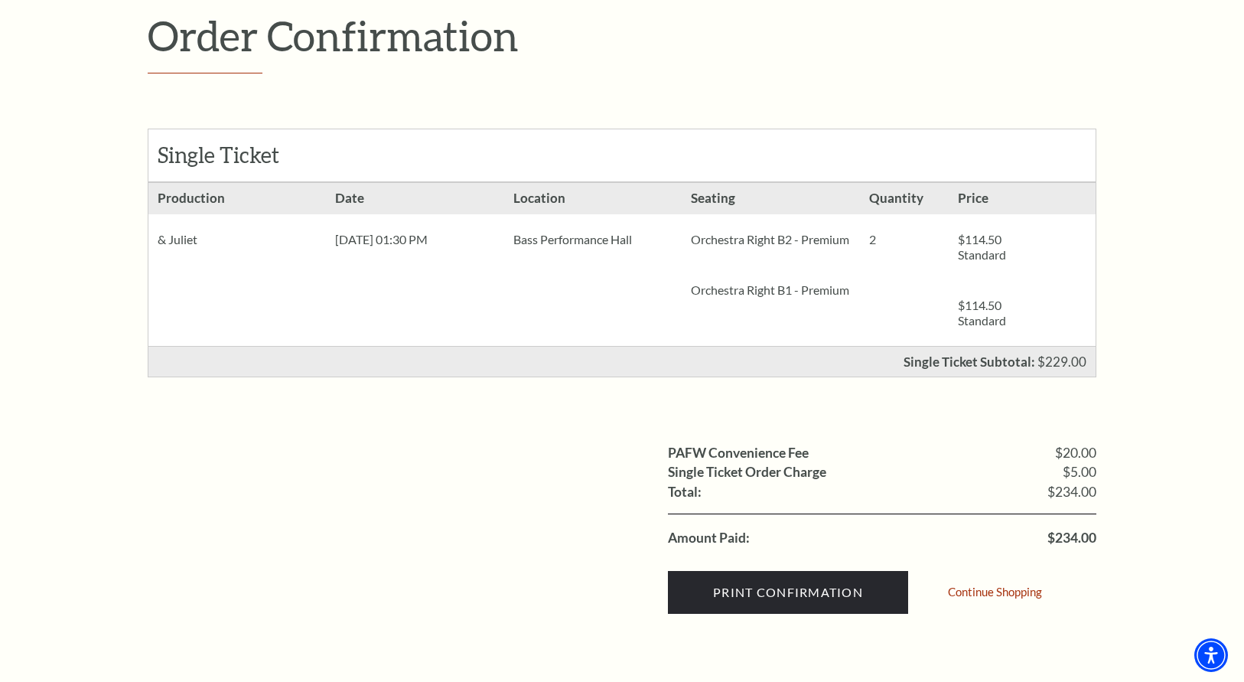
scroll to position [207, 0]
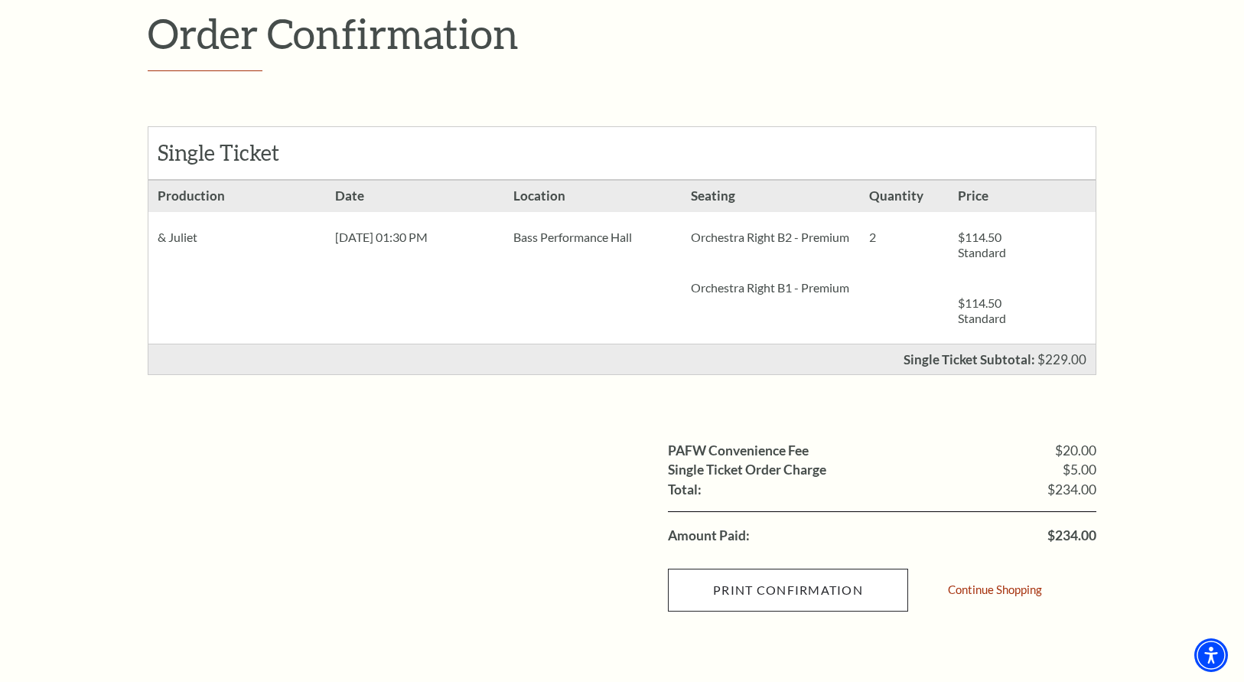
click at [807, 598] on input "Print Confirmation" at bounding box center [788, 590] width 240 height 43
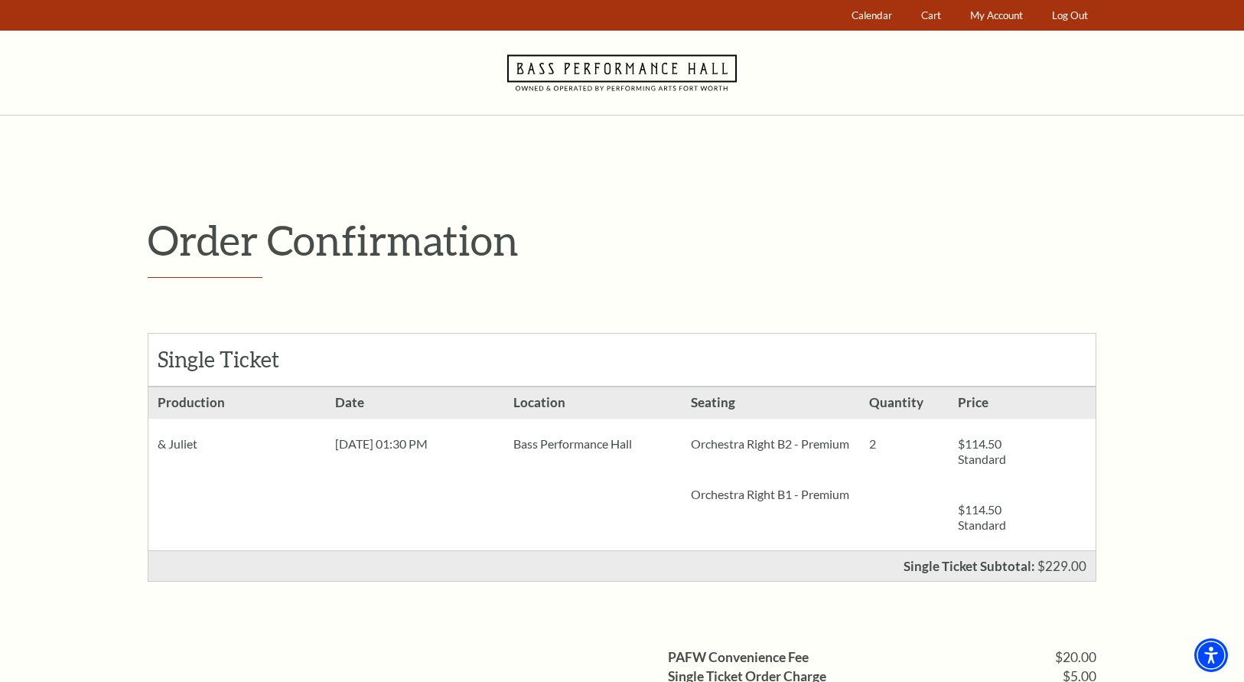
scroll to position [0, 0]
